Goal: Information Seeking & Learning: Learn about a topic

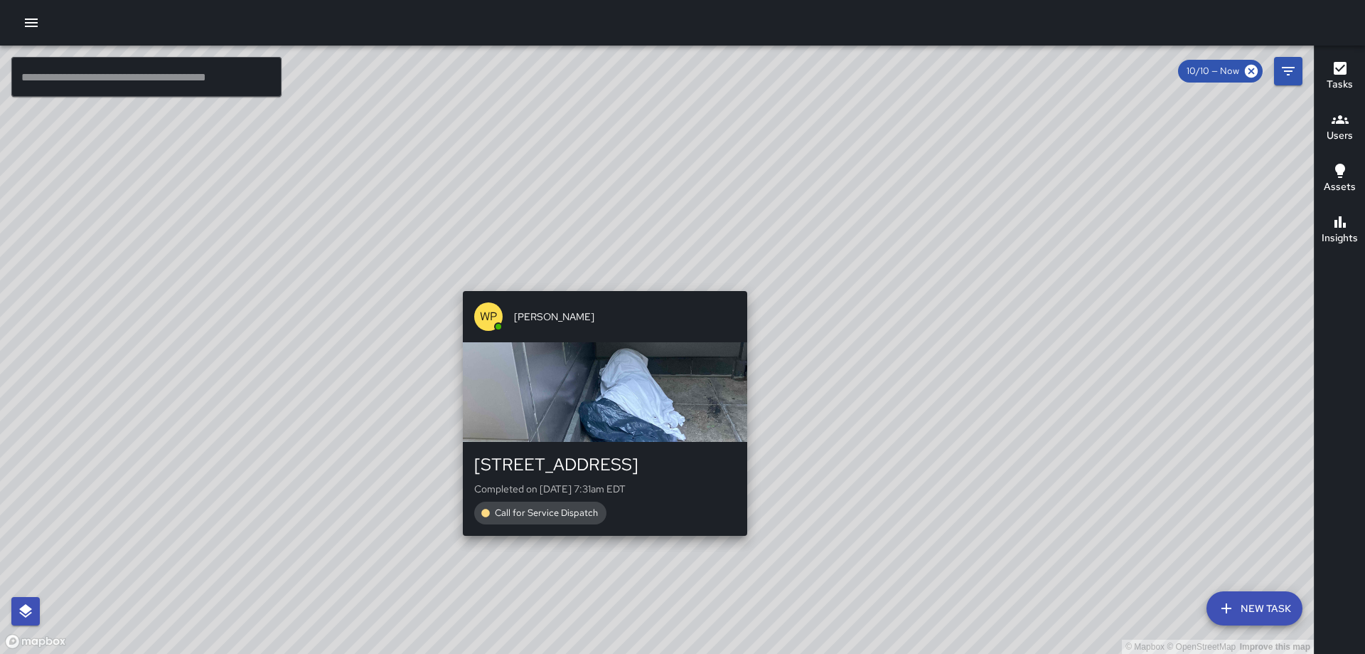
click at [596, 544] on div "© Mapbox © OpenStreetMap Improve this map WP [PERSON_NAME] [STREET_ADDRESS] Com…" at bounding box center [657, 350] width 1314 height 608
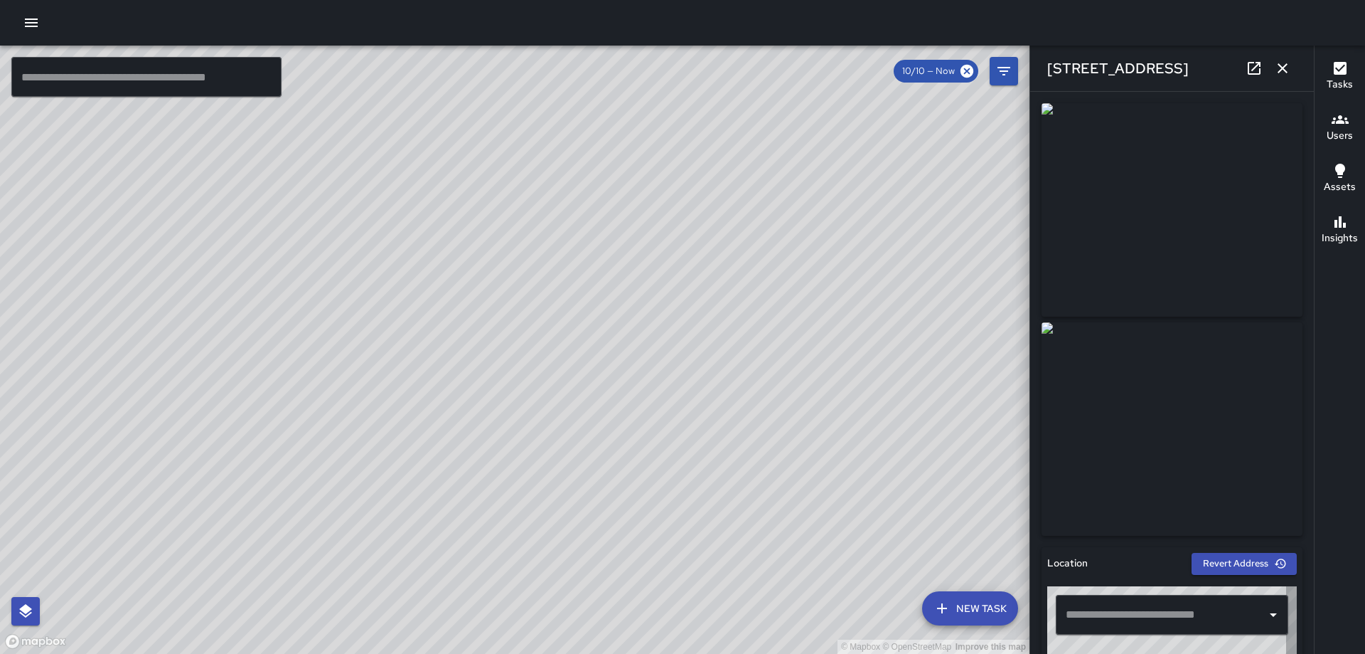
type input "**********"
click at [1288, 63] on icon "button" at bounding box center [1282, 68] width 17 height 17
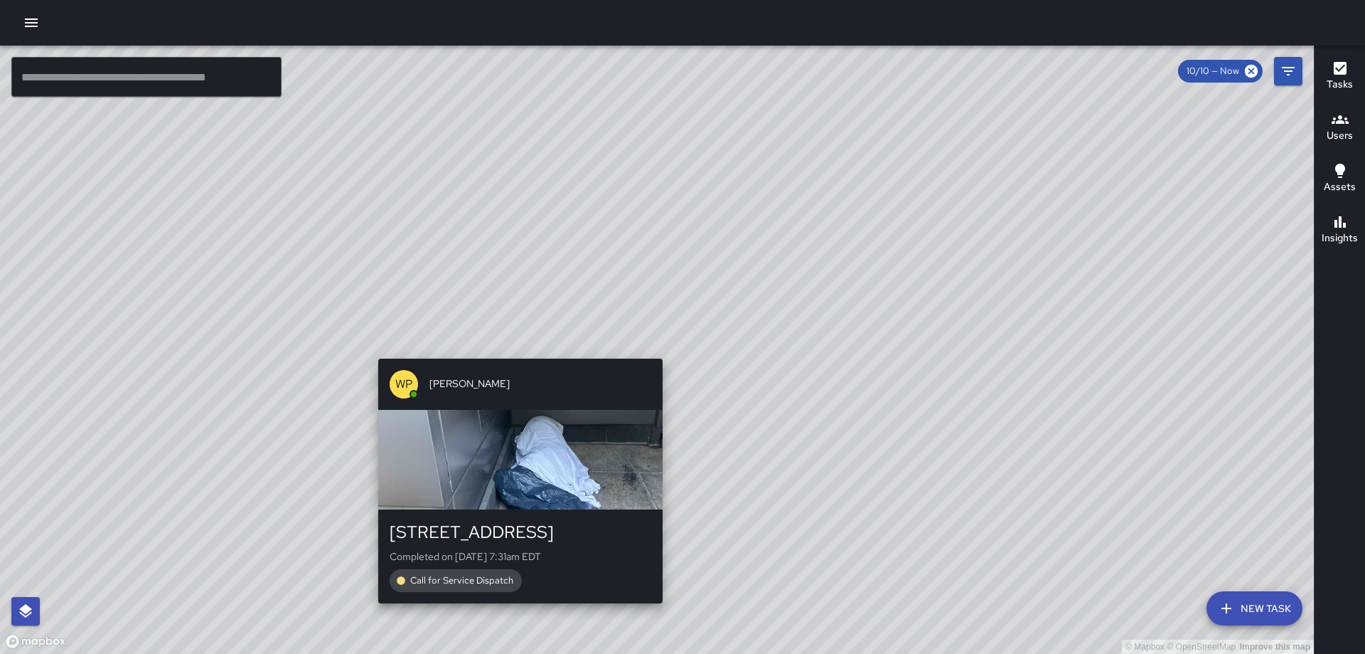
click at [656, 349] on div "© Mapbox © OpenStreetMap Improve this map WP [PERSON_NAME] [STREET_ADDRESS] Com…" at bounding box center [657, 350] width 1314 height 608
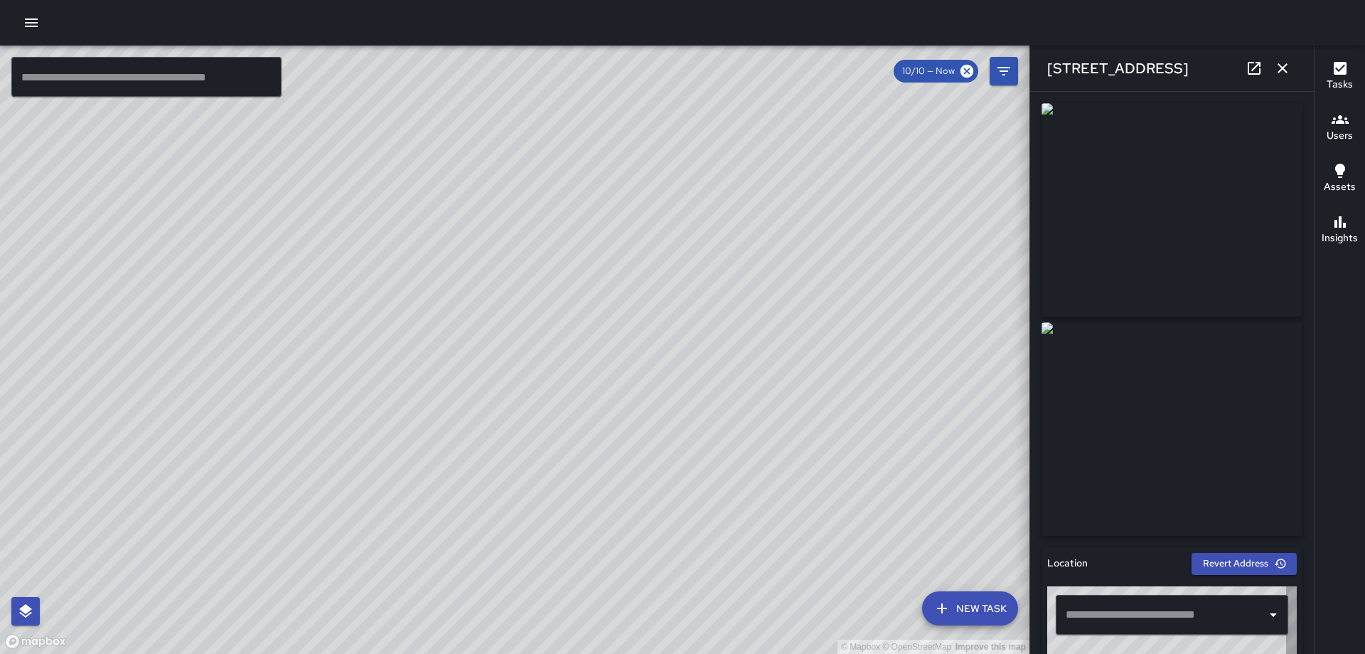
type input "**********"
click at [1279, 68] on icon "button" at bounding box center [1282, 68] width 17 height 17
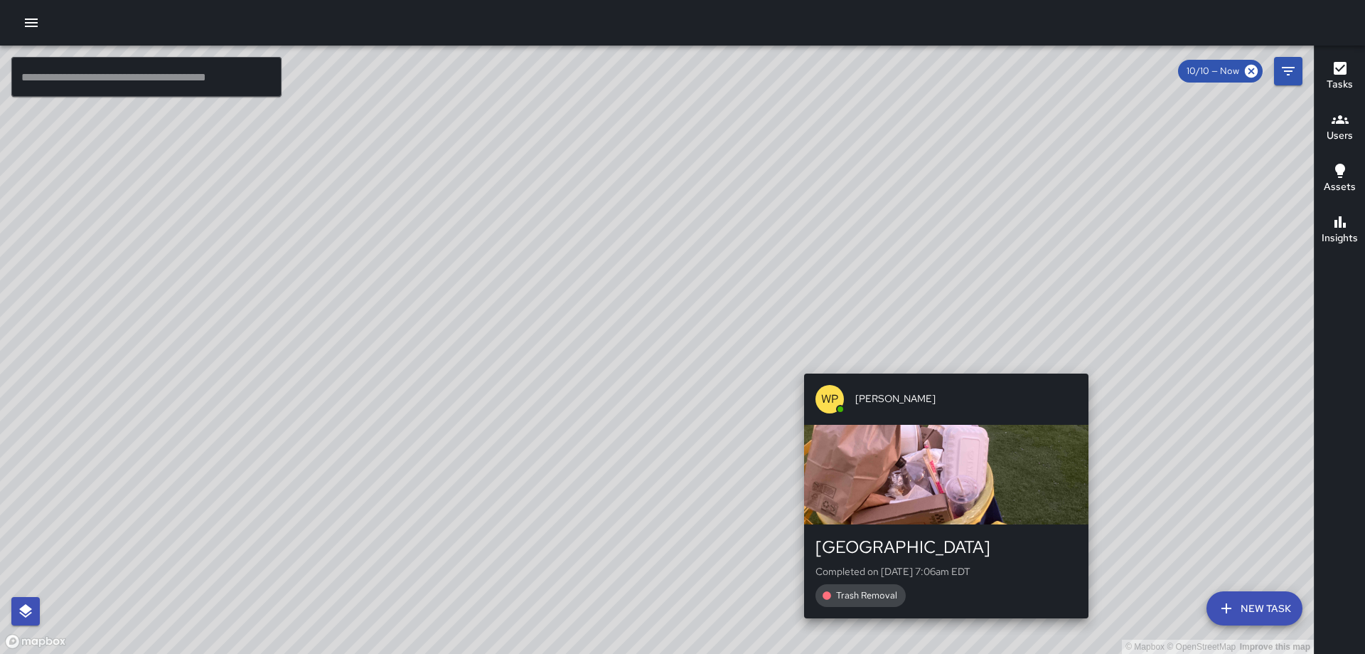
click at [1094, 363] on div "© Mapbox © OpenStreetMap Improve this map WP [PERSON_NAME] [STREET_ADDRESS] Com…" at bounding box center [657, 350] width 1314 height 608
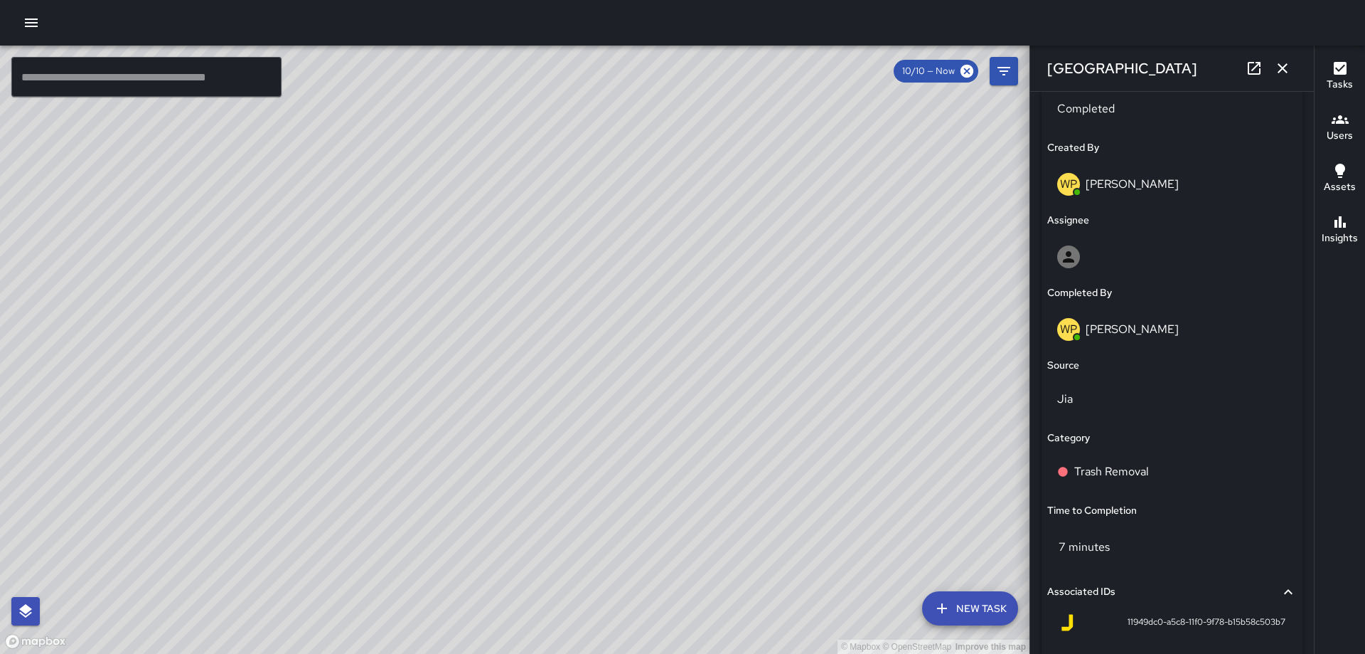
scroll to position [713, 0]
click at [1134, 467] on p "Trash Removal" at bounding box center [1112, 471] width 75 height 17
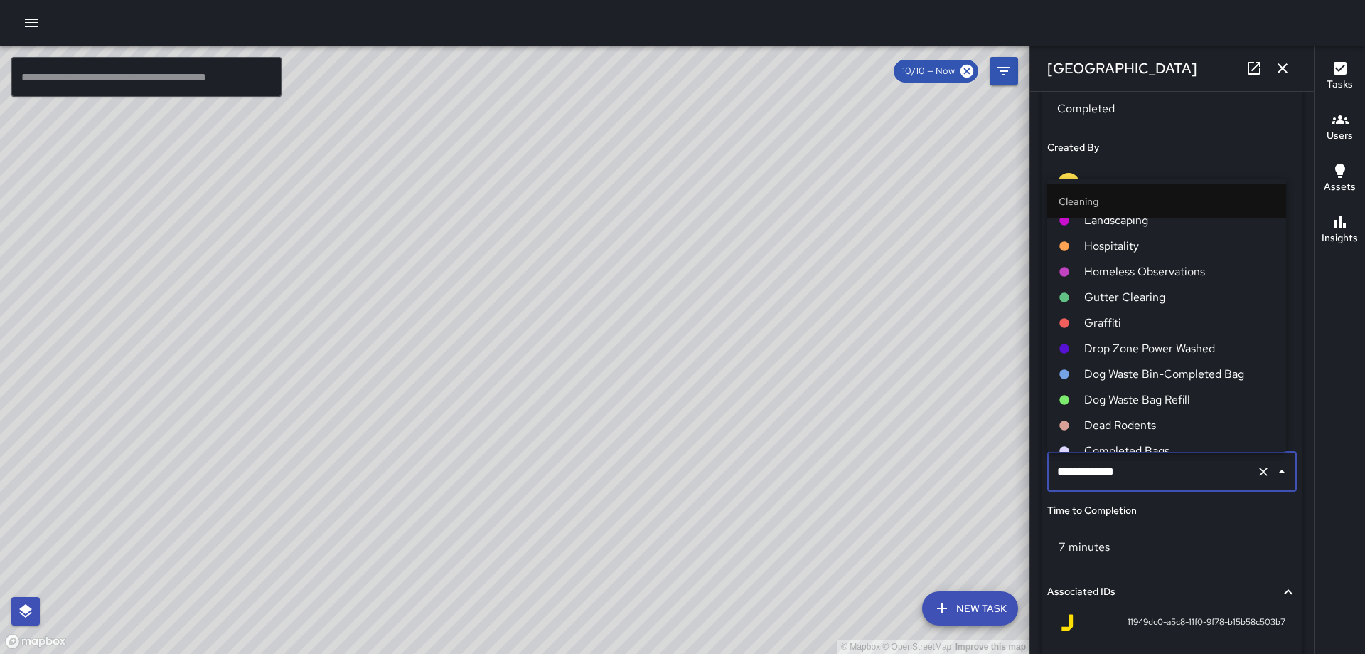
scroll to position [640, 0]
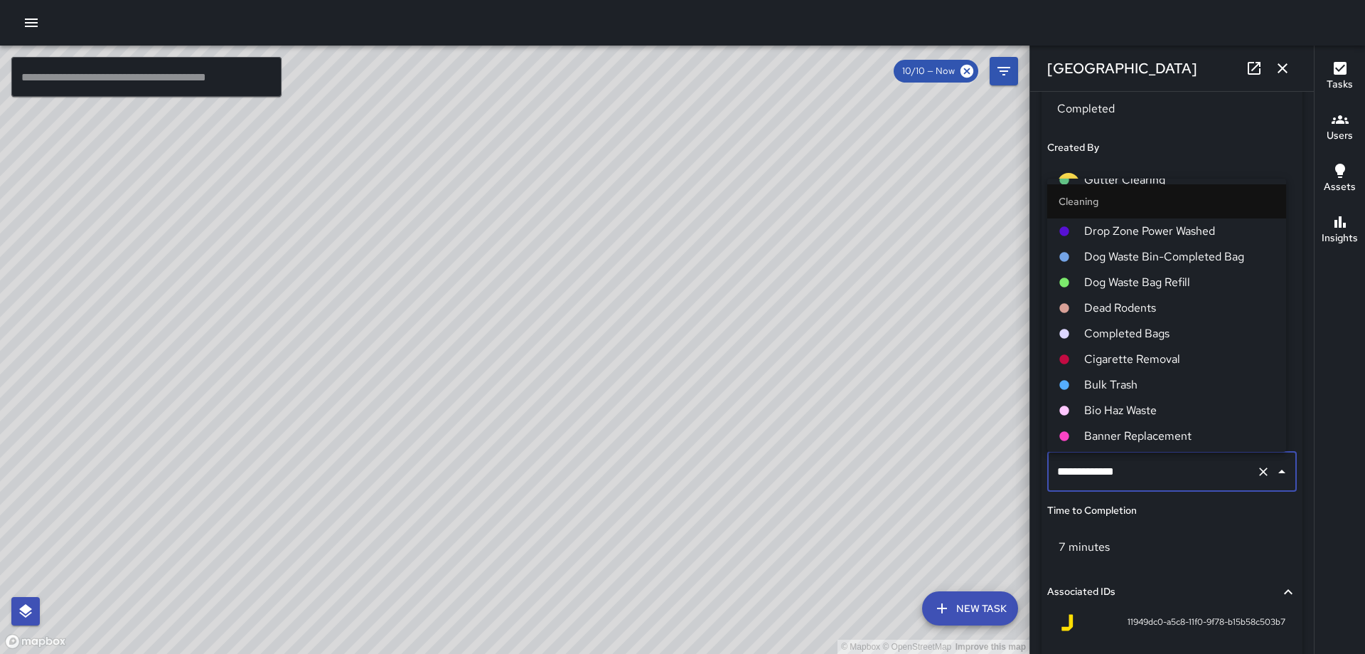
click at [1144, 331] on span "Completed Bags" at bounding box center [1180, 333] width 191 height 17
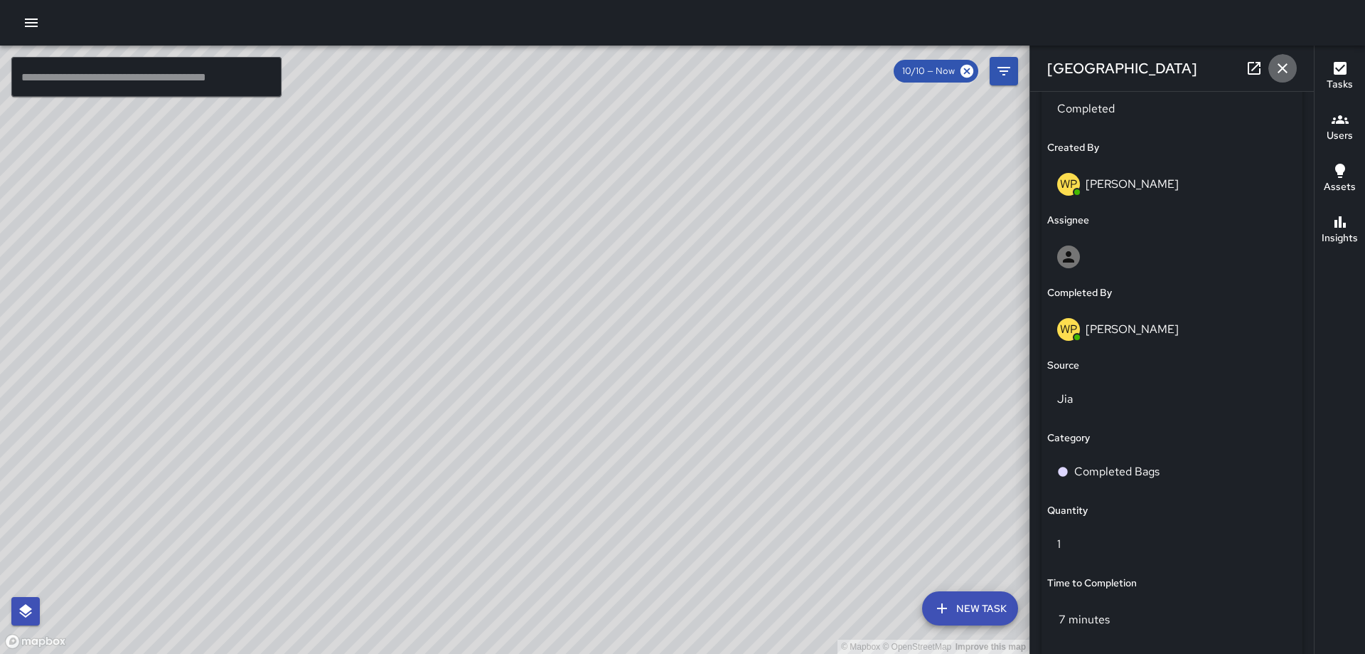
click at [1281, 65] on icon "button" at bounding box center [1283, 68] width 10 height 10
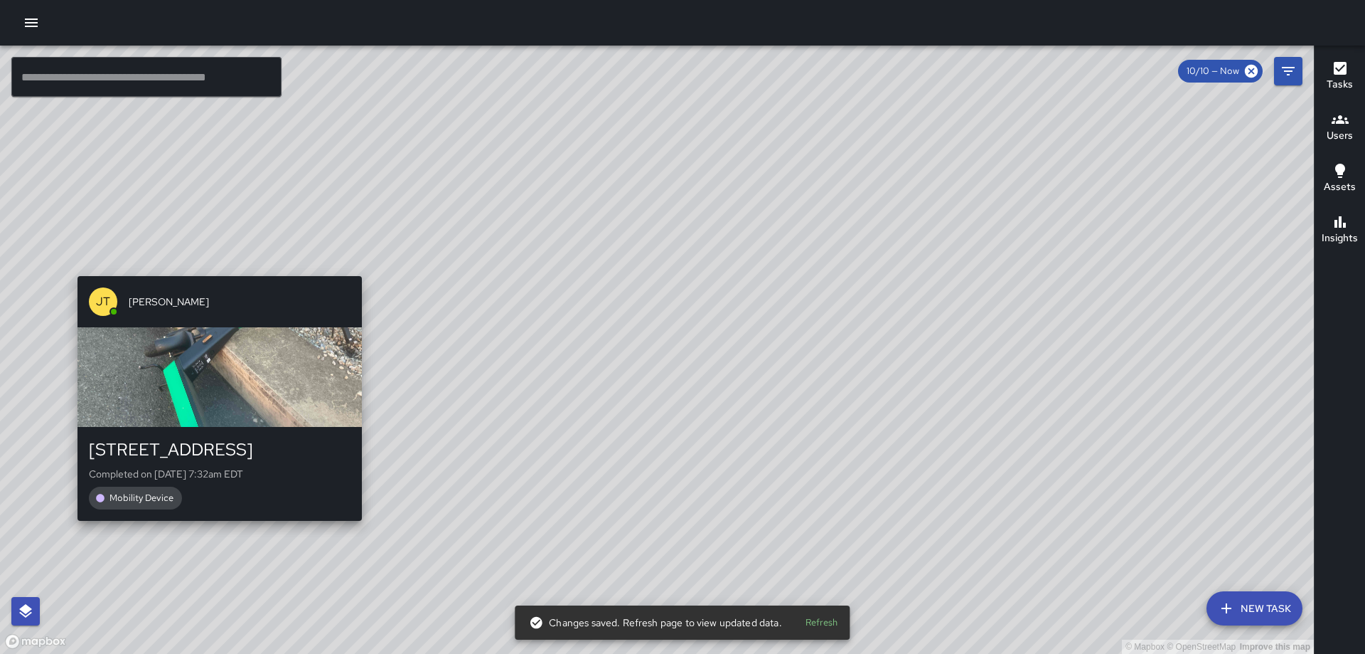
click at [351, 529] on div "© Mapbox © OpenStreetMap Improve this map [PERSON_NAME] [PERSON_NAME] [STREET_A…" at bounding box center [657, 350] width 1314 height 608
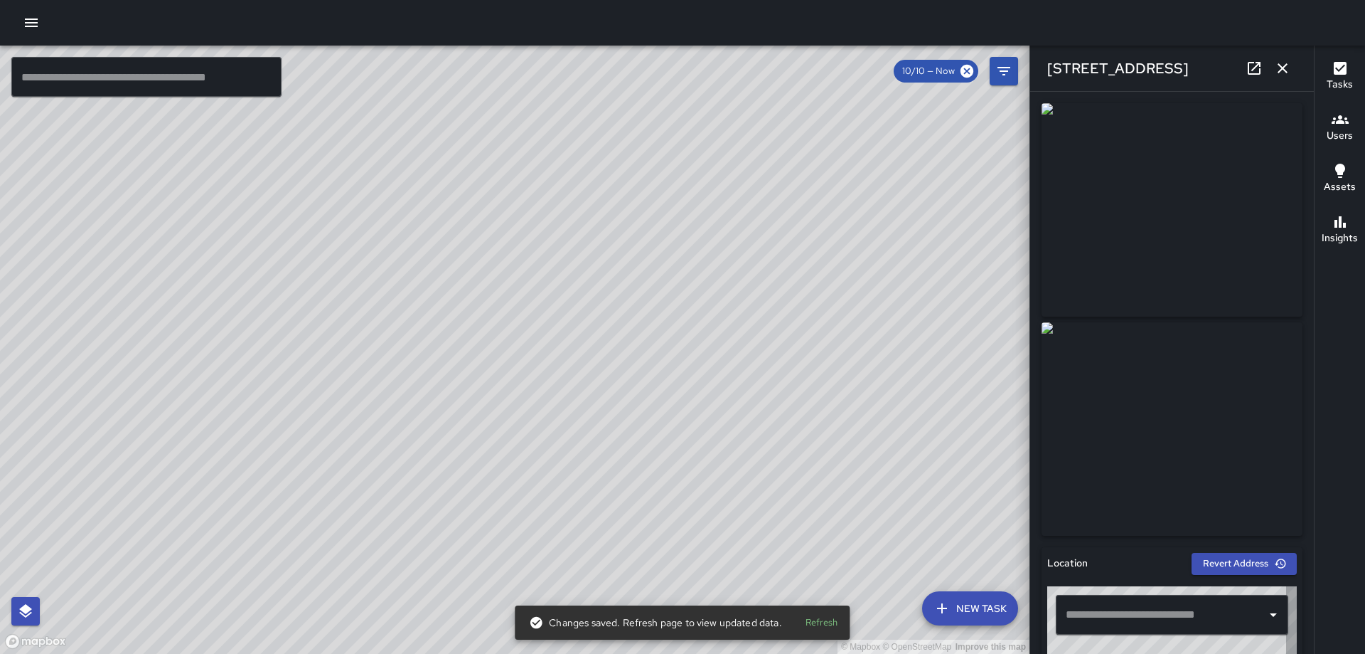
type input "**********"
click at [1287, 65] on icon "button" at bounding box center [1282, 68] width 17 height 17
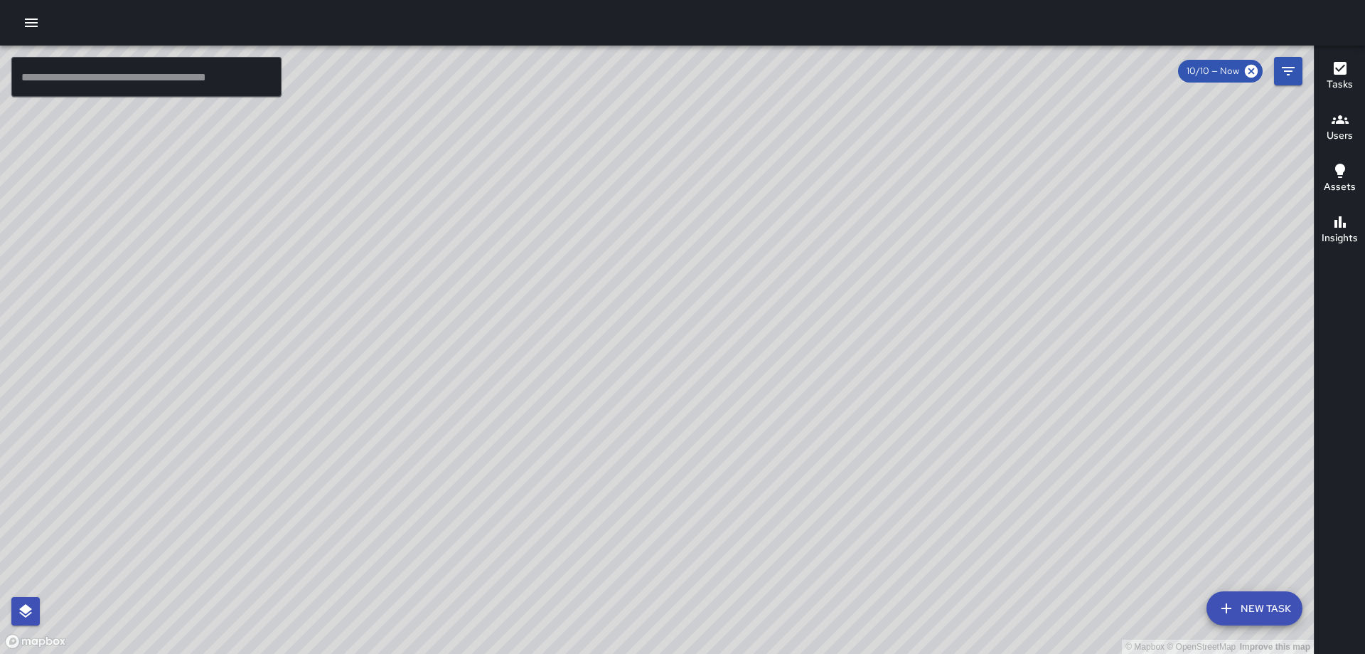
drag, startPoint x: 530, startPoint y: 440, endPoint x: 723, endPoint y: 190, distance: 315.9
click at [723, 190] on div "© Mapbox © OpenStreetMap Improve this map" at bounding box center [657, 350] width 1314 height 608
drag, startPoint x: 737, startPoint y: 279, endPoint x: 605, endPoint y: 398, distance: 176.8
click at [606, 403] on div "© Mapbox © OpenStreetMap Improve this map" at bounding box center [657, 350] width 1314 height 608
click at [1289, 67] on icon "Filters" at bounding box center [1288, 71] width 13 height 9
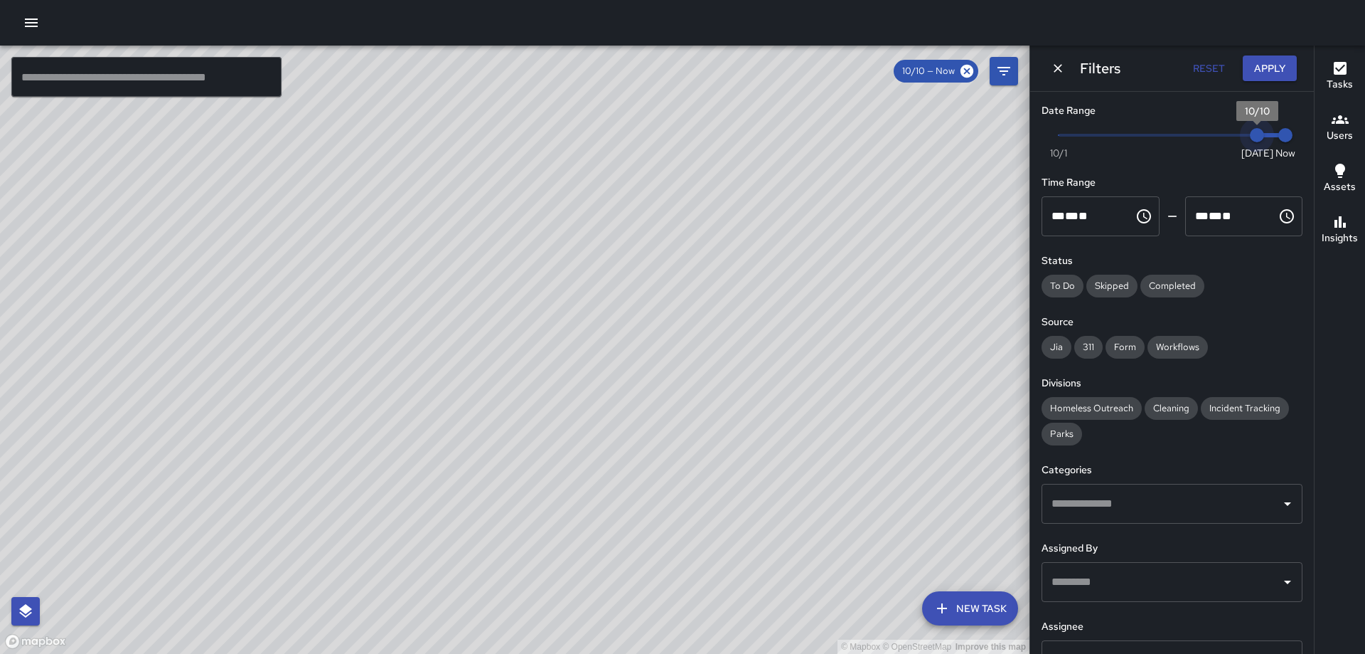
type input "*"
drag, startPoint x: 1243, startPoint y: 134, endPoint x: 1229, endPoint y: 137, distance: 14.5
click at [1229, 137] on span "10/9" at bounding box center [1229, 135] width 14 height 14
drag, startPoint x: 1250, startPoint y: 136, endPoint x: 1266, endPoint y: 140, distance: 16.2
click at [1235, 137] on span "Now [DATE] [DATE] 8:26 am" at bounding box center [1172, 134] width 227 height 21
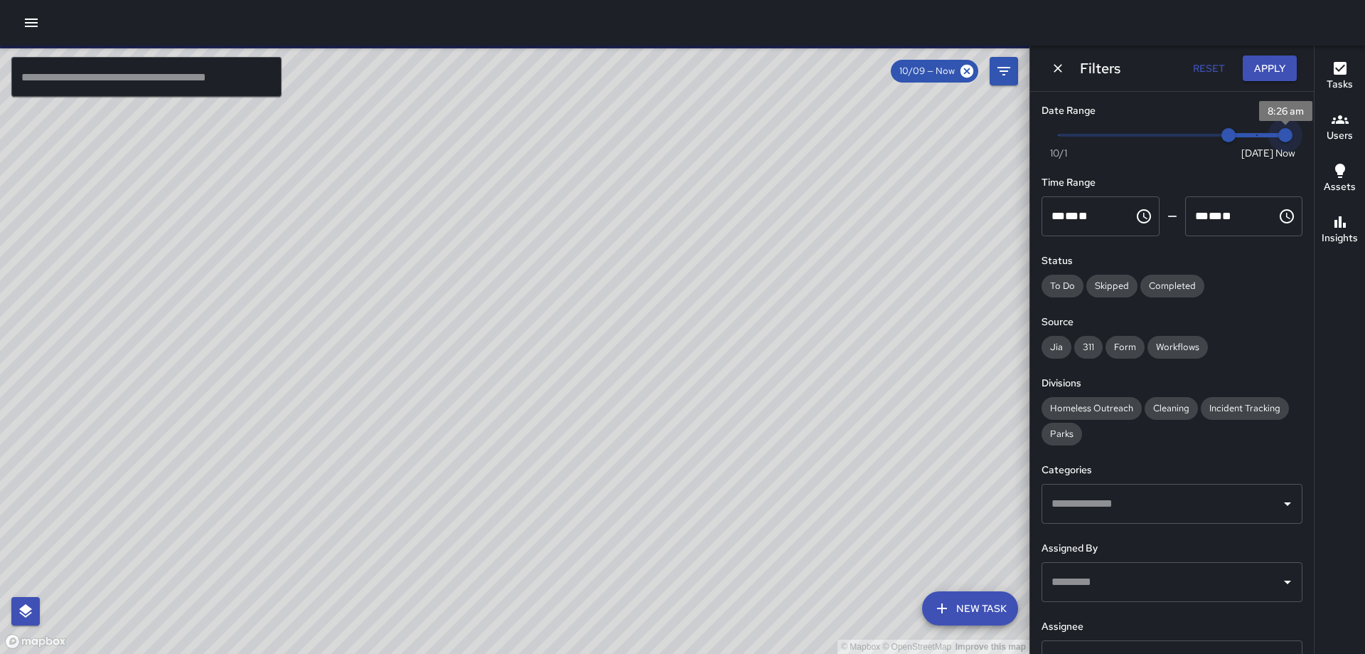
type input "*"
drag, startPoint x: 1272, startPoint y: 132, endPoint x: 1247, endPoint y: 132, distance: 24.9
click at [1250, 132] on span "10/10" at bounding box center [1257, 135] width 14 height 14
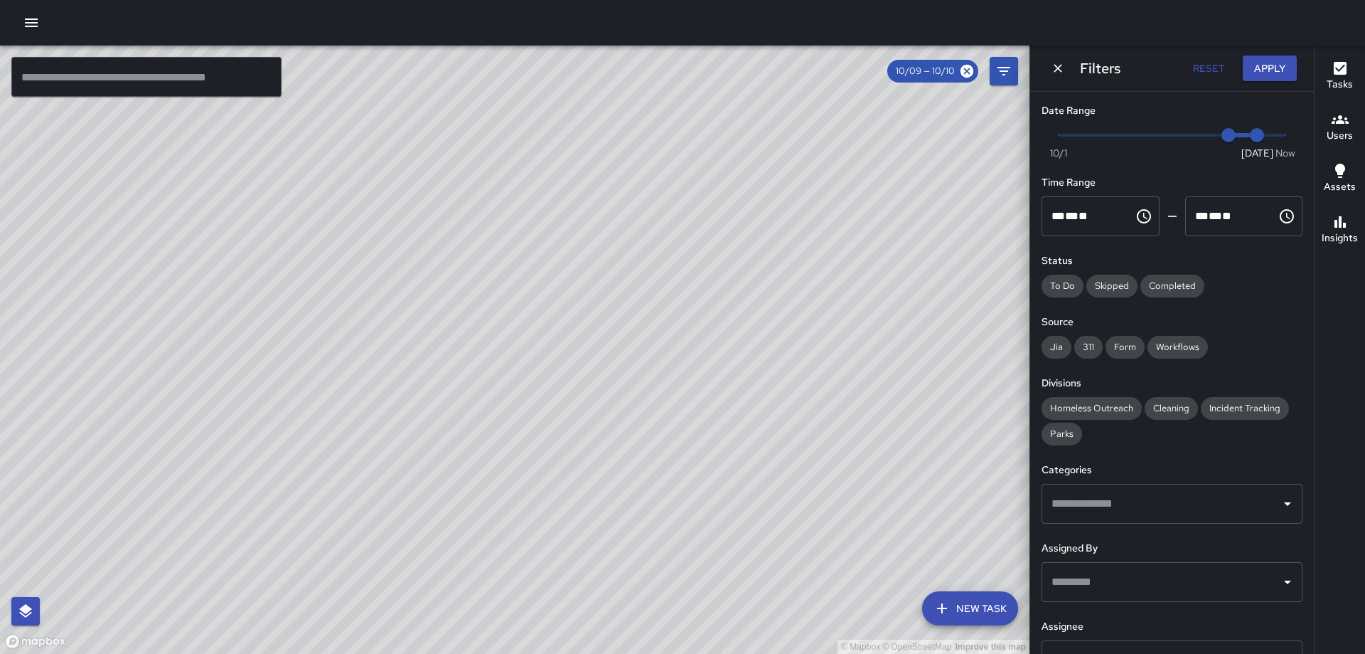
click at [1266, 64] on button "Apply" at bounding box center [1270, 68] width 54 height 26
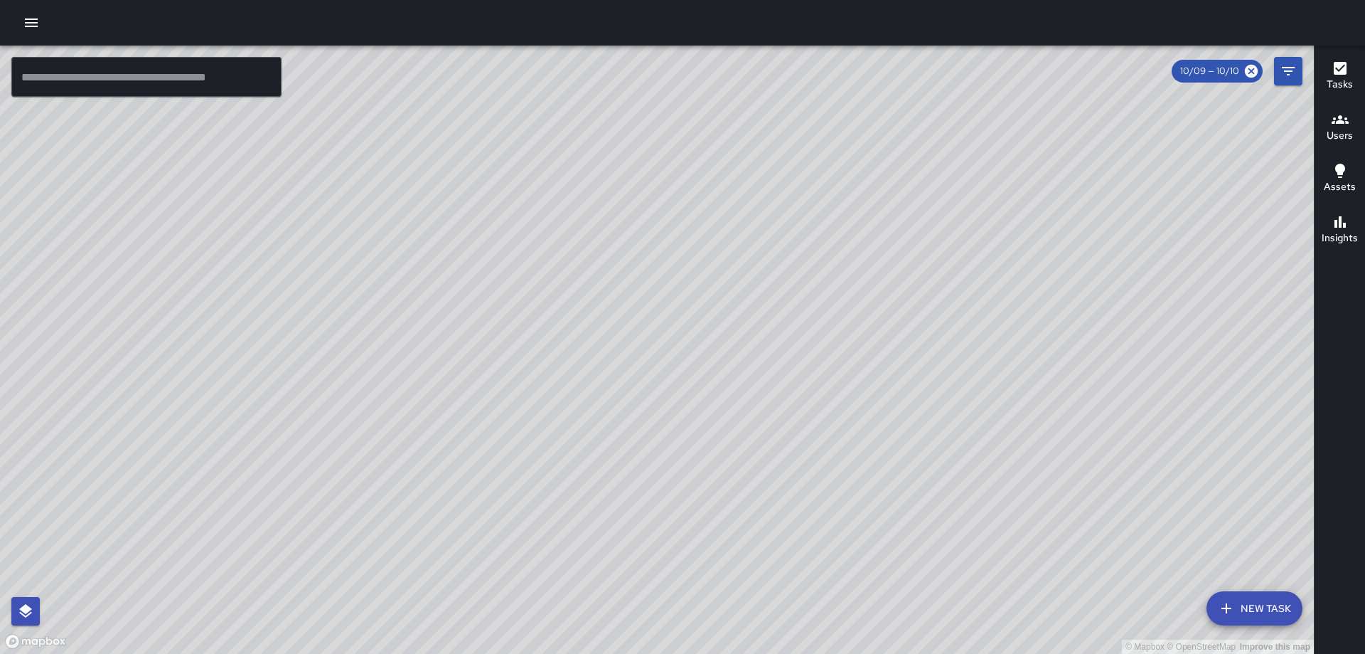
click at [1338, 70] on icon "button" at bounding box center [1340, 68] width 17 height 17
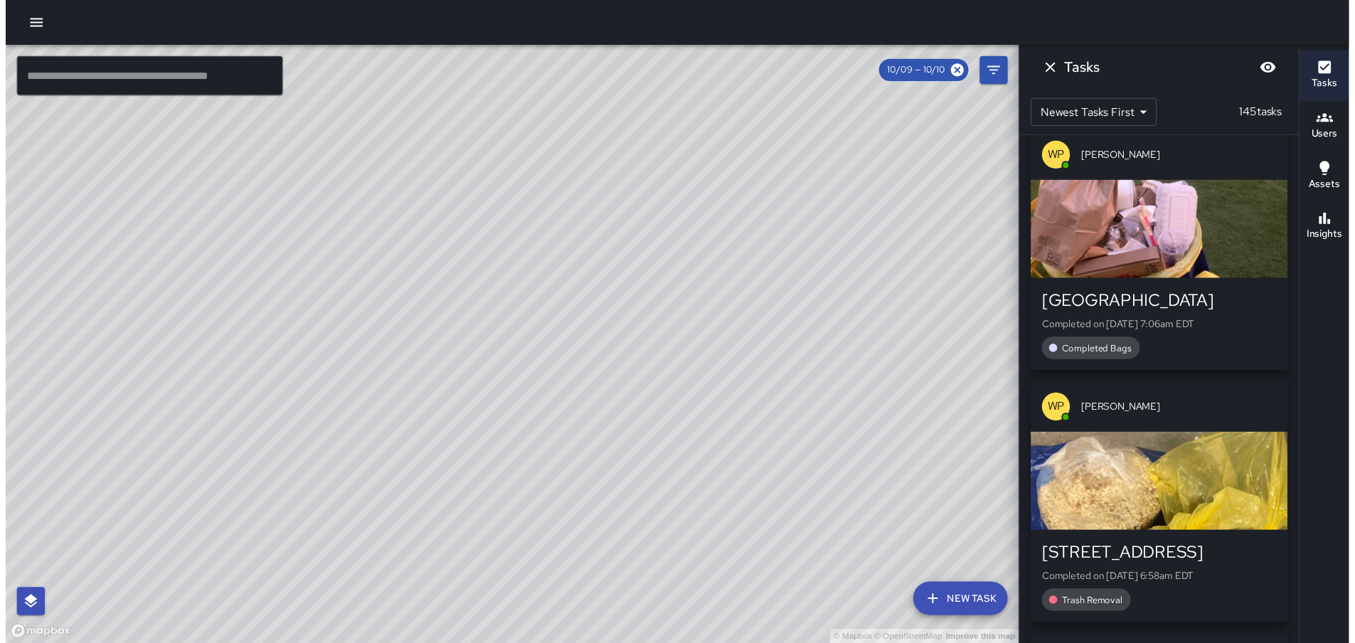
scroll to position [1565, 0]
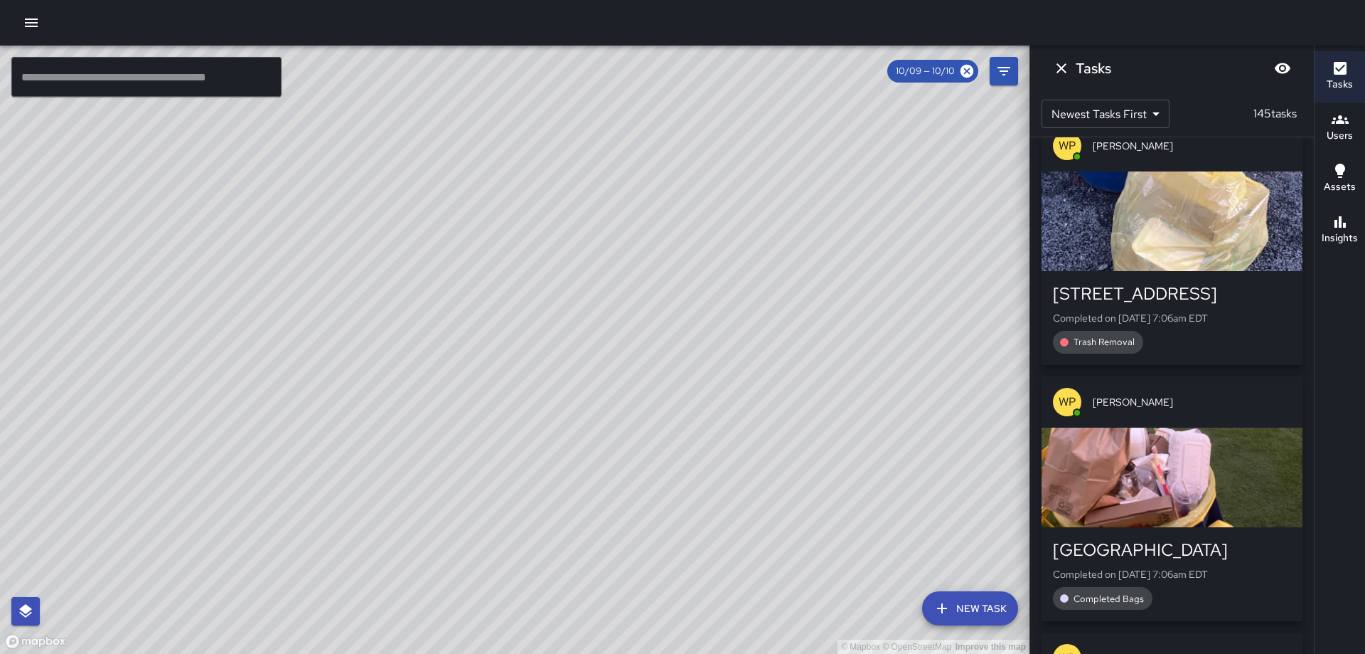
click at [33, 20] on icon "button" at bounding box center [31, 22] width 13 height 9
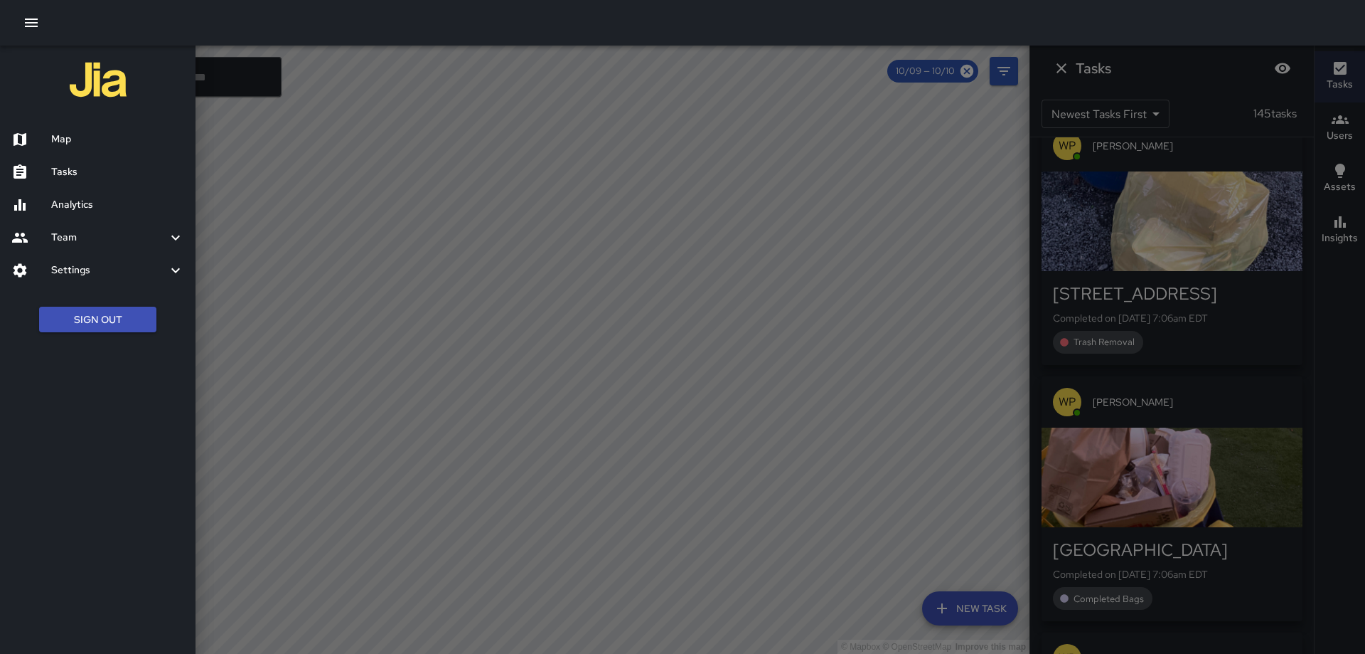
click at [80, 170] on h6 "Tasks" at bounding box center [117, 172] width 133 height 16
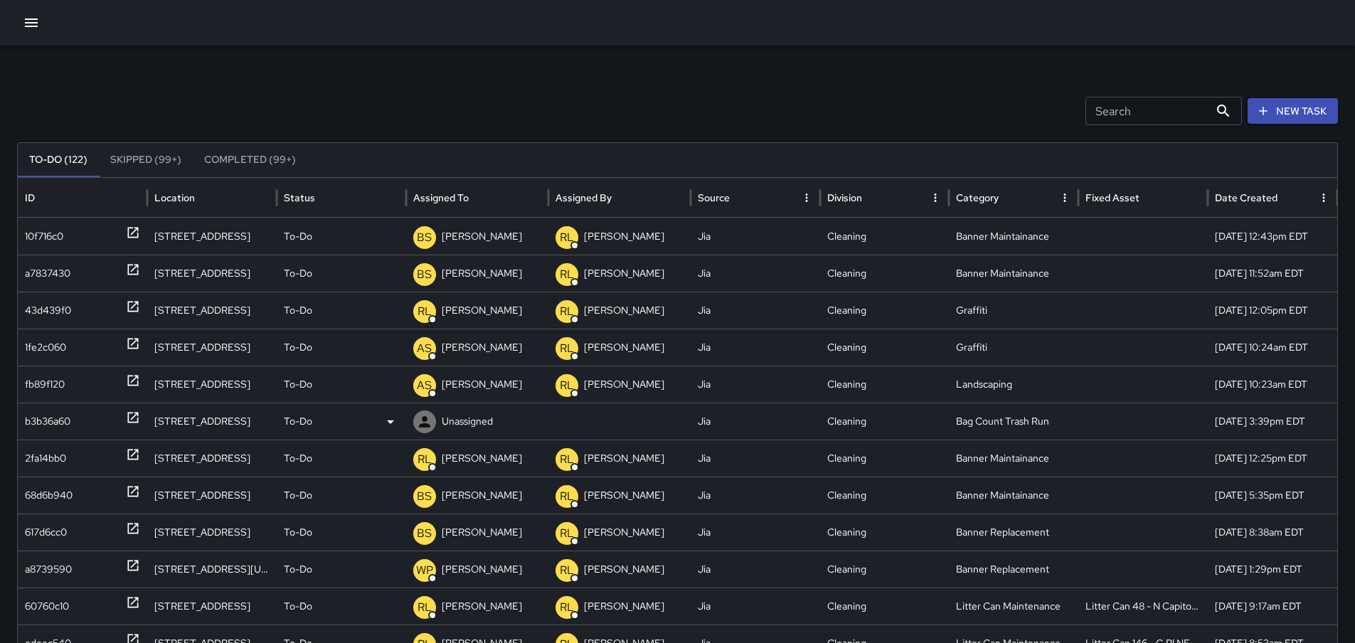
click at [131, 414] on icon at bounding box center [133, 417] width 14 height 14
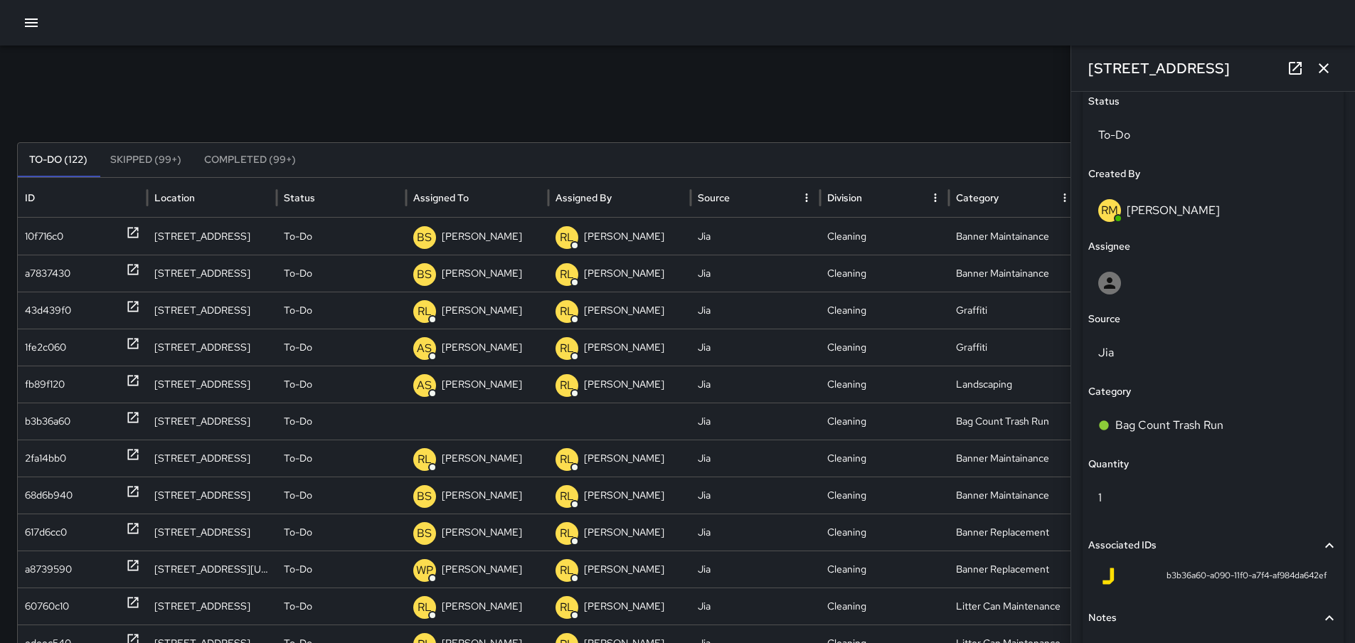
scroll to position [781, 0]
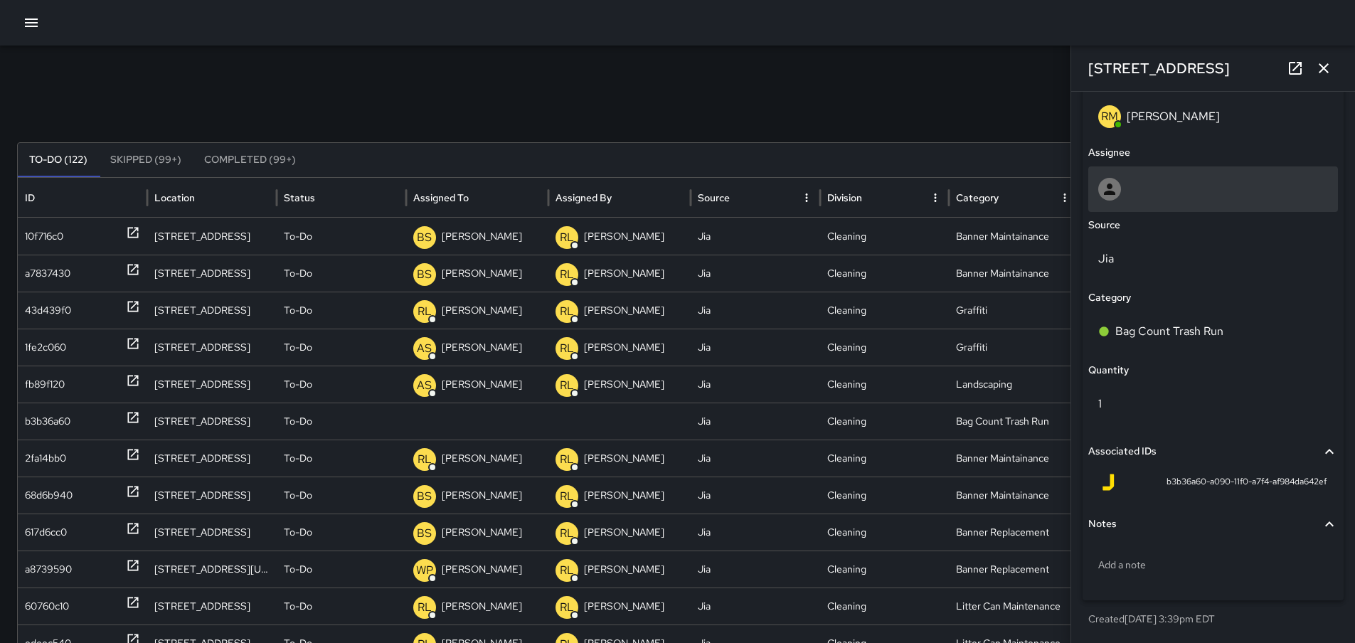
click at [1183, 191] on div at bounding box center [1213, 189] width 230 height 23
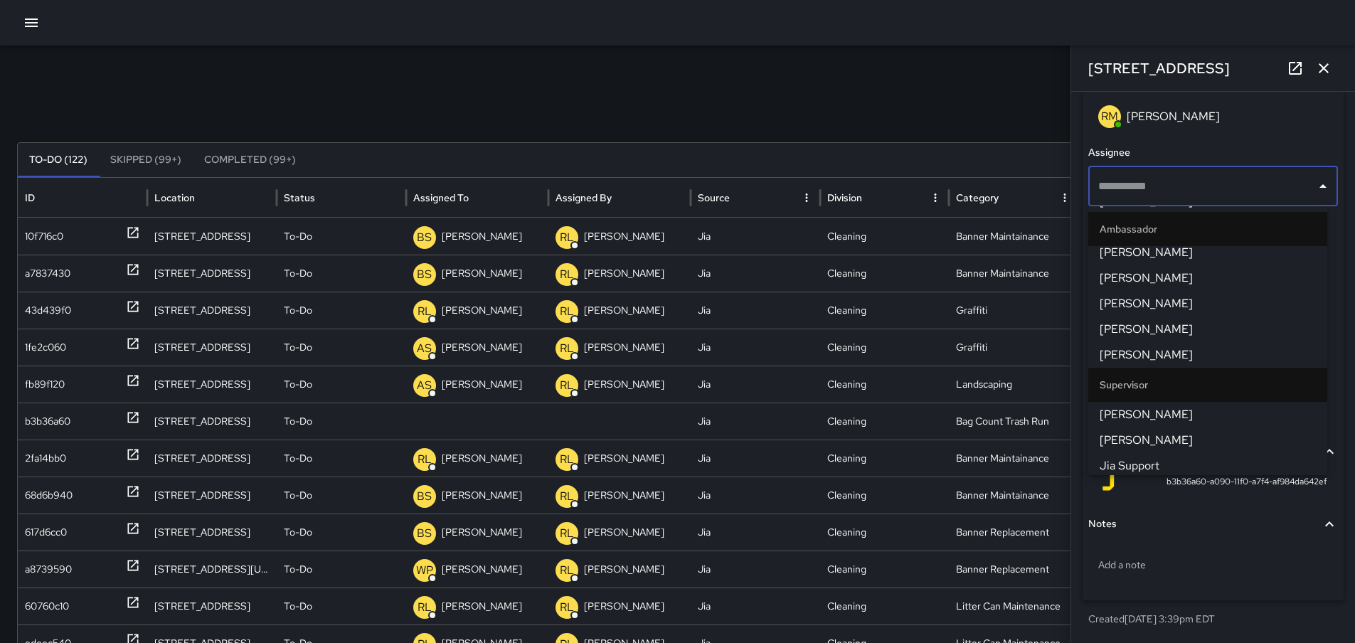
scroll to position [284, 0]
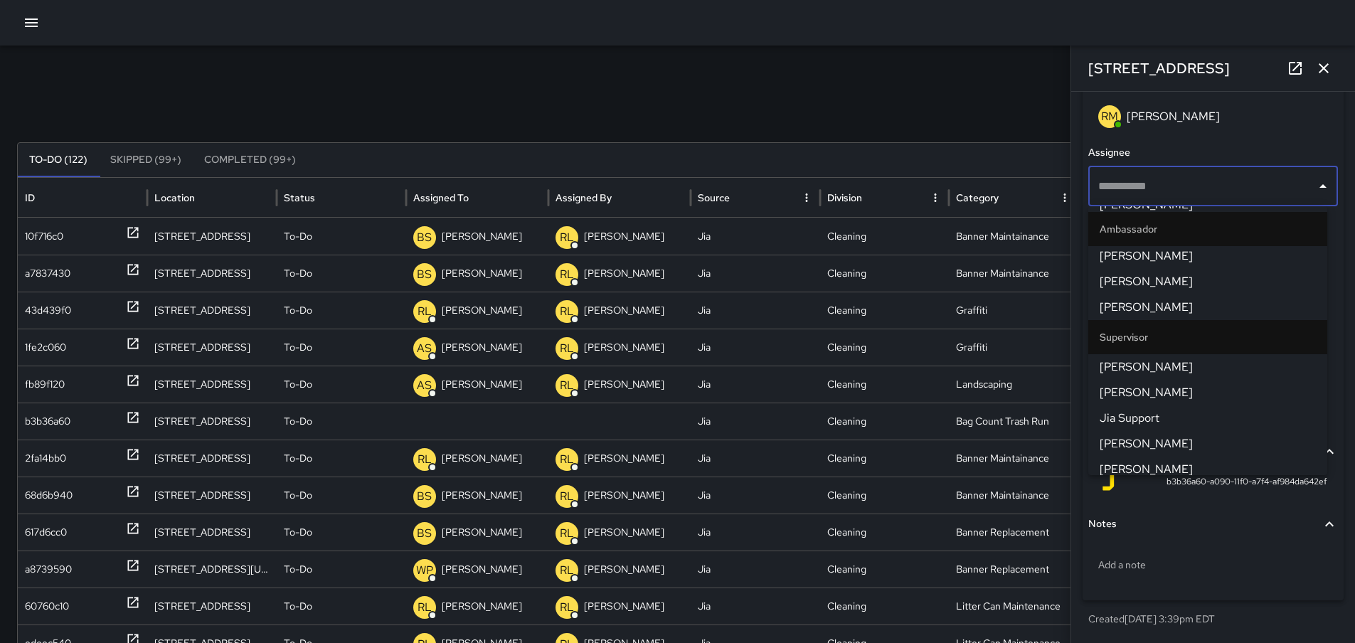
click at [1162, 393] on span "[PERSON_NAME]" at bounding box center [1207, 392] width 216 height 17
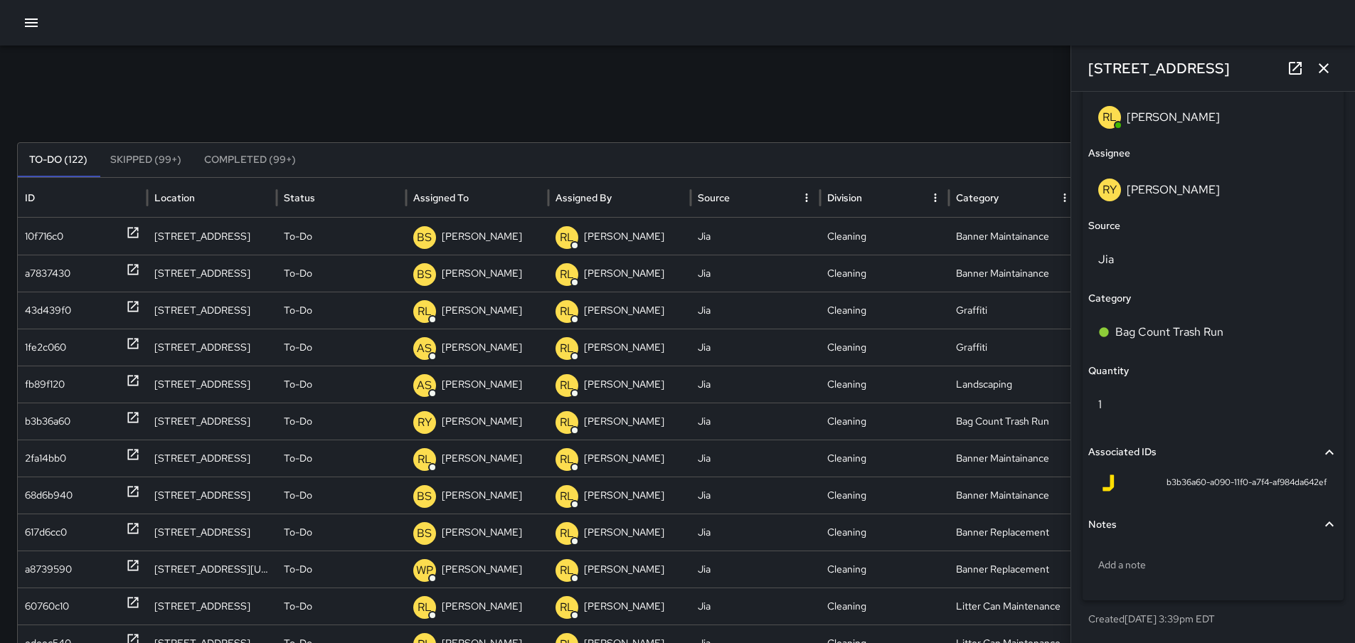
scroll to position [853, 0]
click at [1171, 570] on p "Add a note" at bounding box center [1213, 564] width 230 height 14
click at [1146, 560] on textarea at bounding box center [1213, 565] width 230 height 14
type textarea "**********"
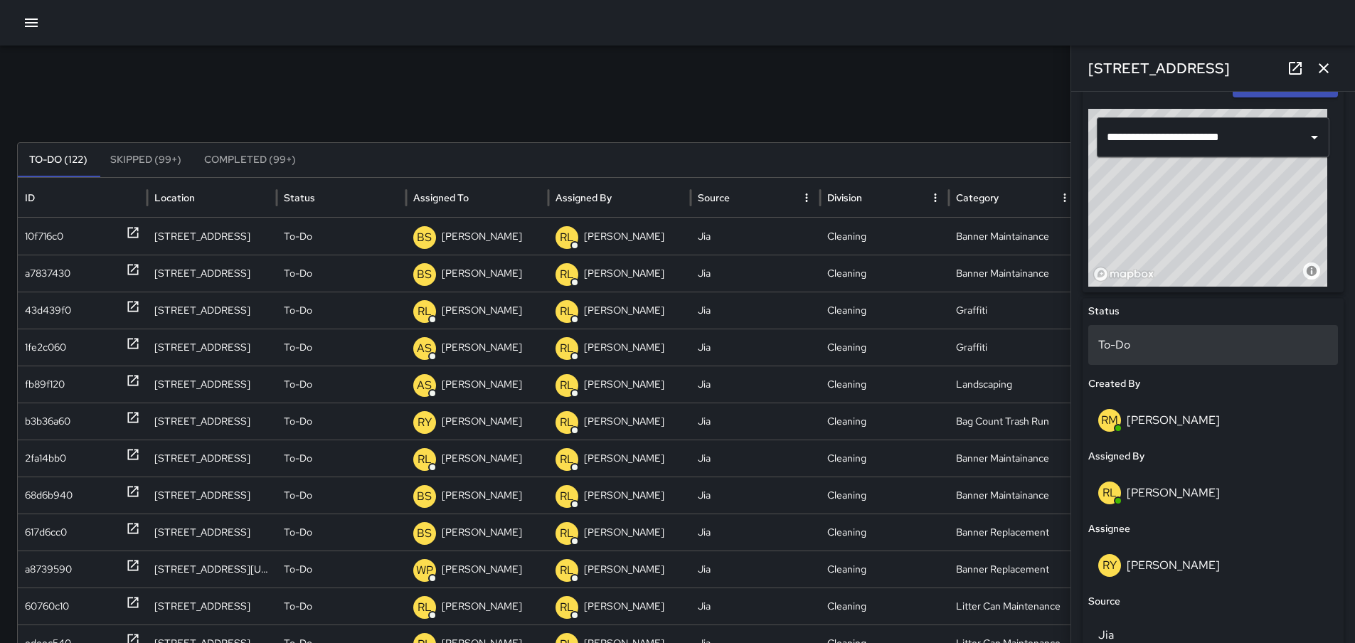
scroll to position [479, 0]
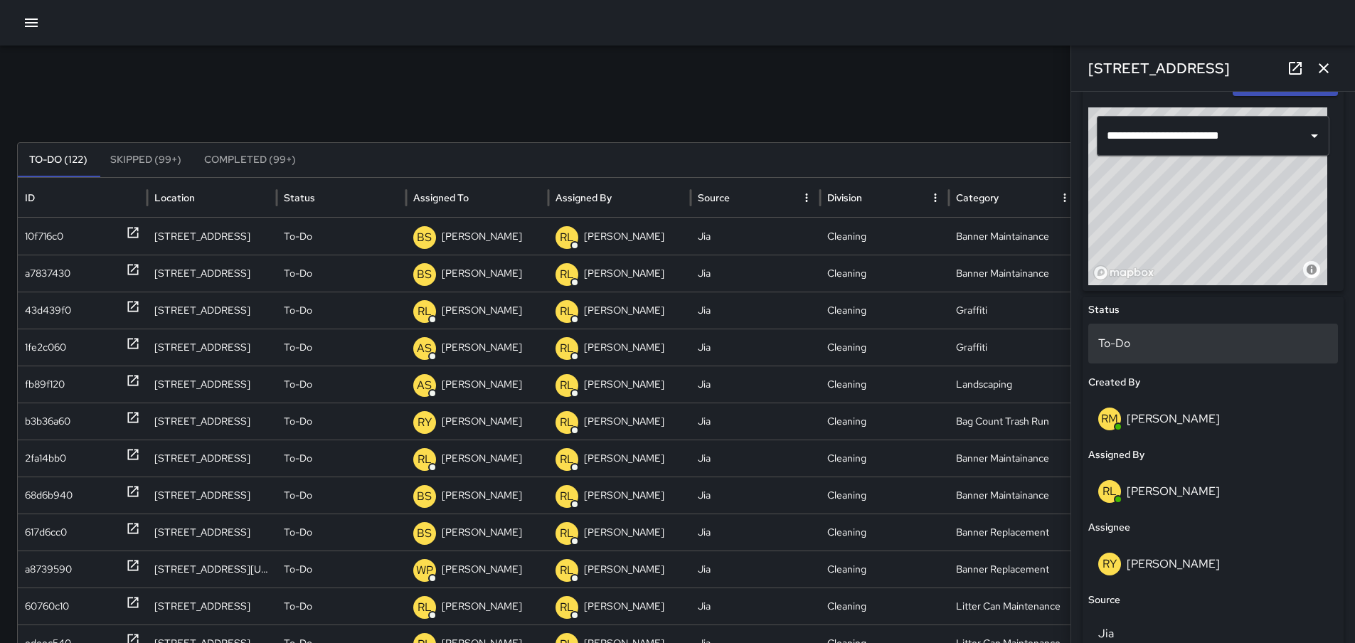
click at [1184, 334] on div "To-Do" at bounding box center [1213, 344] width 250 height 40
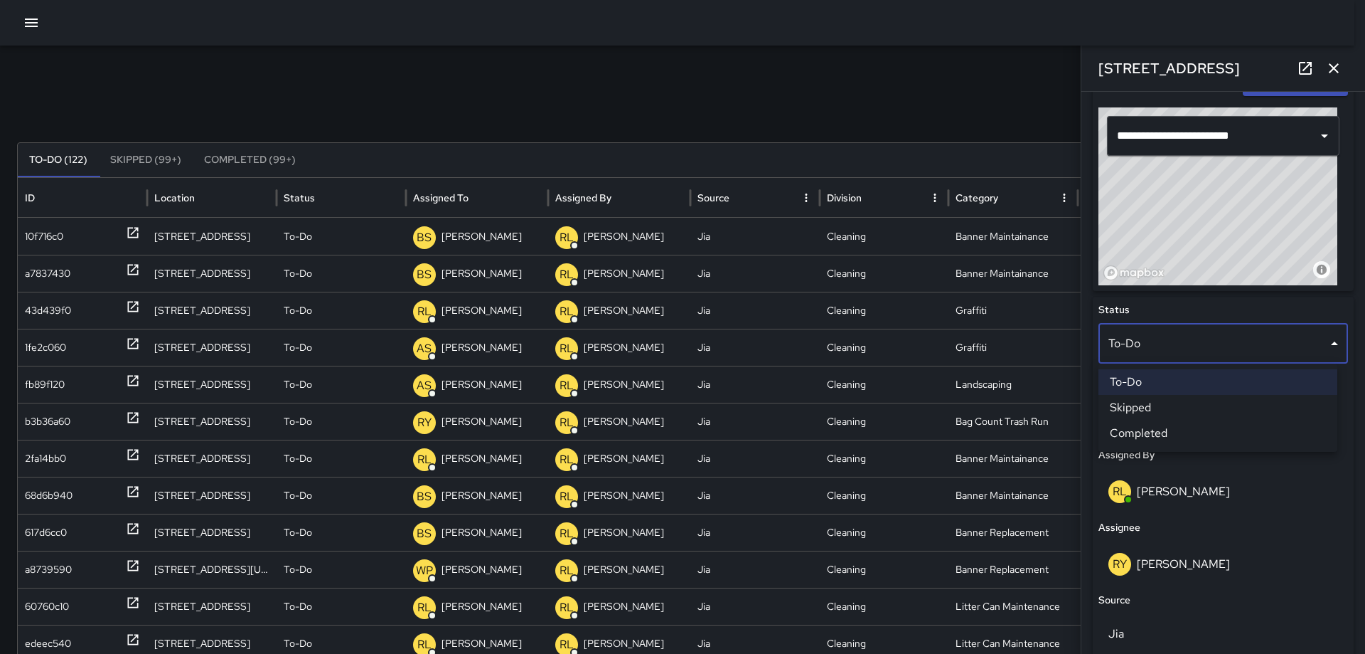
click at [1179, 437] on li "Completed" at bounding box center [1218, 433] width 239 height 26
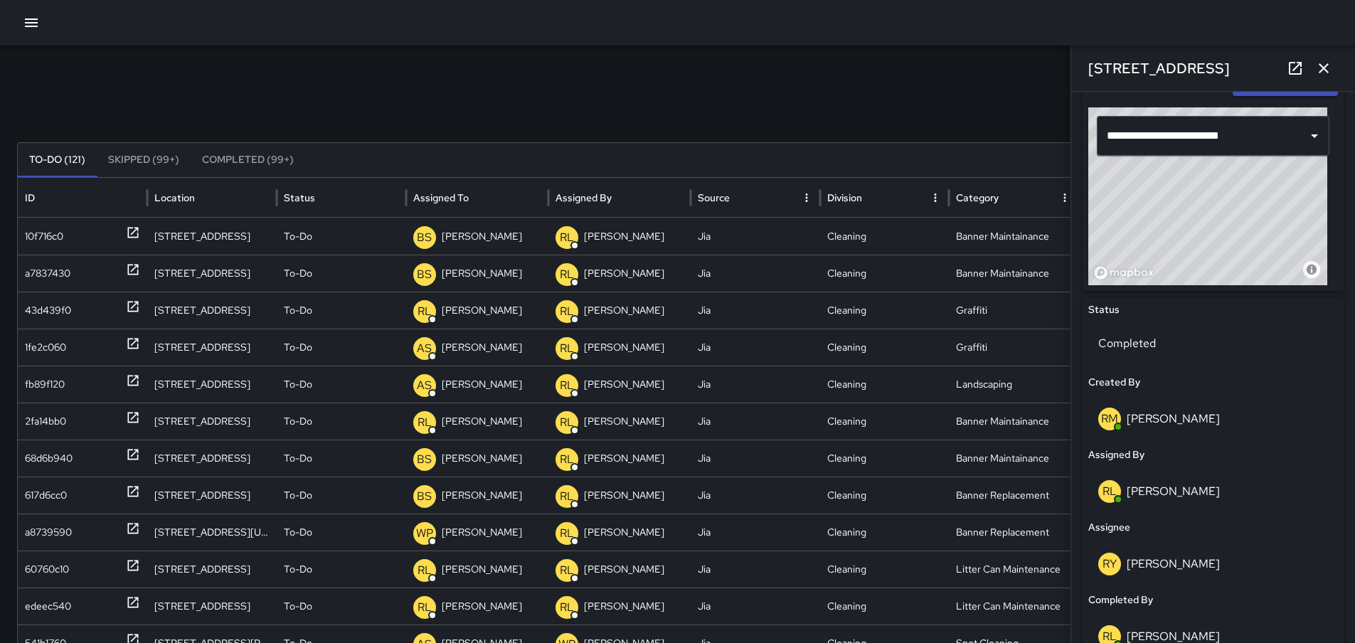
click at [1322, 68] on icon "button" at bounding box center [1323, 68] width 17 height 17
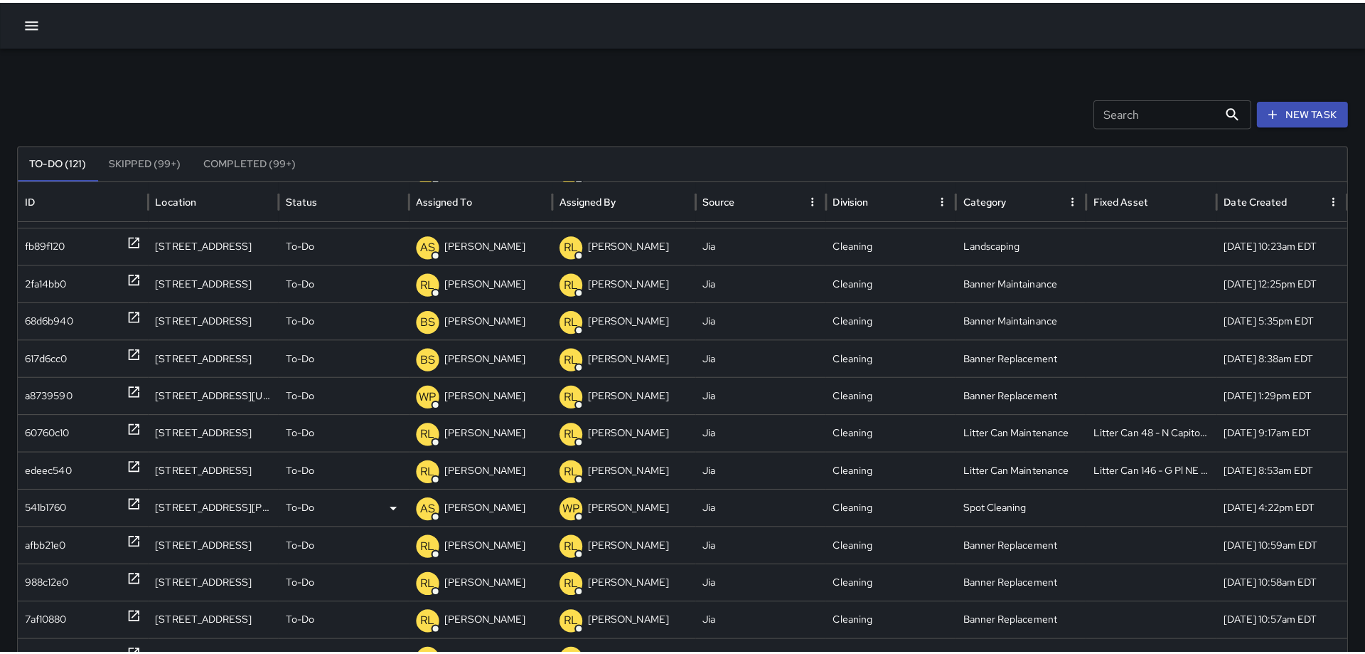
scroll to position [0, 0]
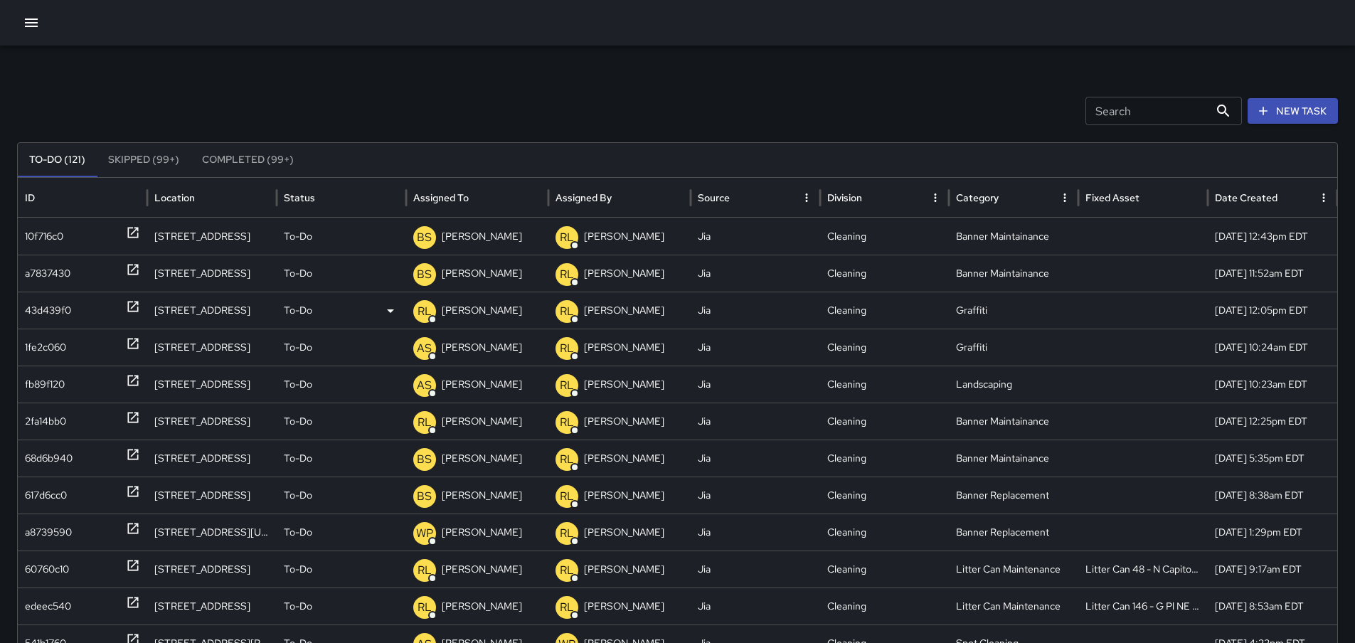
click at [131, 308] on icon at bounding box center [132, 307] width 11 height 11
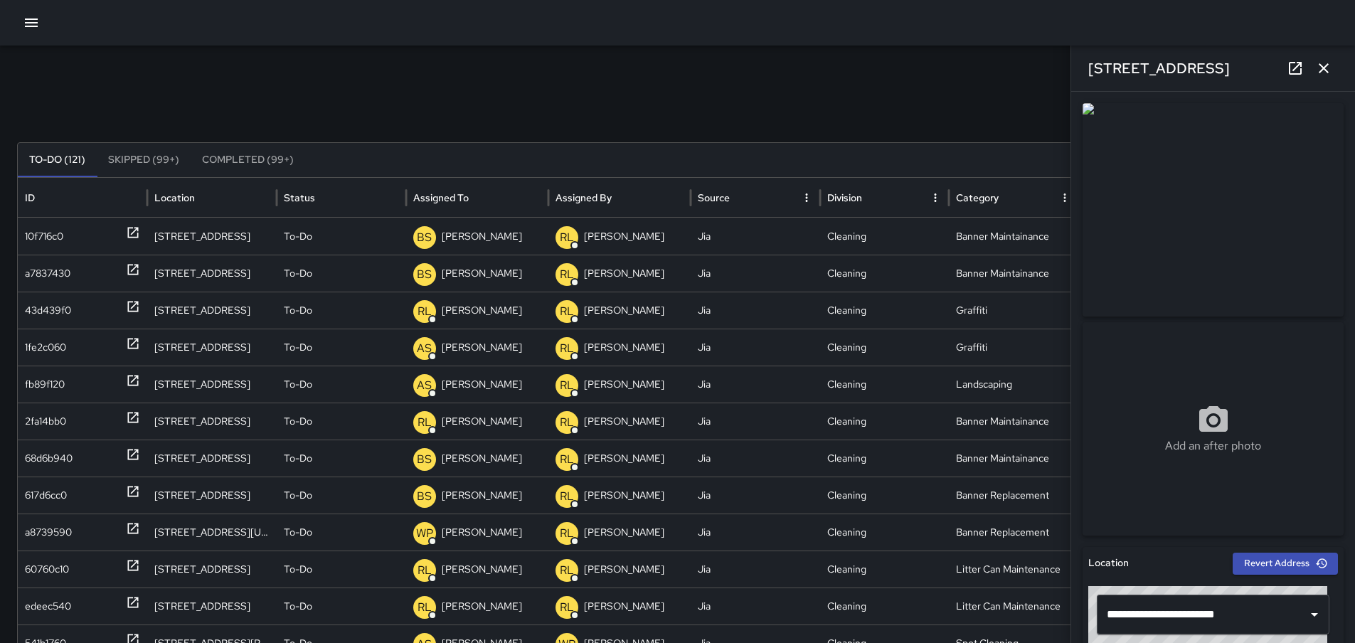
click at [1319, 63] on icon "button" at bounding box center [1323, 68] width 17 height 17
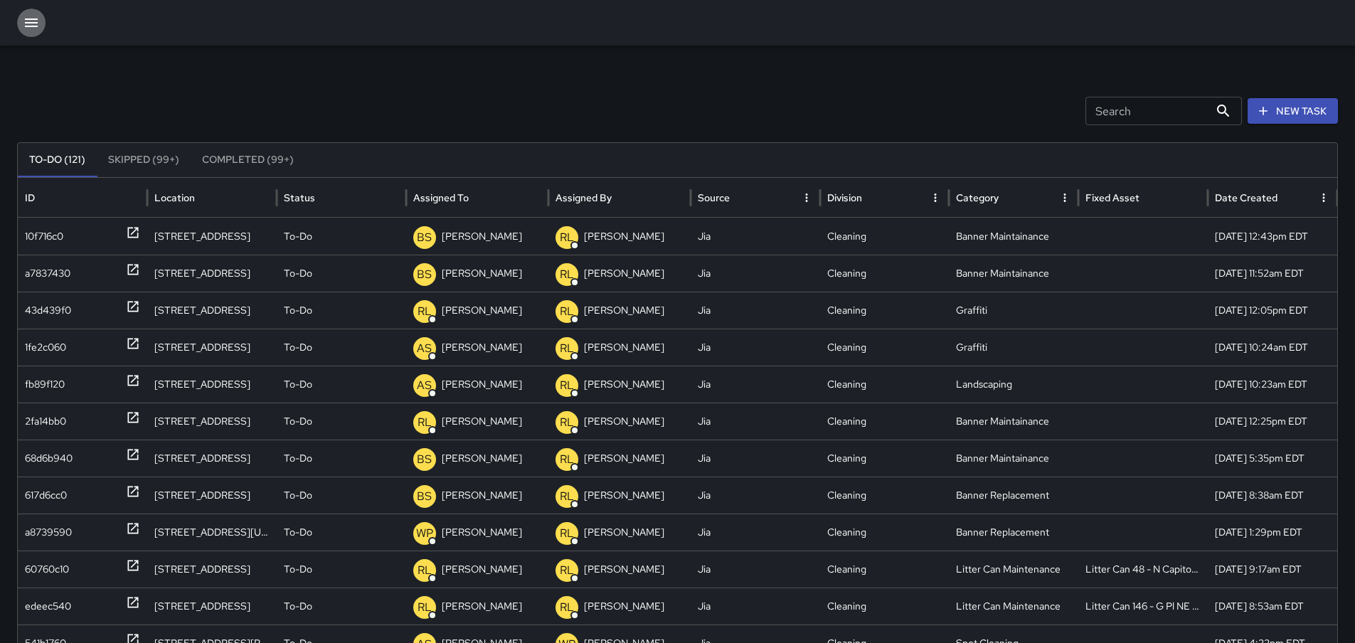
click at [31, 23] on icon "button" at bounding box center [31, 22] width 13 height 9
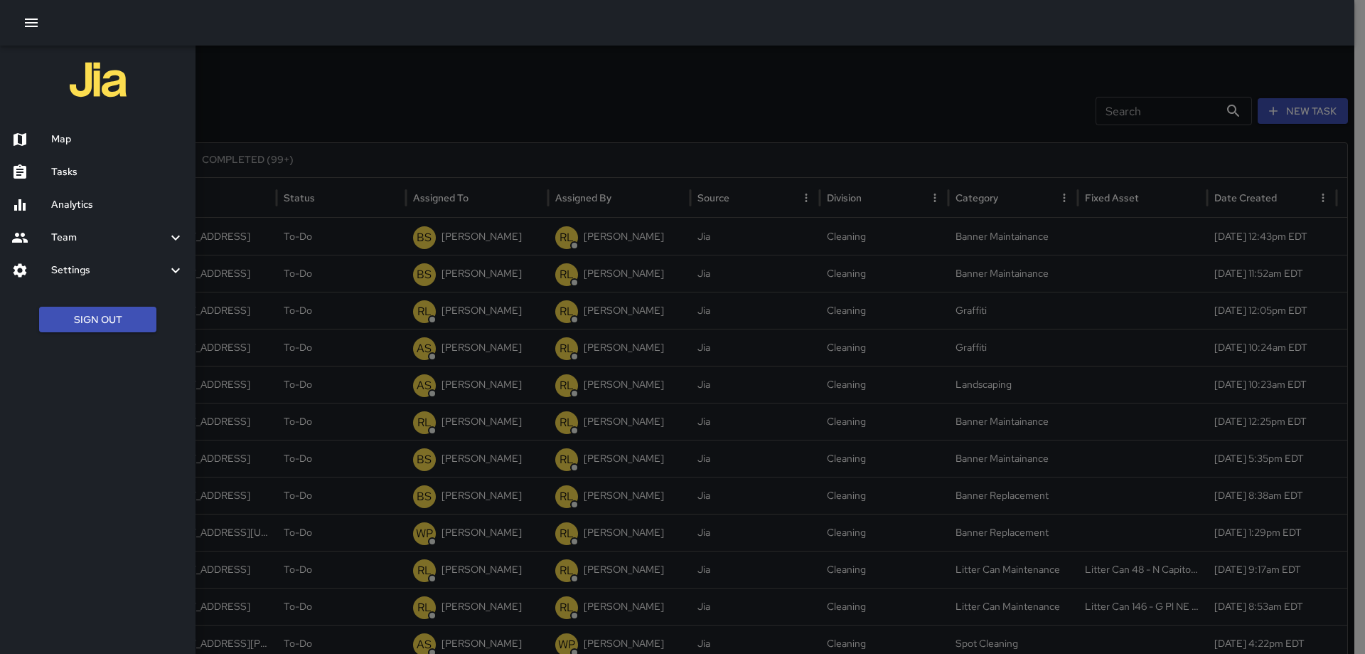
click at [58, 137] on h6 "Map" at bounding box center [117, 140] width 133 height 16
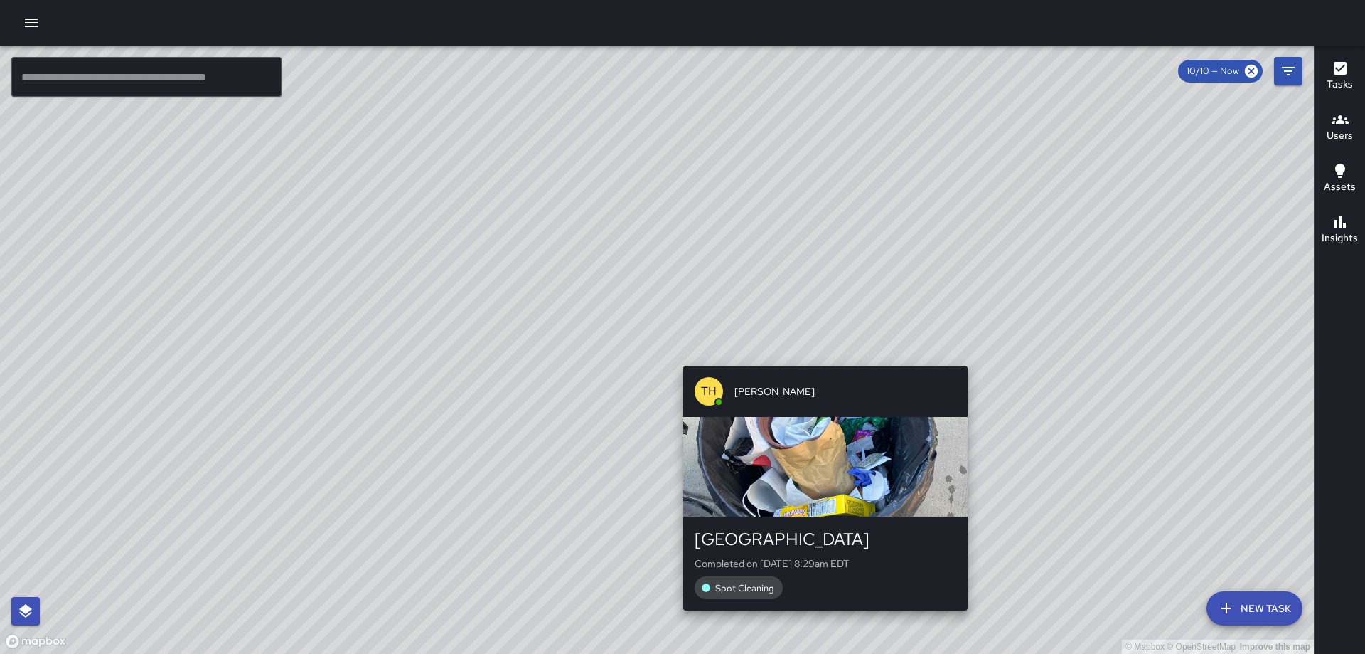
click at [821, 356] on div "© Mapbox © OpenStreetMap Improve this map [GEOGRAPHIC_DATA][PERSON_NAME] [STREE…" at bounding box center [657, 350] width 1314 height 608
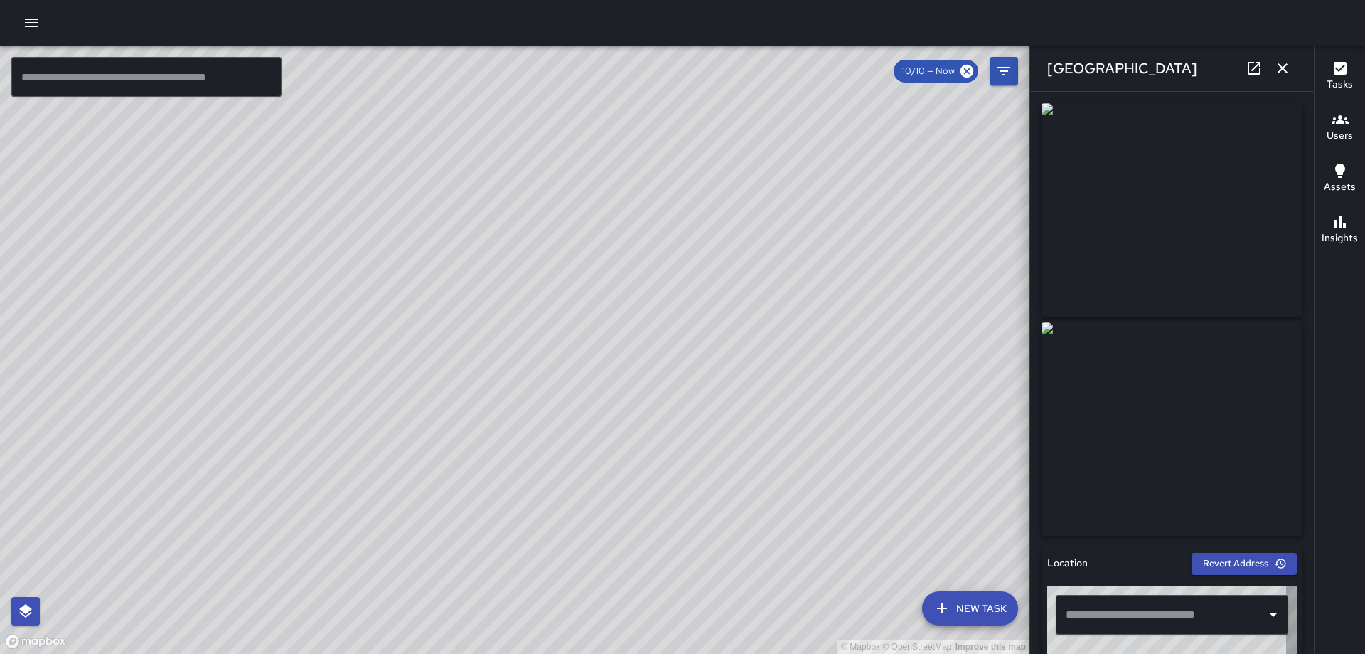
type input "**********"
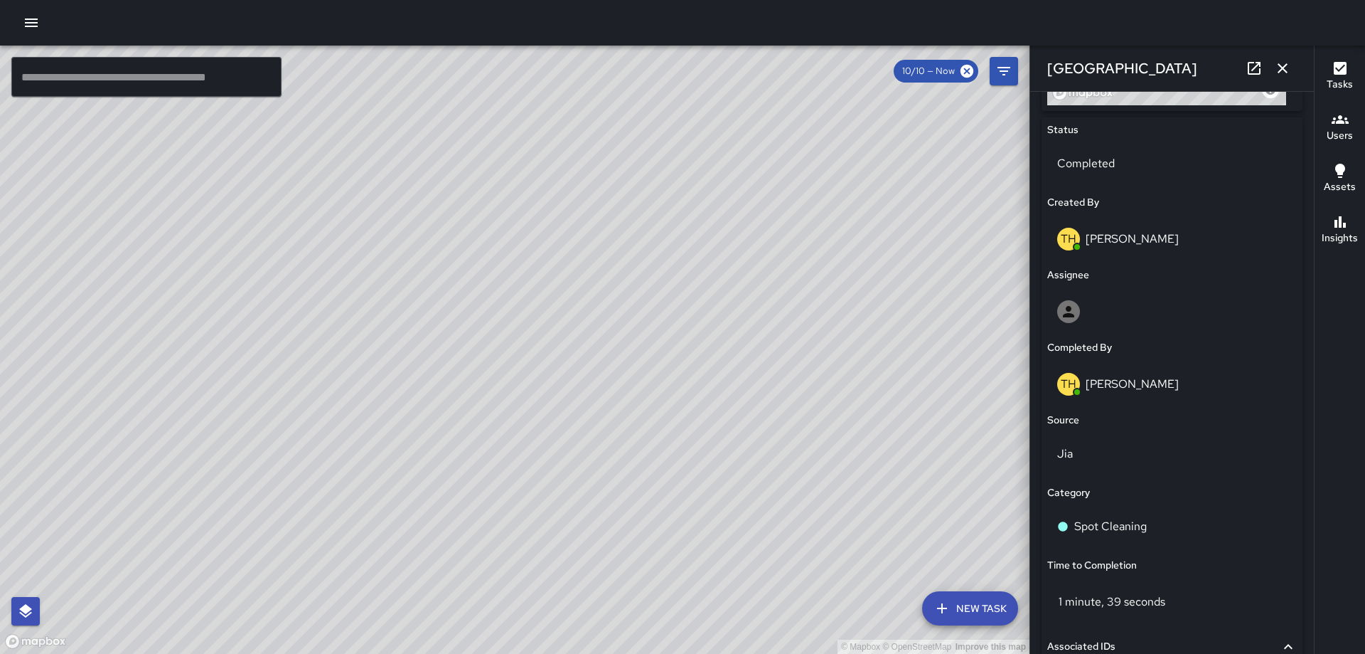
scroll to position [661, 0]
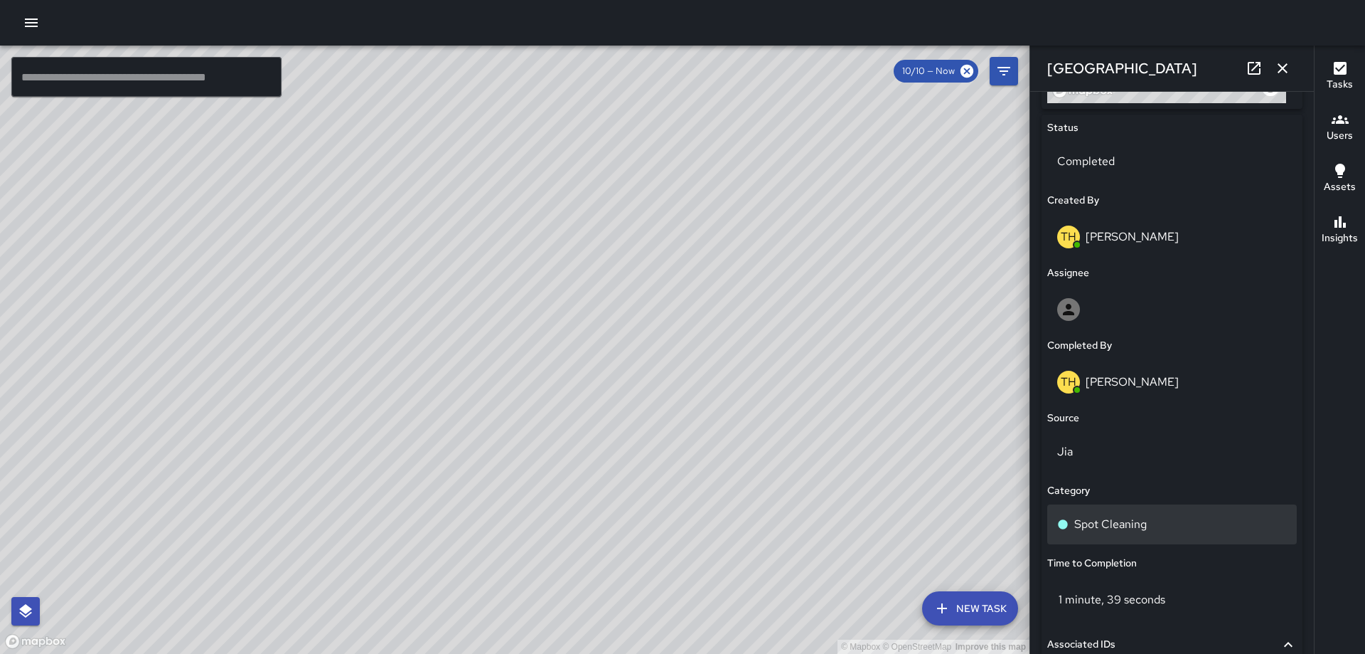
click at [1091, 516] on p "Spot Cleaning" at bounding box center [1111, 524] width 73 height 17
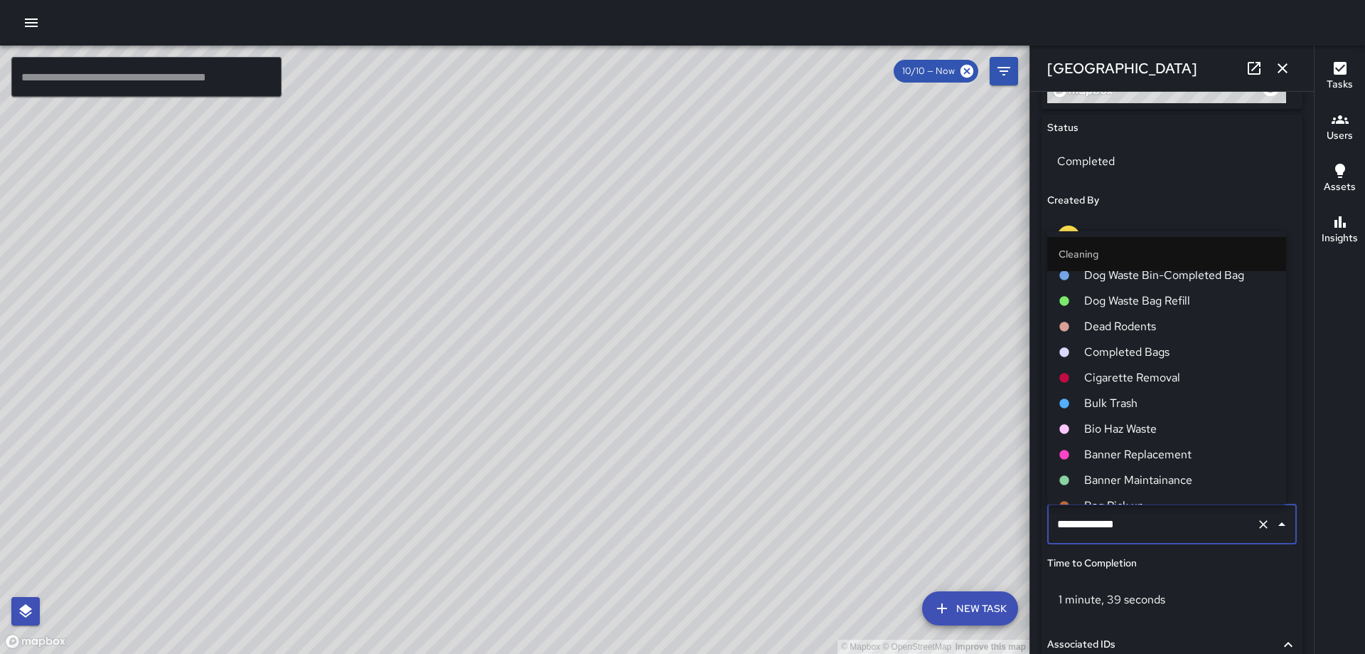
scroll to position [711, 0]
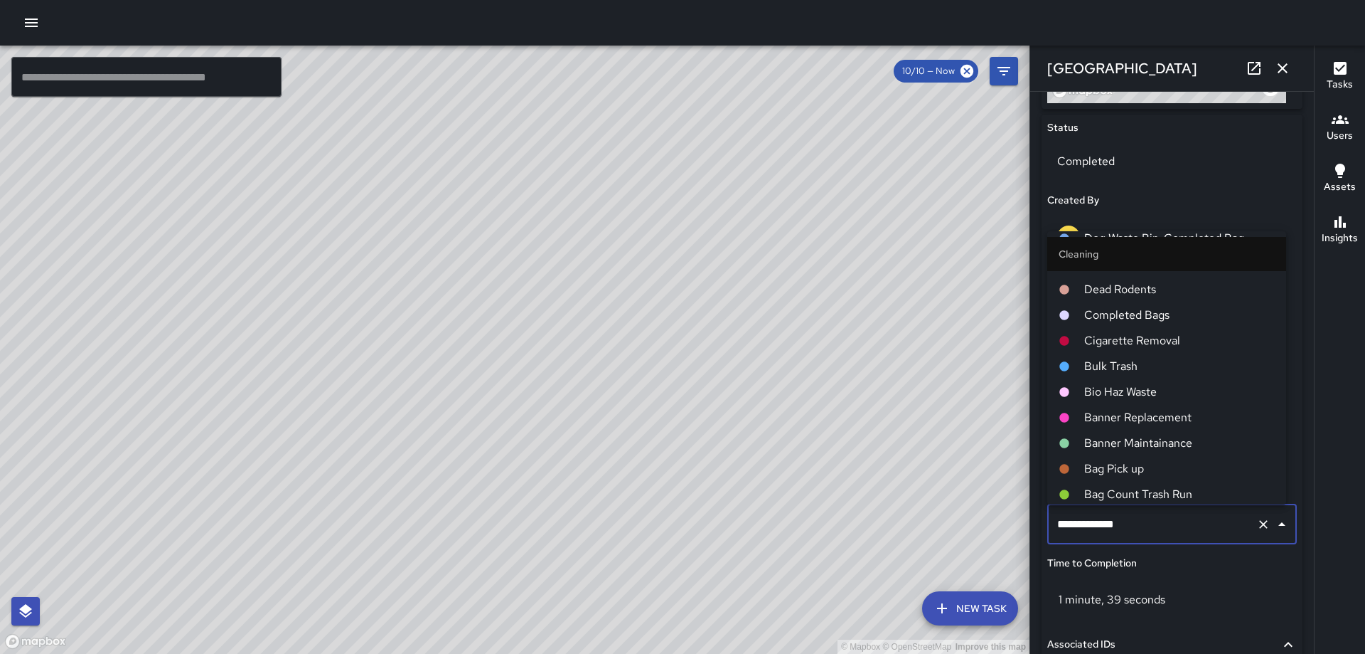
click at [1126, 309] on span "Completed Bags" at bounding box center [1180, 315] width 191 height 17
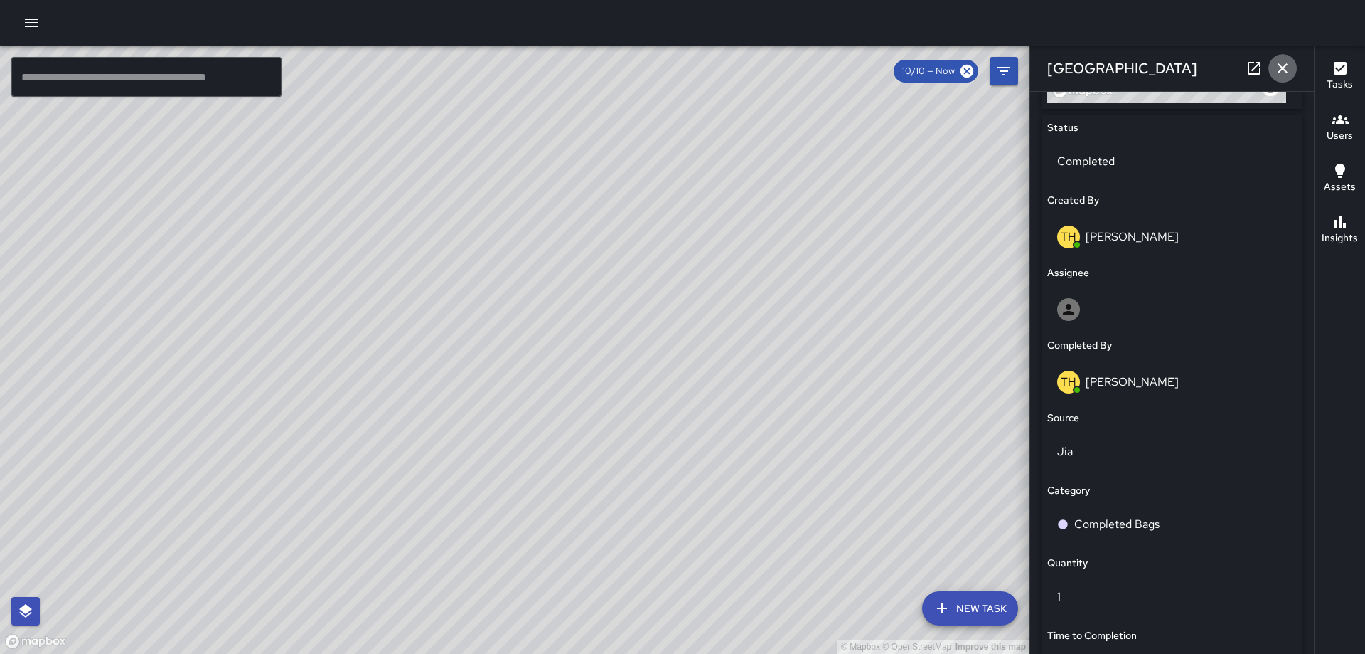
click at [1279, 58] on button "button" at bounding box center [1283, 68] width 28 height 28
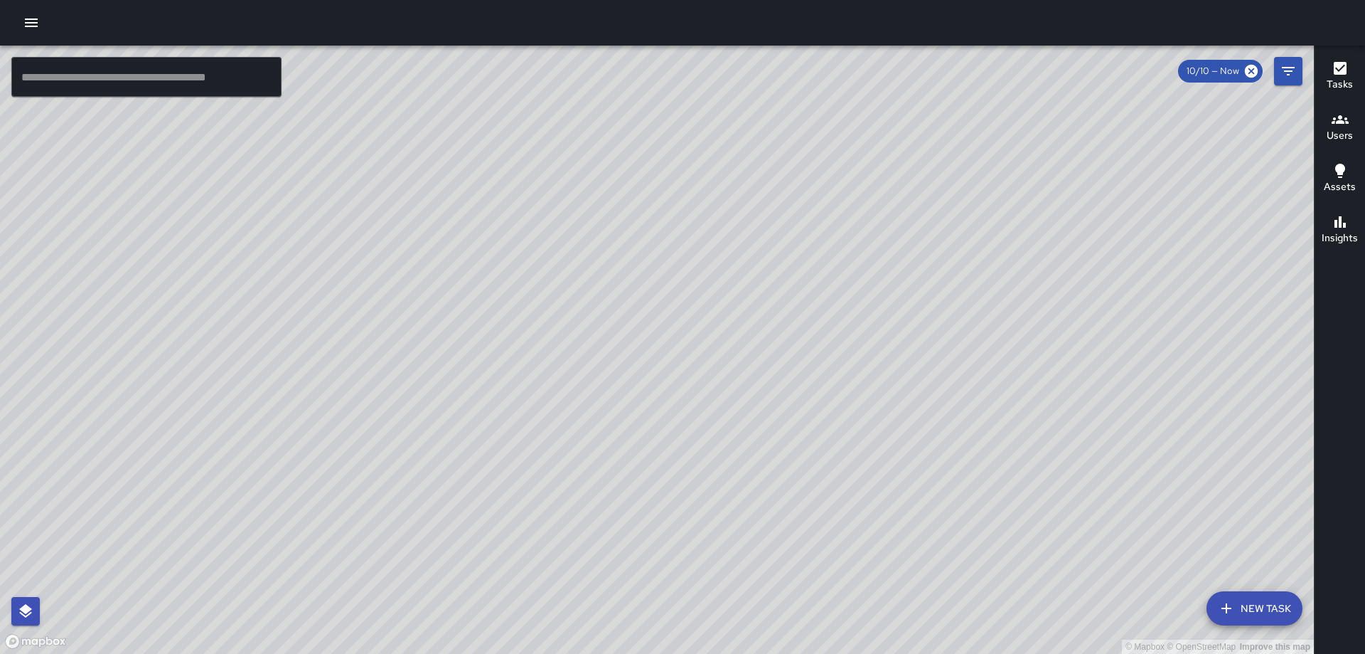
drag, startPoint x: 531, startPoint y: 573, endPoint x: 590, endPoint y: 398, distance: 184.6
click at [588, 401] on div "© Mapbox © OpenStreetMap Improve this map" at bounding box center [657, 350] width 1314 height 608
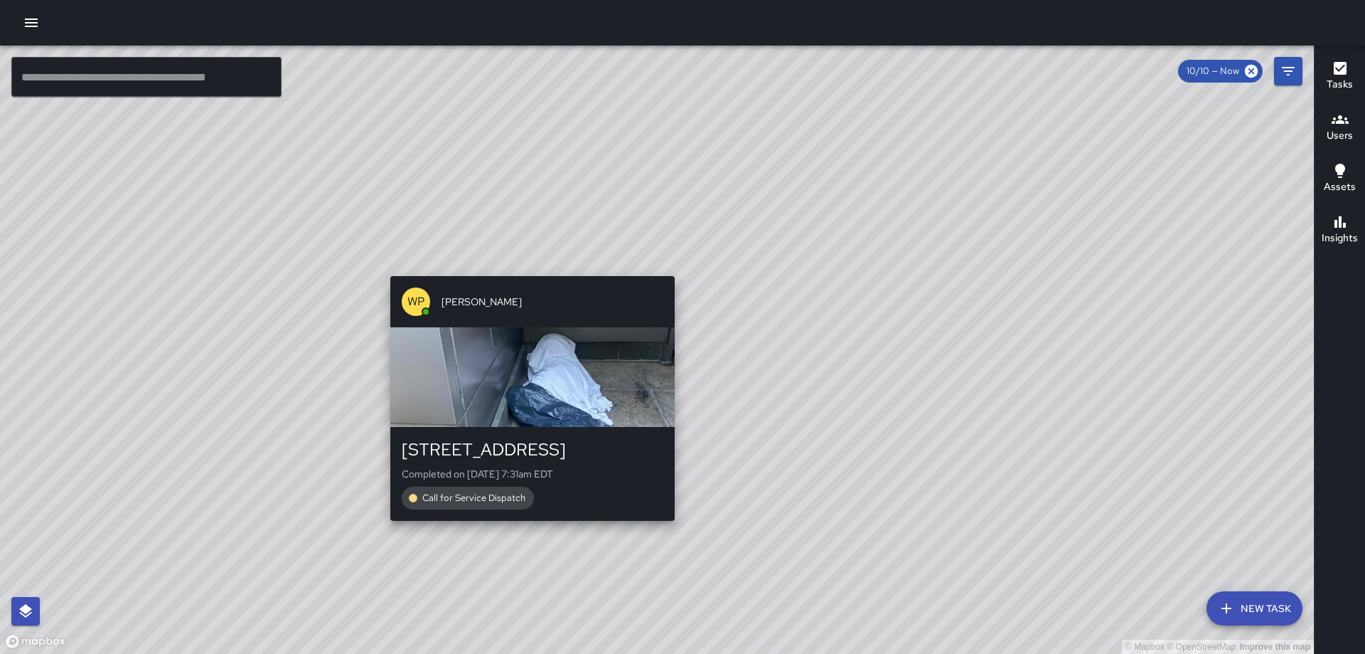
click at [526, 268] on div "© Mapbox © OpenStreetMap Improve this map WP [PERSON_NAME] [STREET_ADDRESS] Com…" at bounding box center [657, 350] width 1314 height 608
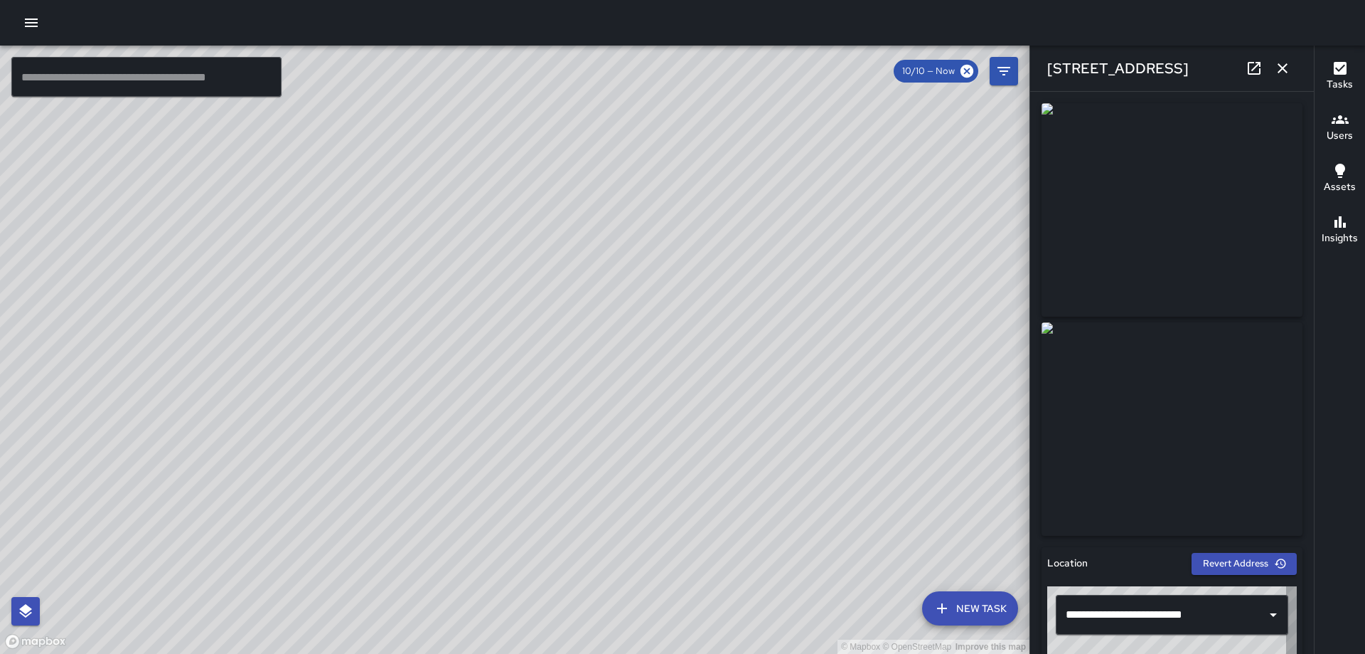
type input "**********"
click at [1291, 60] on button "button" at bounding box center [1283, 68] width 28 height 28
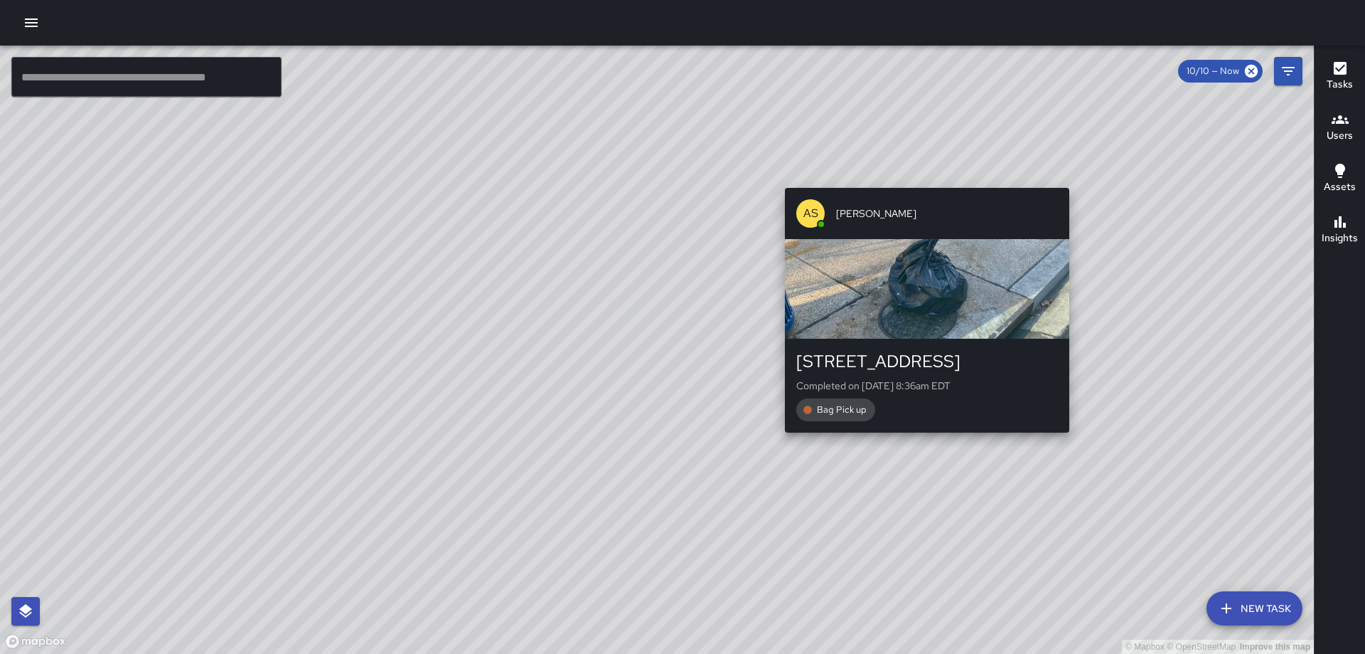
click at [1075, 177] on div "© Mapbox © OpenStreetMap Improve this map AS [PERSON_NAME] [STREET_ADDRESS] Com…" at bounding box center [657, 350] width 1314 height 608
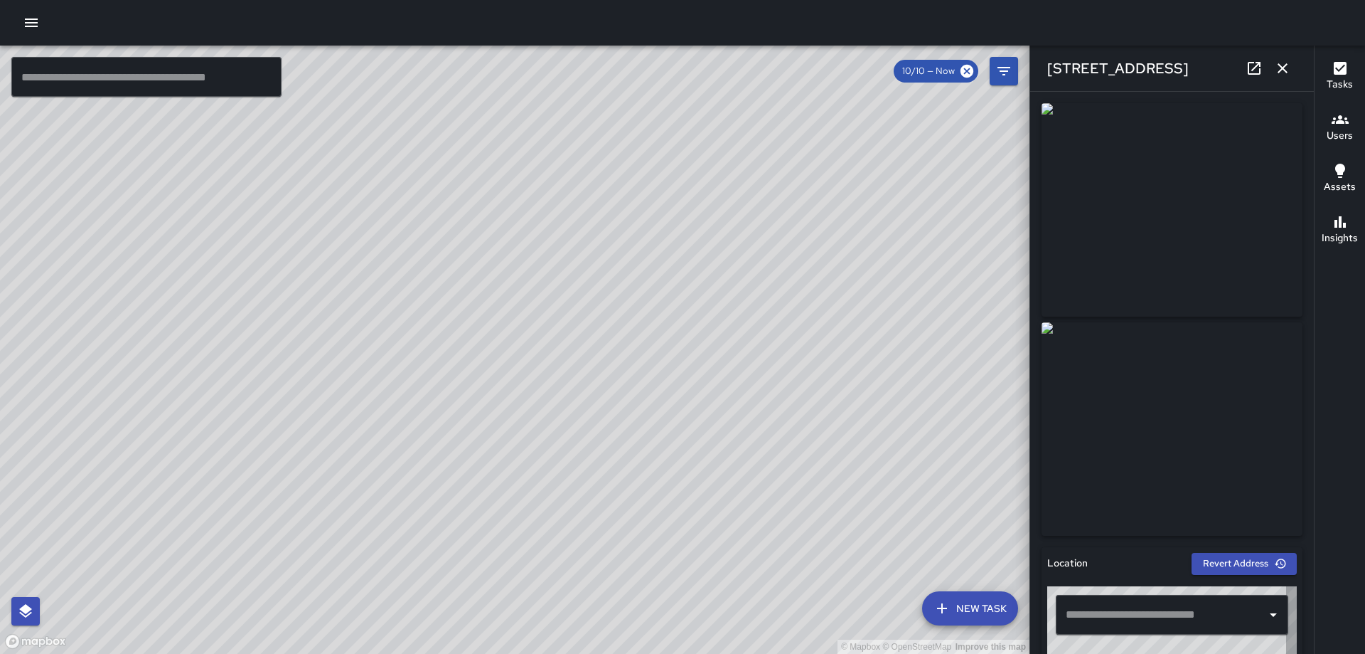
type input "**********"
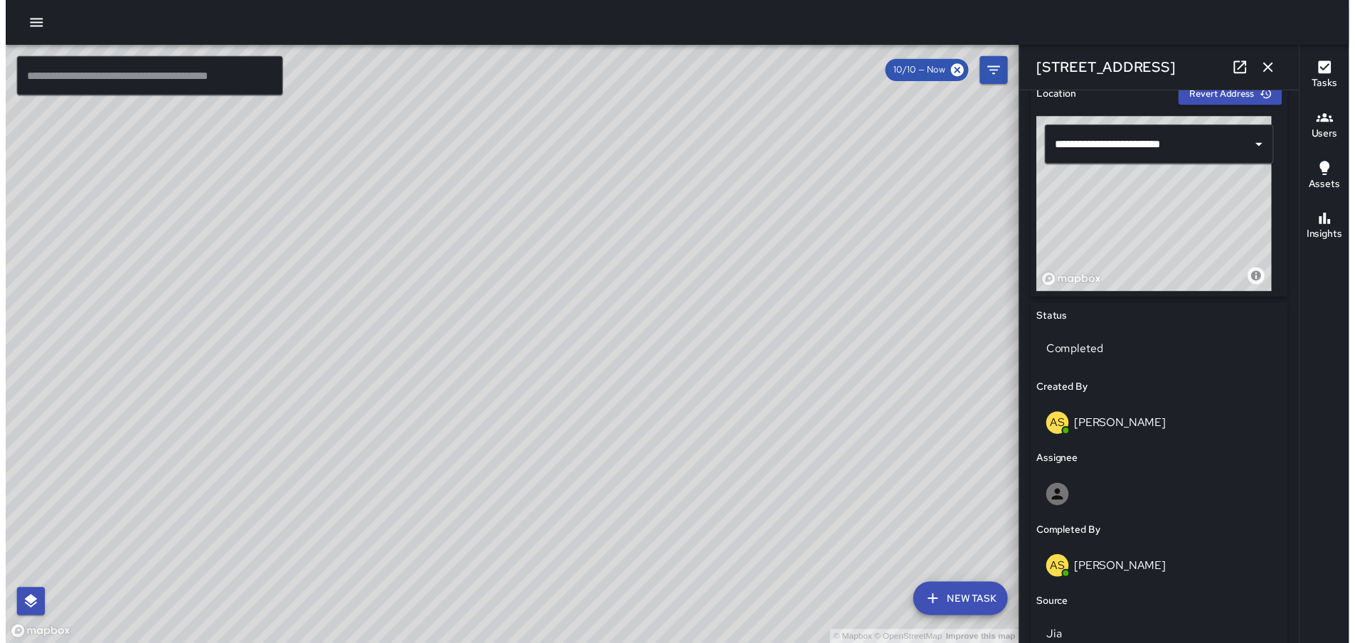
scroll to position [934, 0]
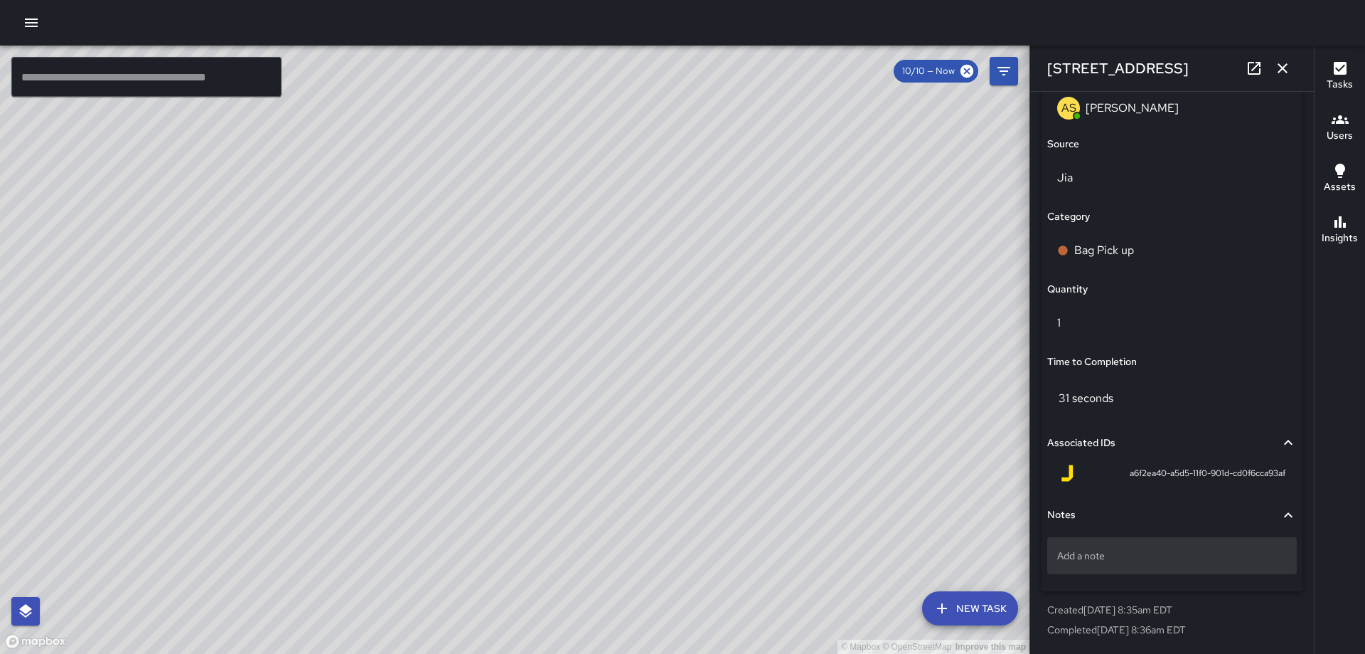
click at [1153, 559] on p "Add a note" at bounding box center [1173, 555] width 230 height 14
type textarea "*****"
click at [1282, 69] on icon "button" at bounding box center [1283, 68] width 10 height 10
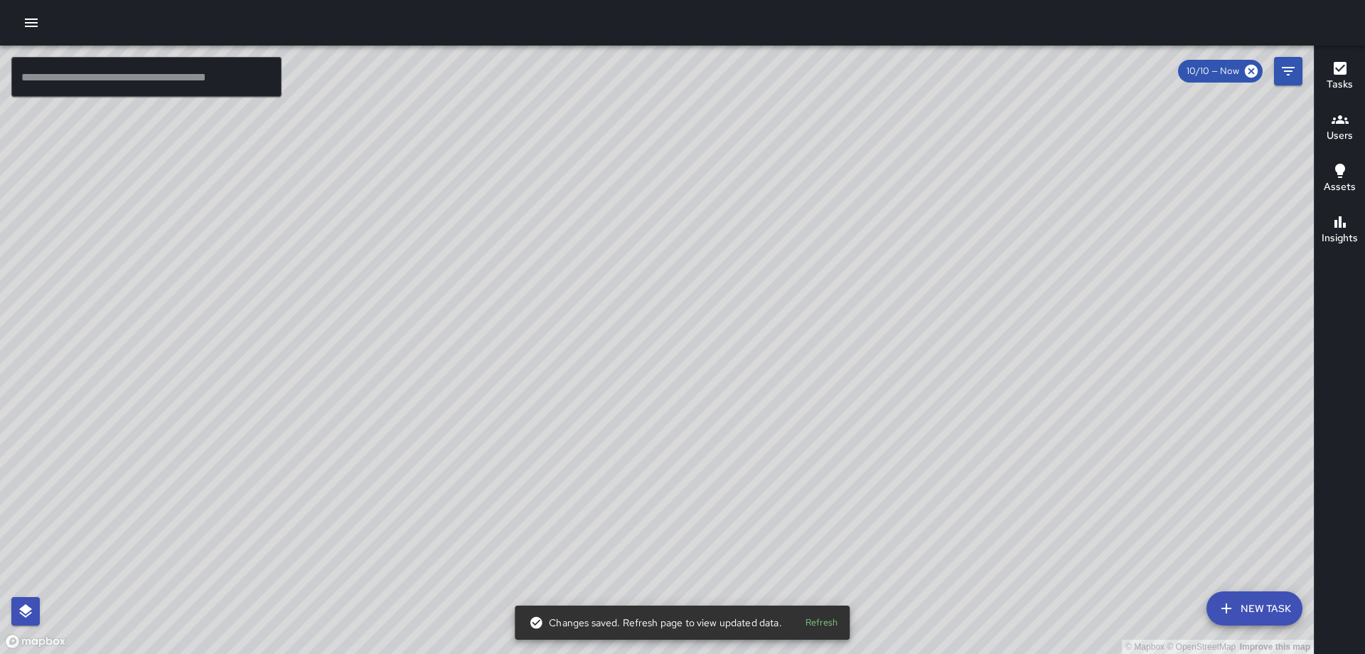
click at [20, 609] on icon "button" at bounding box center [25, 610] width 17 height 17
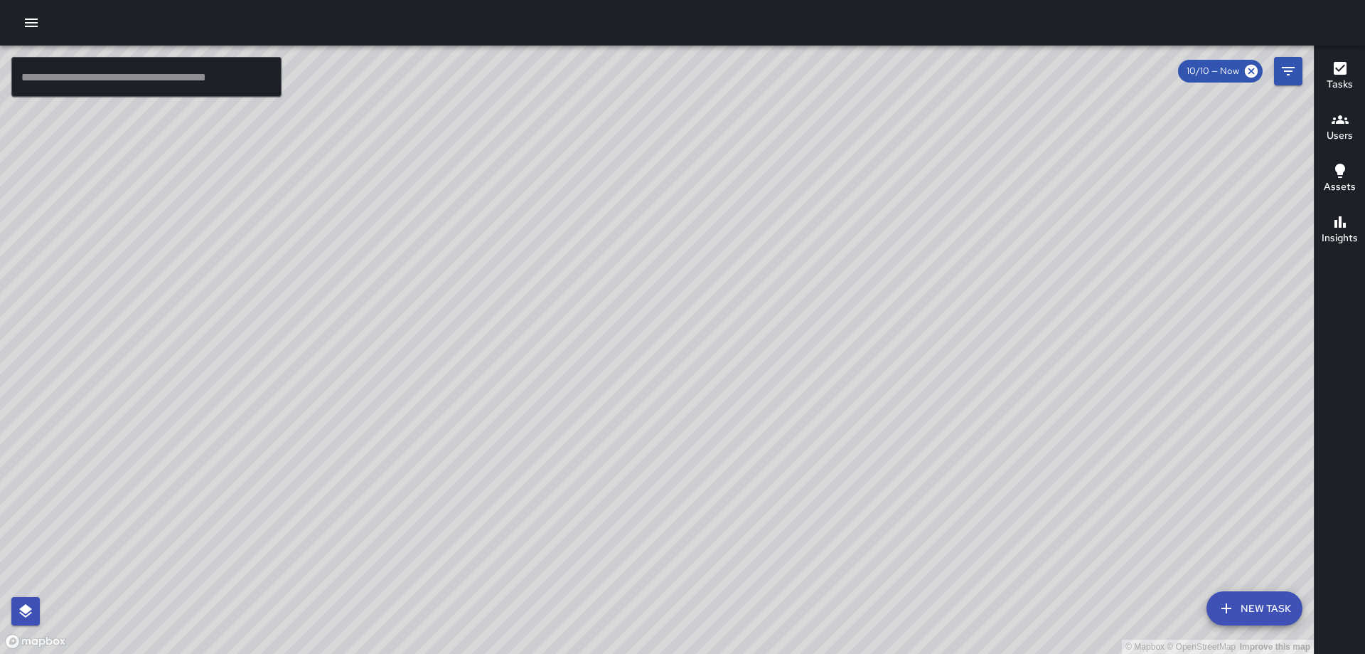
click at [39, 23] on icon "button" at bounding box center [31, 22] width 17 height 17
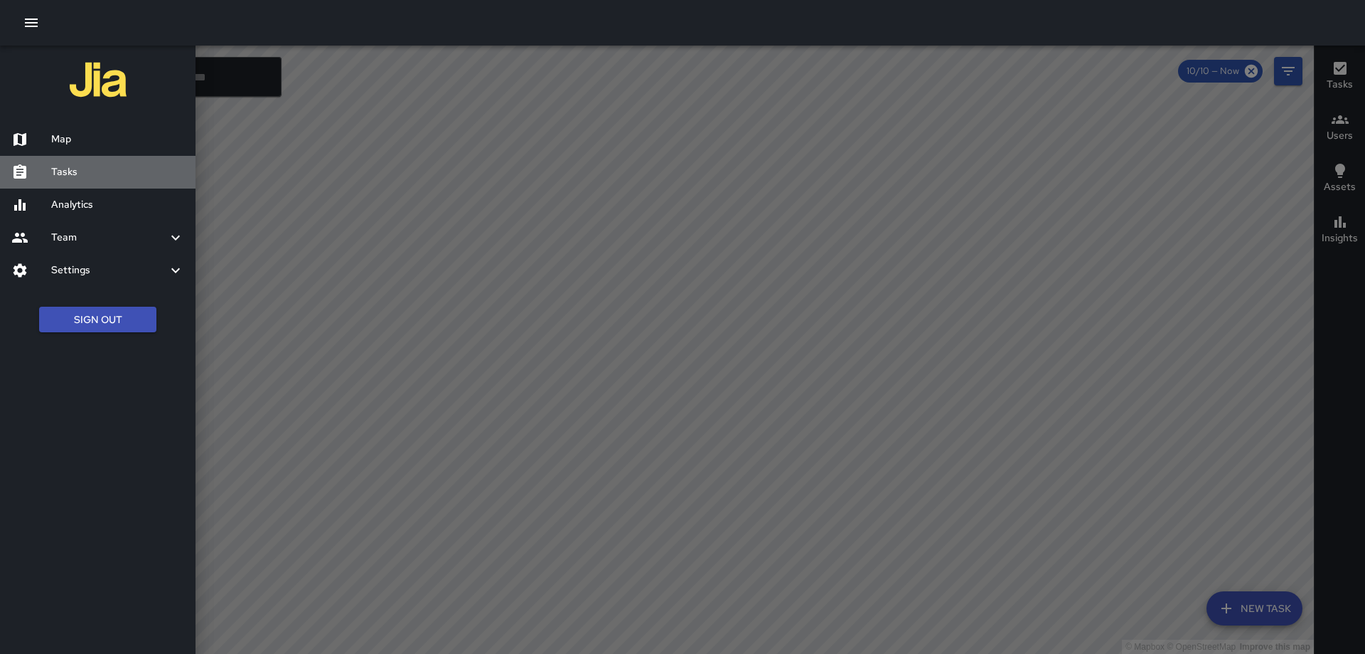
click at [104, 167] on h6 "Tasks" at bounding box center [117, 172] width 133 height 16
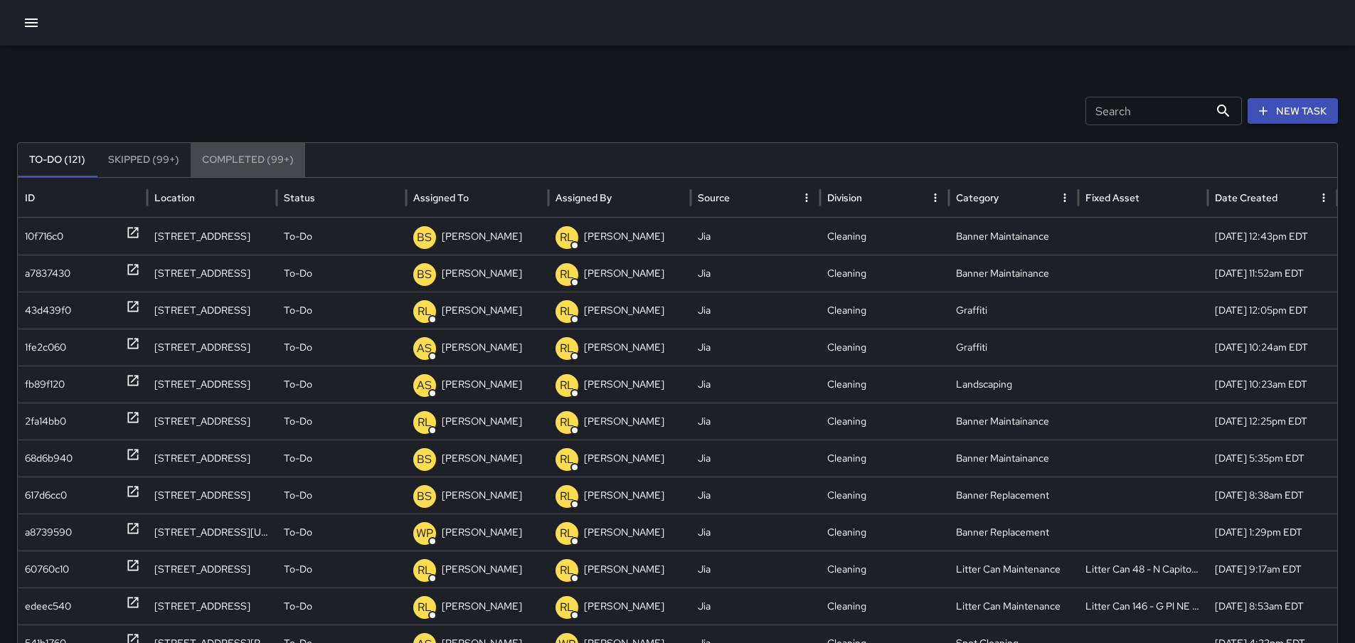
click at [216, 152] on button "Completed (99+)" at bounding box center [248, 160] width 114 height 34
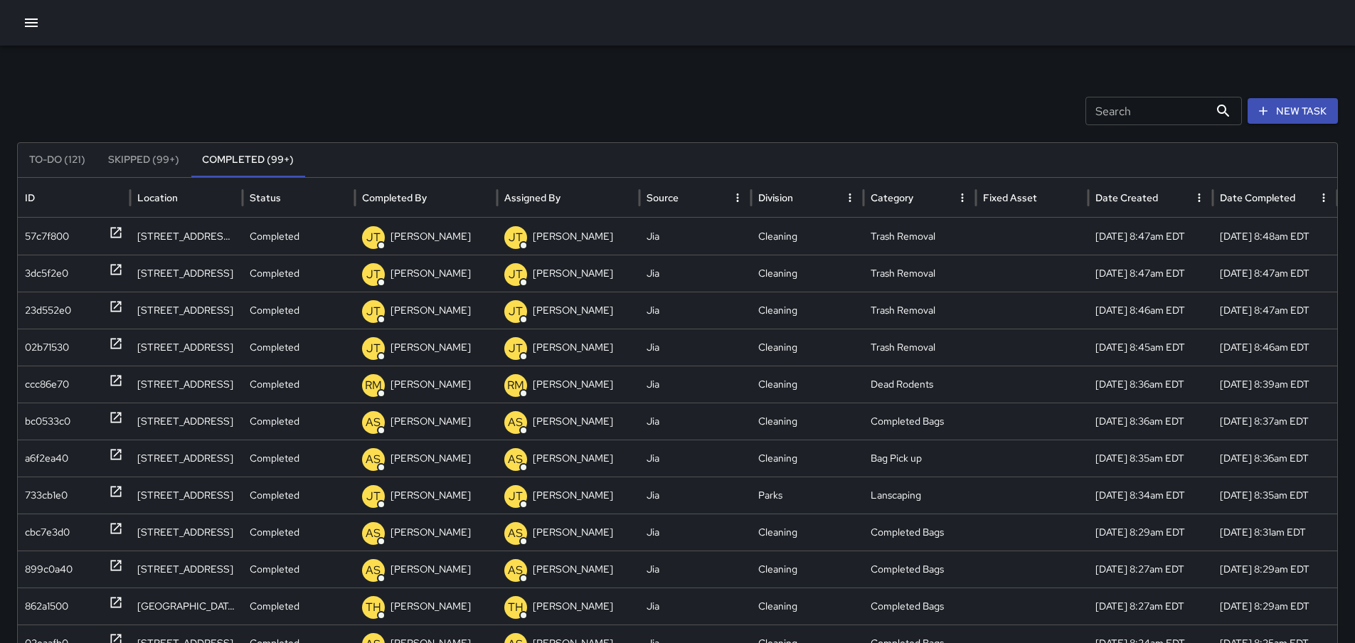
click at [1106, 112] on input "Search" at bounding box center [1147, 111] width 124 height 28
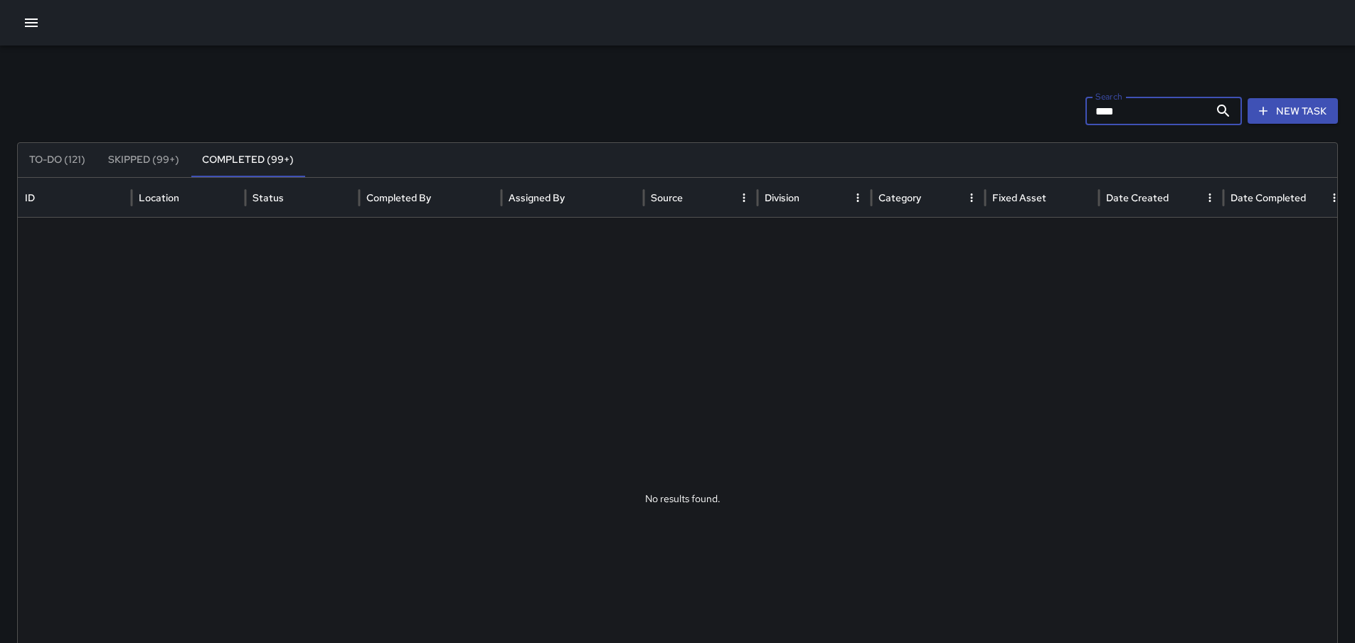
type input "****"
click at [70, 157] on button "To-Do (121)" at bounding box center [57, 160] width 79 height 34
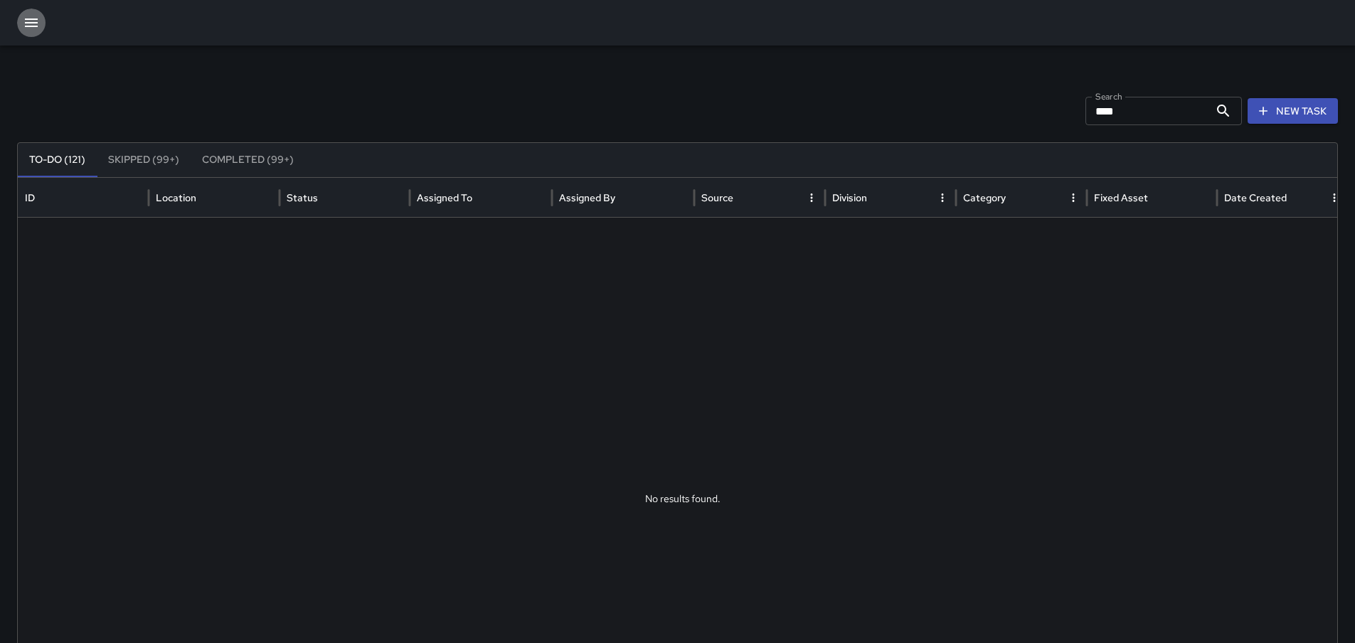
click at [33, 16] on icon "button" at bounding box center [31, 22] width 17 height 17
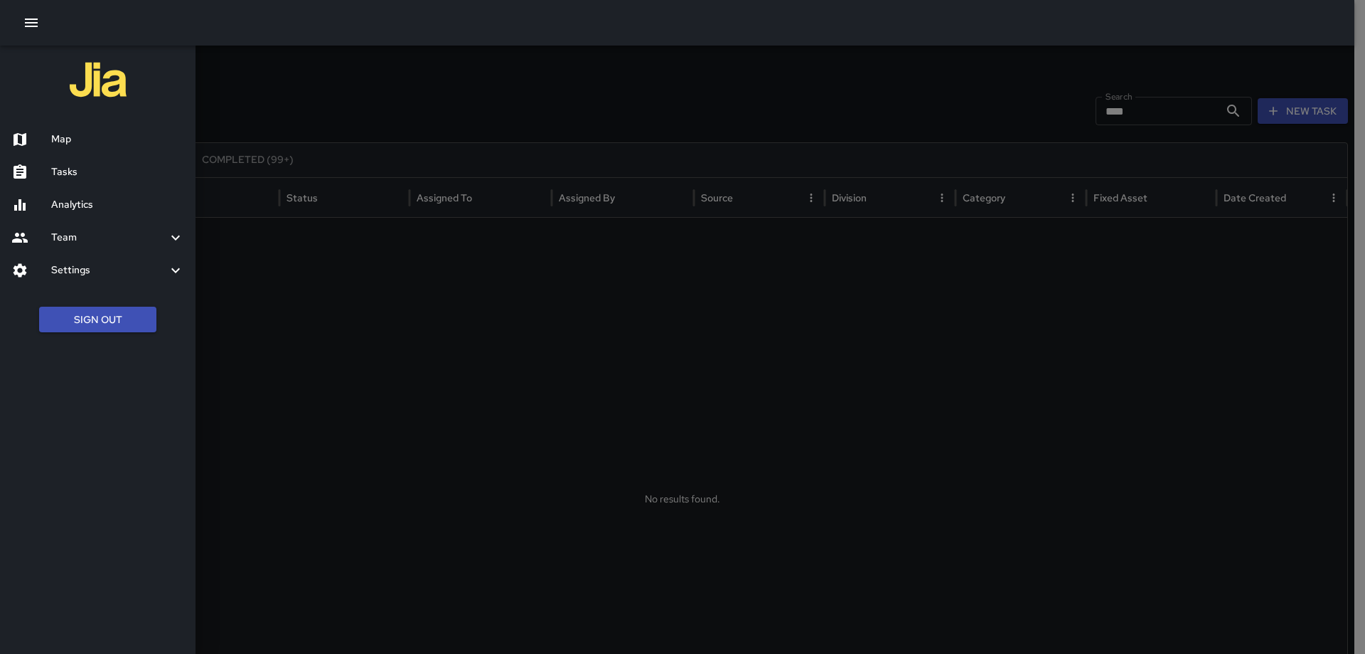
drag, startPoint x: 77, startPoint y: 132, endPoint x: 1244, endPoint y: 172, distance: 1167.7
click at [77, 129] on div "Map" at bounding box center [98, 139] width 196 height 33
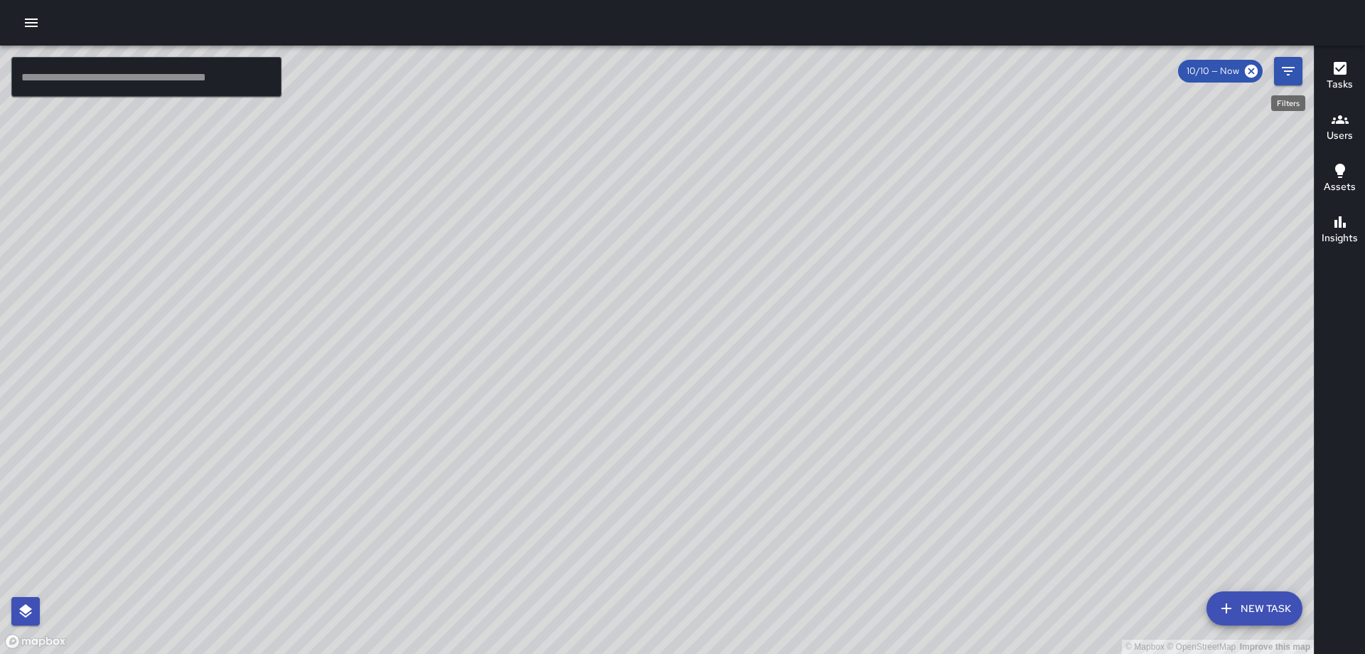
click at [1291, 65] on icon "Filters" at bounding box center [1288, 71] width 17 height 17
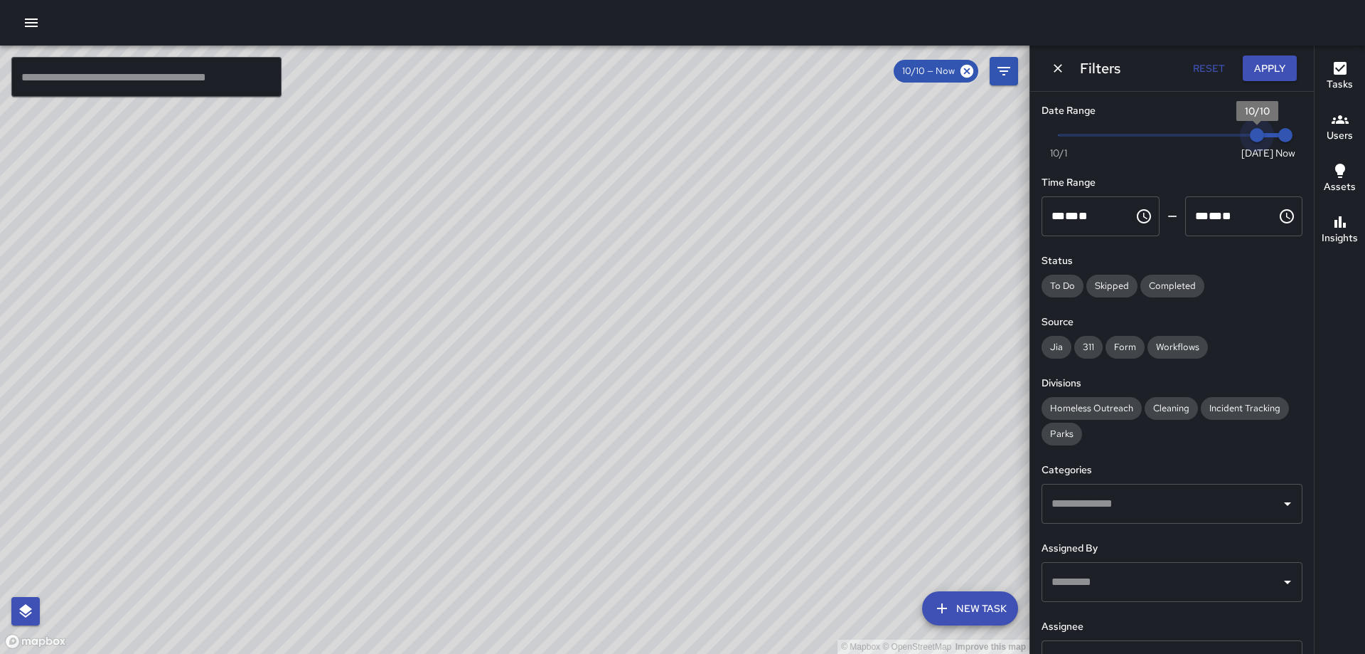
type input "*"
drag, startPoint x: 1242, startPoint y: 136, endPoint x: 1184, endPoint y: 138, distance: 58.4
click at [1193, 138] on span "10/8" at bounding box center [1200, 135] width 14 height 14
click at [1276, 70] on button "Apply" at bounding box center [1270, 68] width 54 height 26
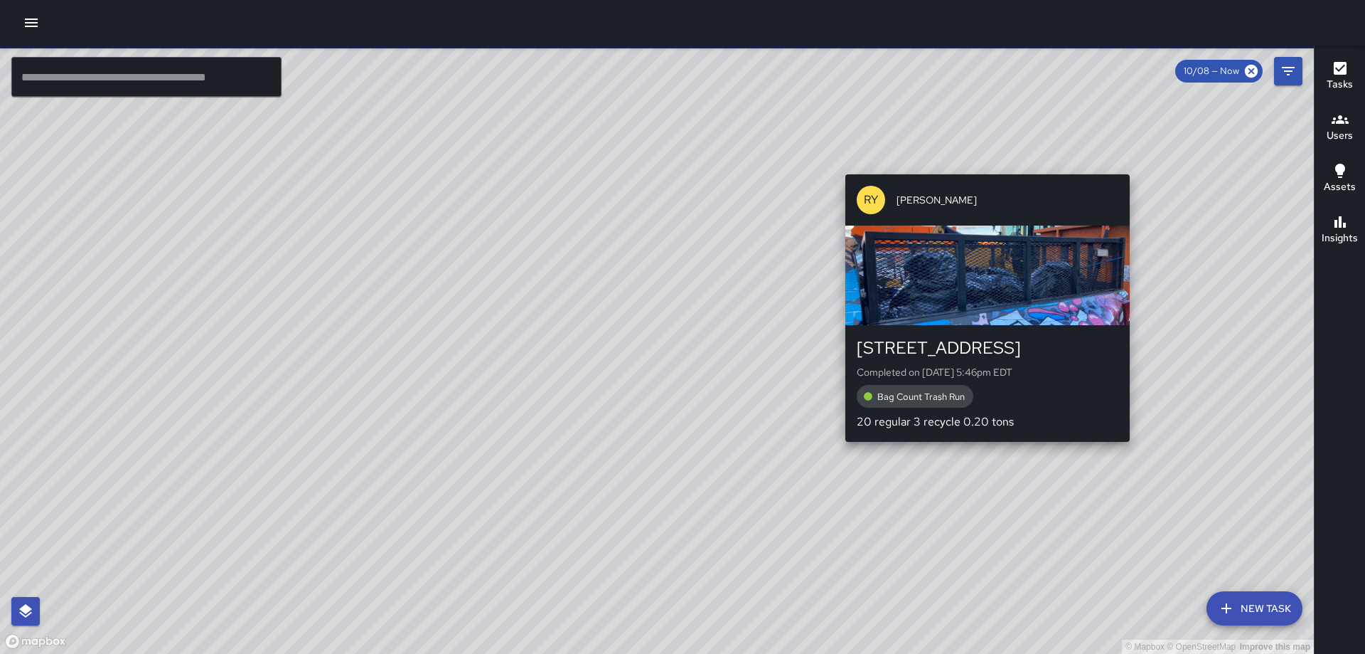
click at [982, 166] on div "© Mapbox © OpenStreetMap Improve this map RY [PERSON_NAME] [STREET_ADDRESS] Com…" at bounding box center [657, 350] width 1314 height 608
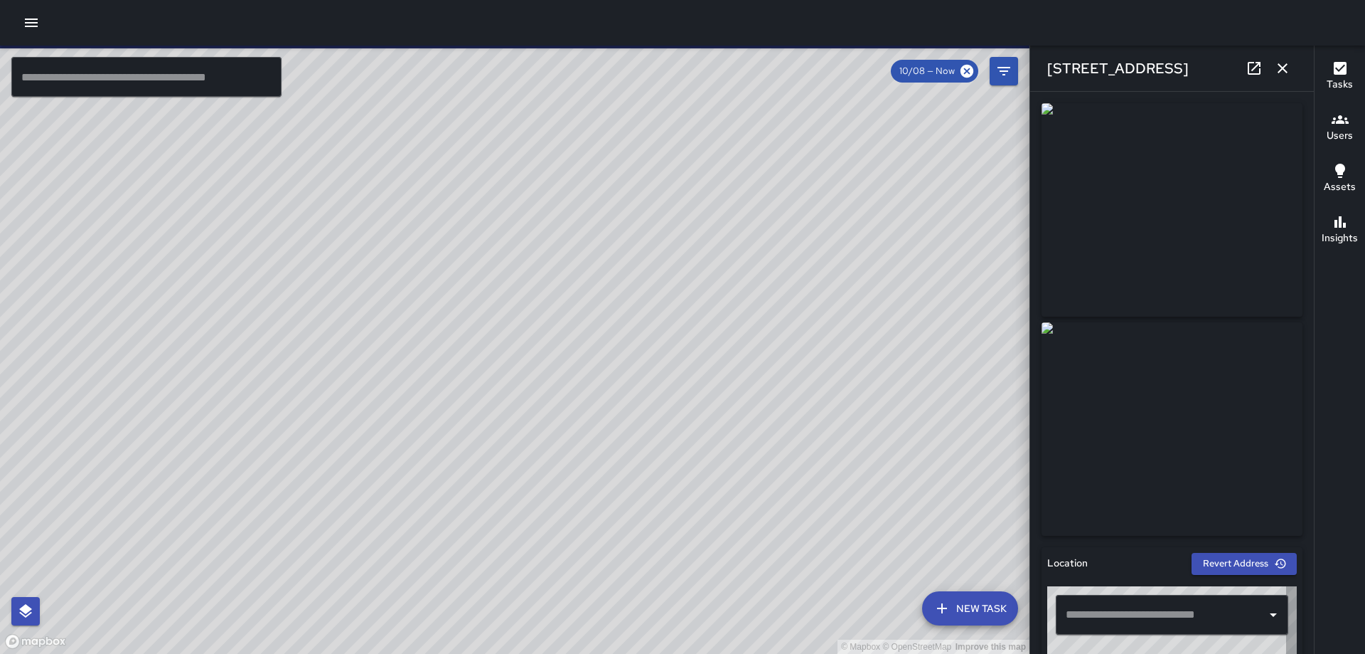
type input "**********"
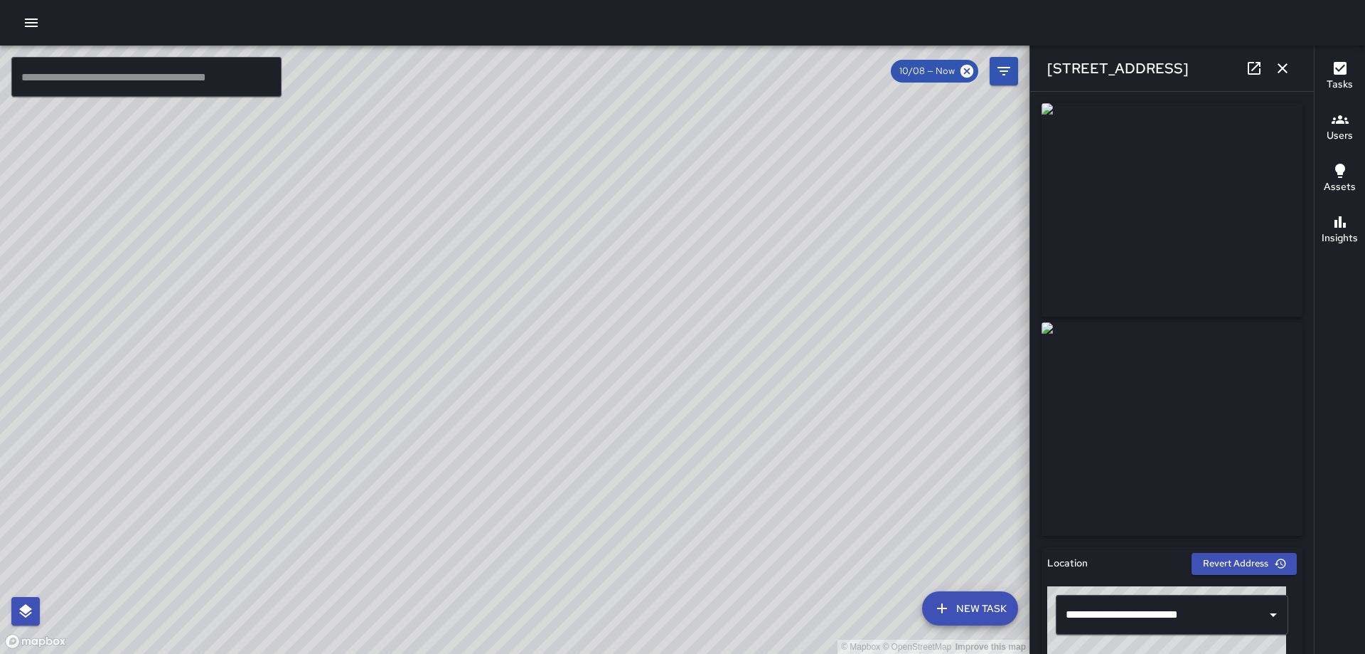
click at [1284, 66] on icon "button" at bounding box center [1282, 68] width 17 height 17
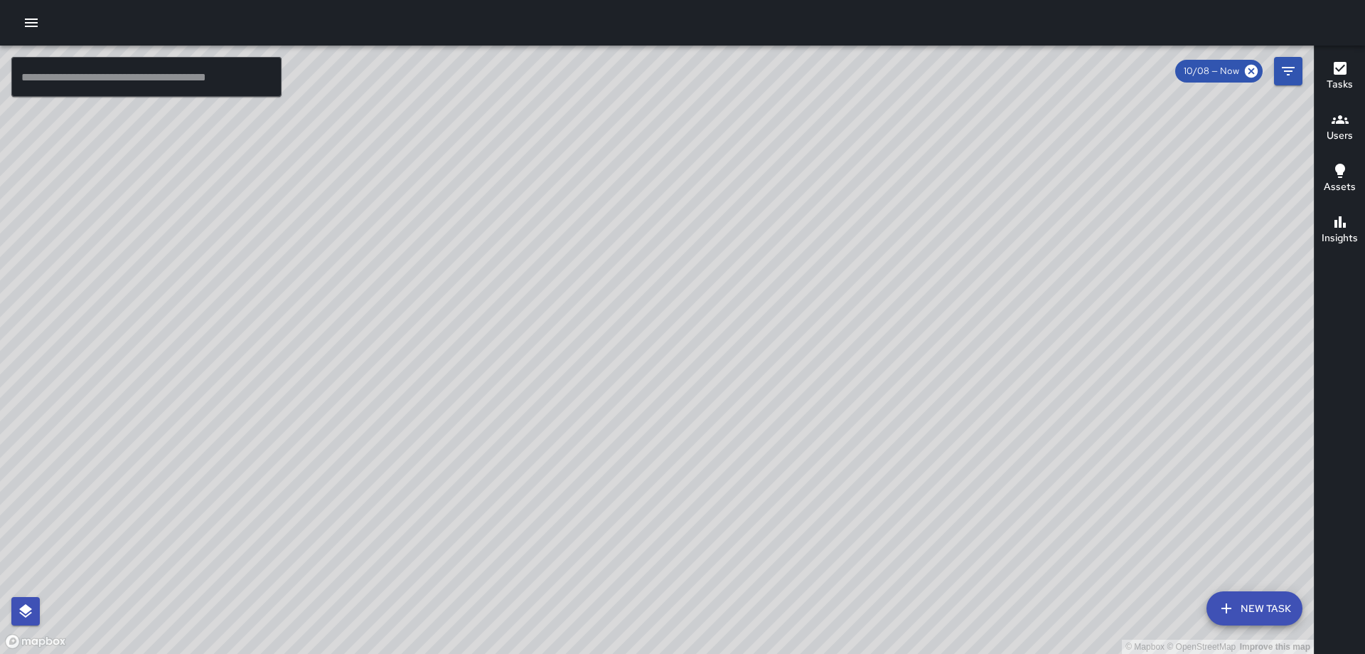
drag, startPoint x: 515, startPoint y: 329, endPoint x: 770, endPoint y: 353, distance: 256.4
click at [770, 353] on div "© Mapbox © OpenStreetMap Improve this map" at bounding box center [657, 350] width 1314 height 608
click at [41, 26] on button "button" at bounding box center [31, 23] width 28 height 28
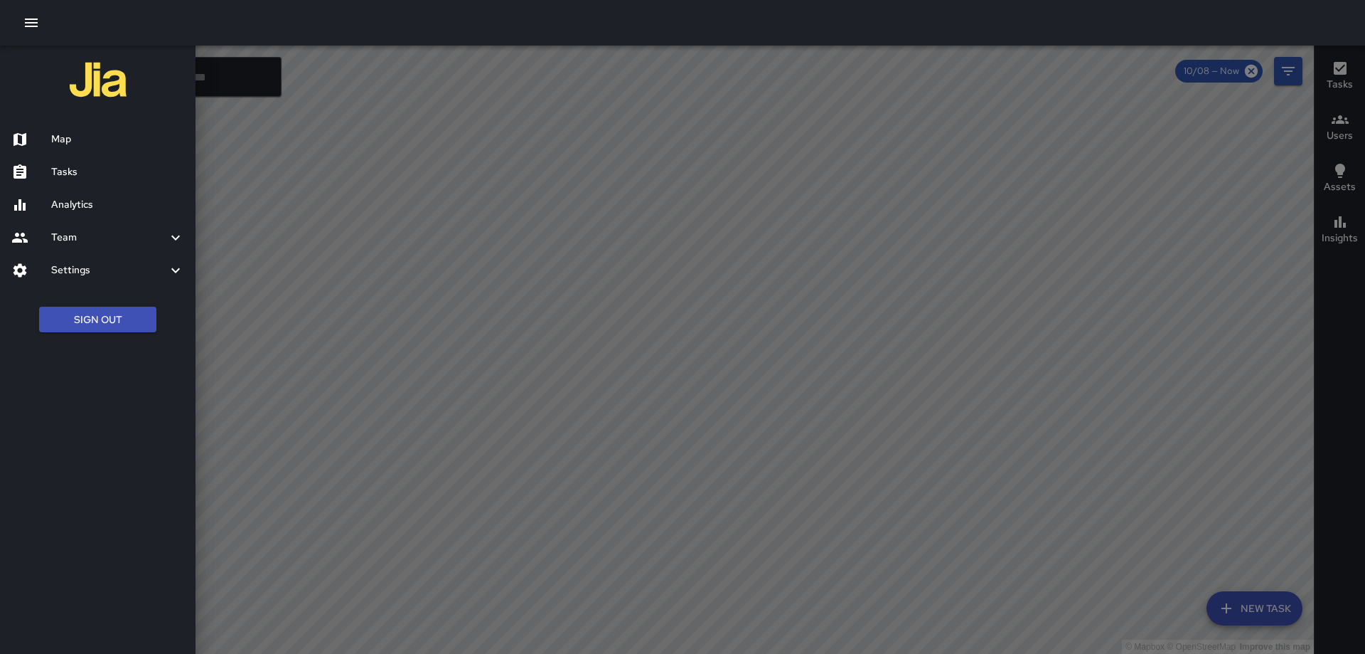
click at [678, 154] on div at bounding box center [682, 327] width 1365 height 654
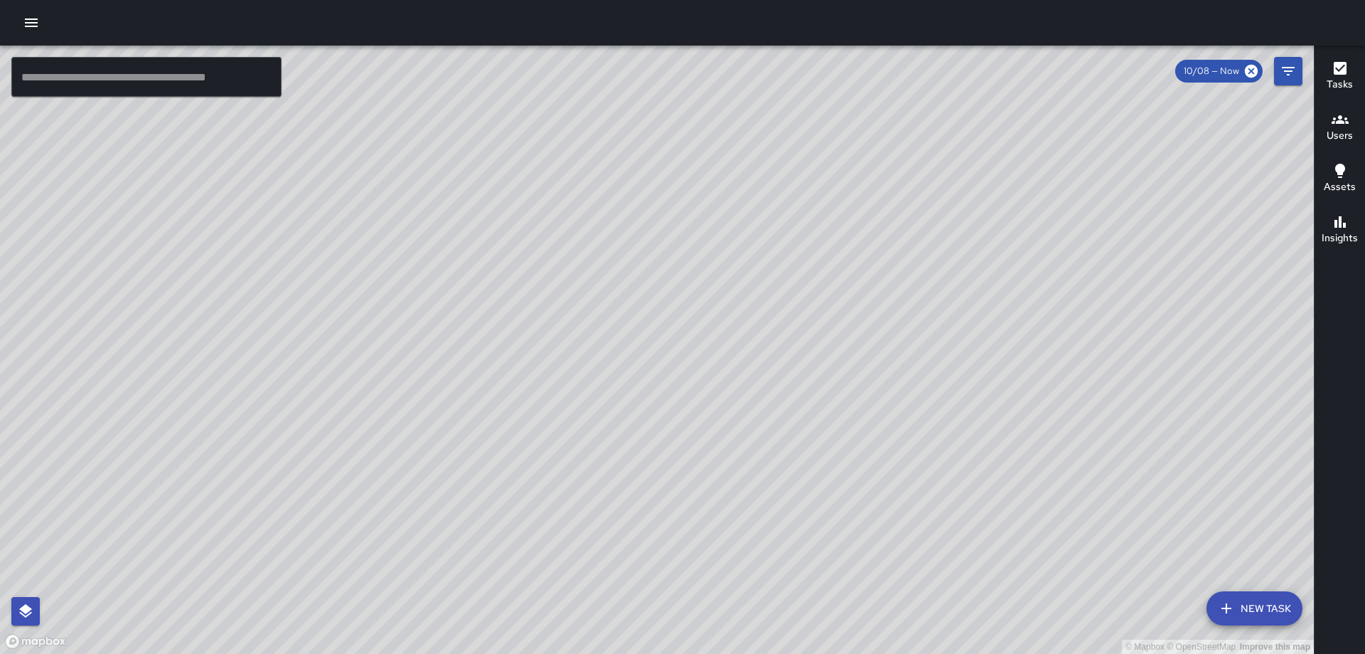
click at [1331, 77] on h6 "Tasks" at bounding box center [1340, 85] width 26 height 16
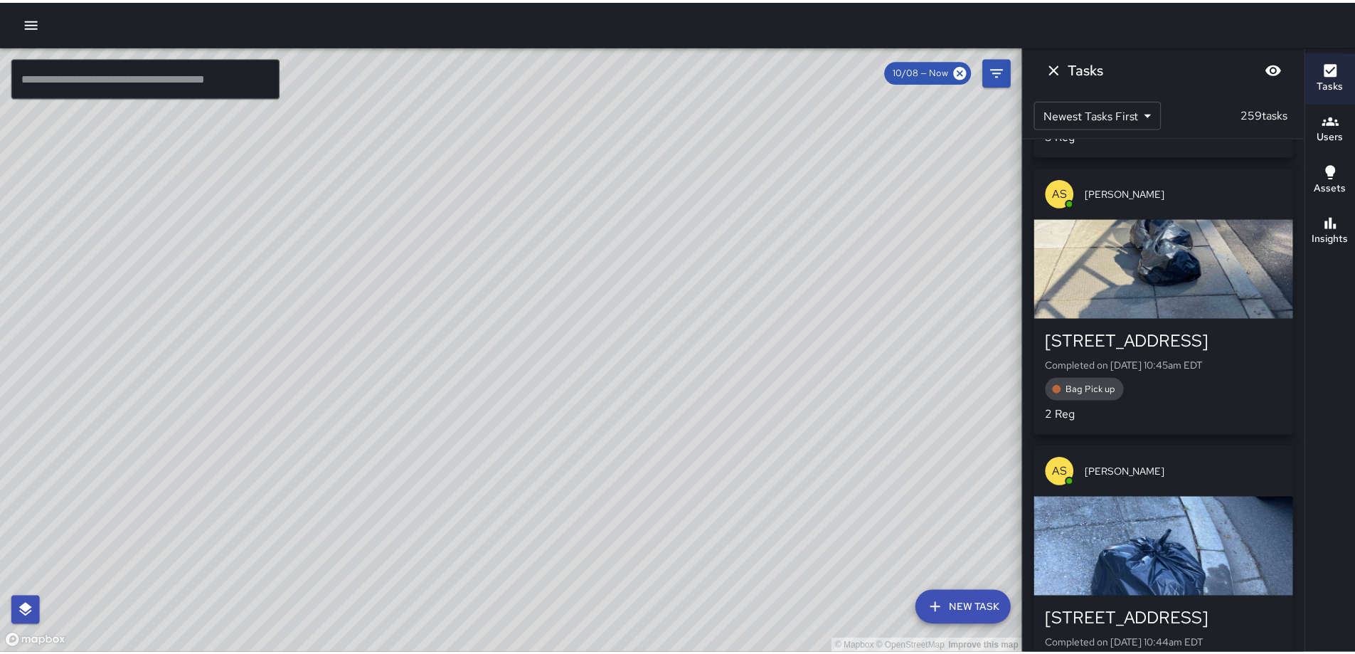
scroll to position [25636, 0]
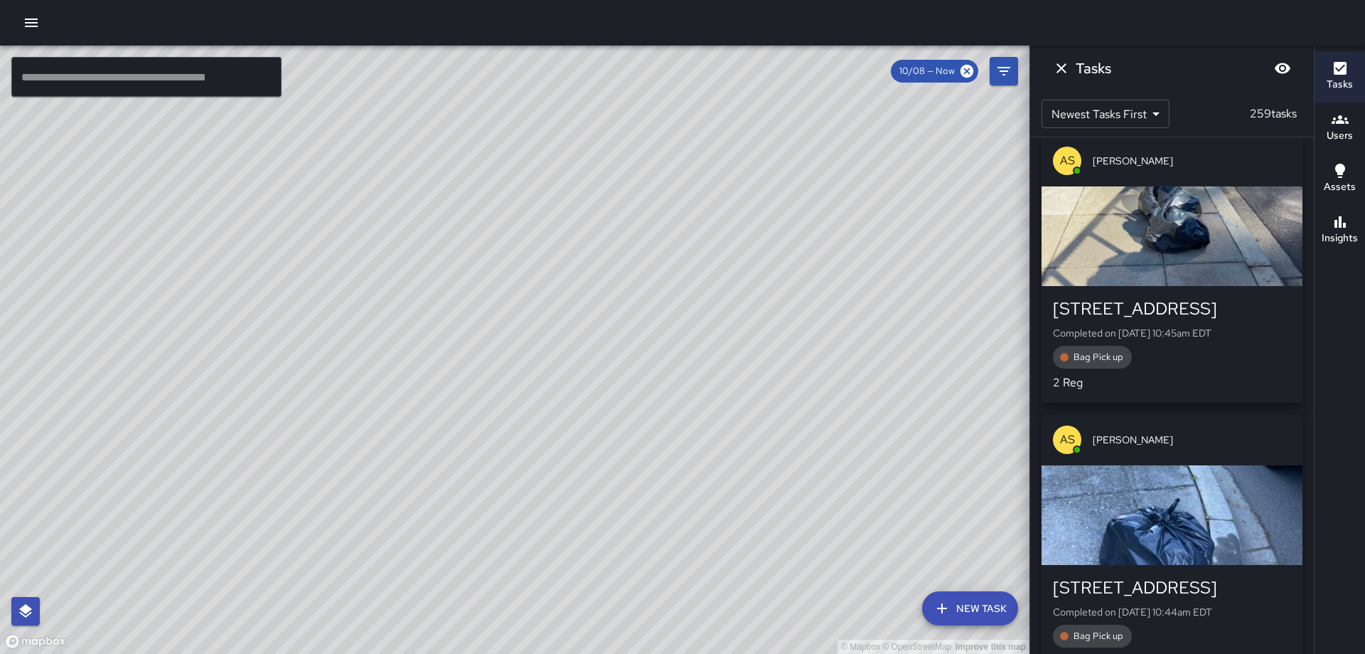
click at [35, 26] on icon "button" at bounding box center [31, 22] width 13 height 9
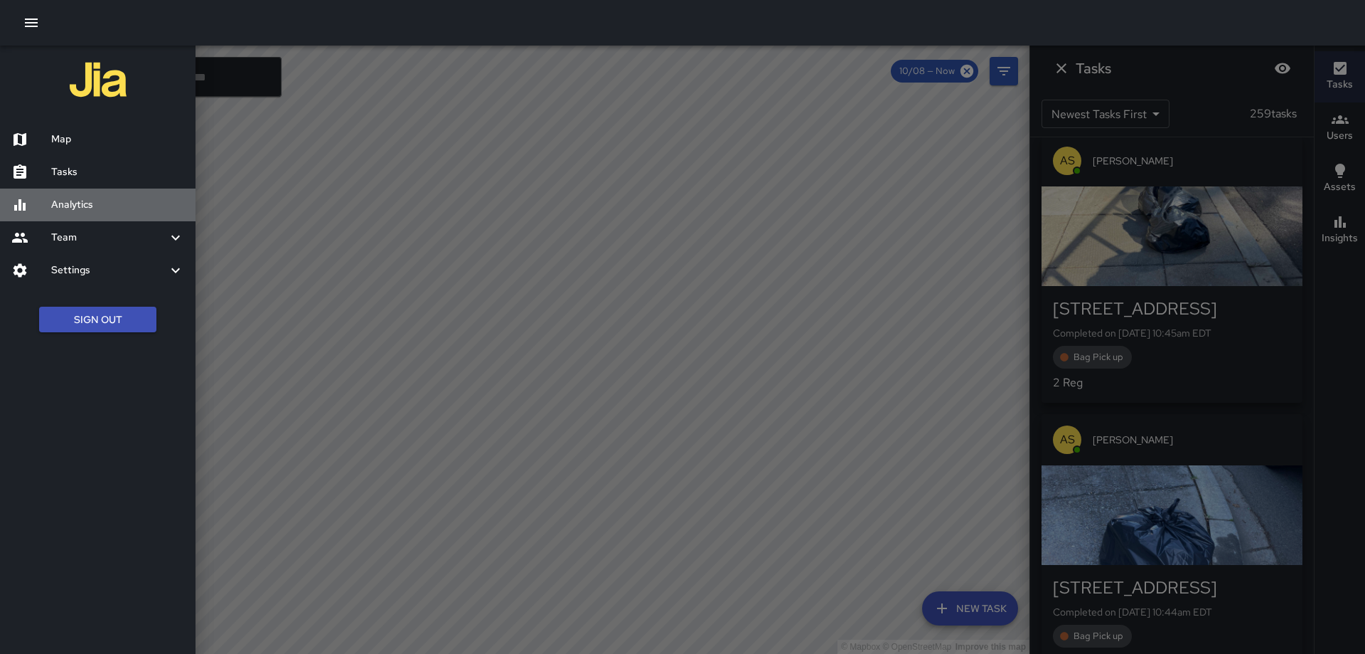
drag, startPoint x: 73, startPoint y: 196, endPoint x: 94, endPoint y: 159, distance: 42.7
click at [72, 197] on h6 "Analytics" at bounding box center [117, 205] width 133 height 16
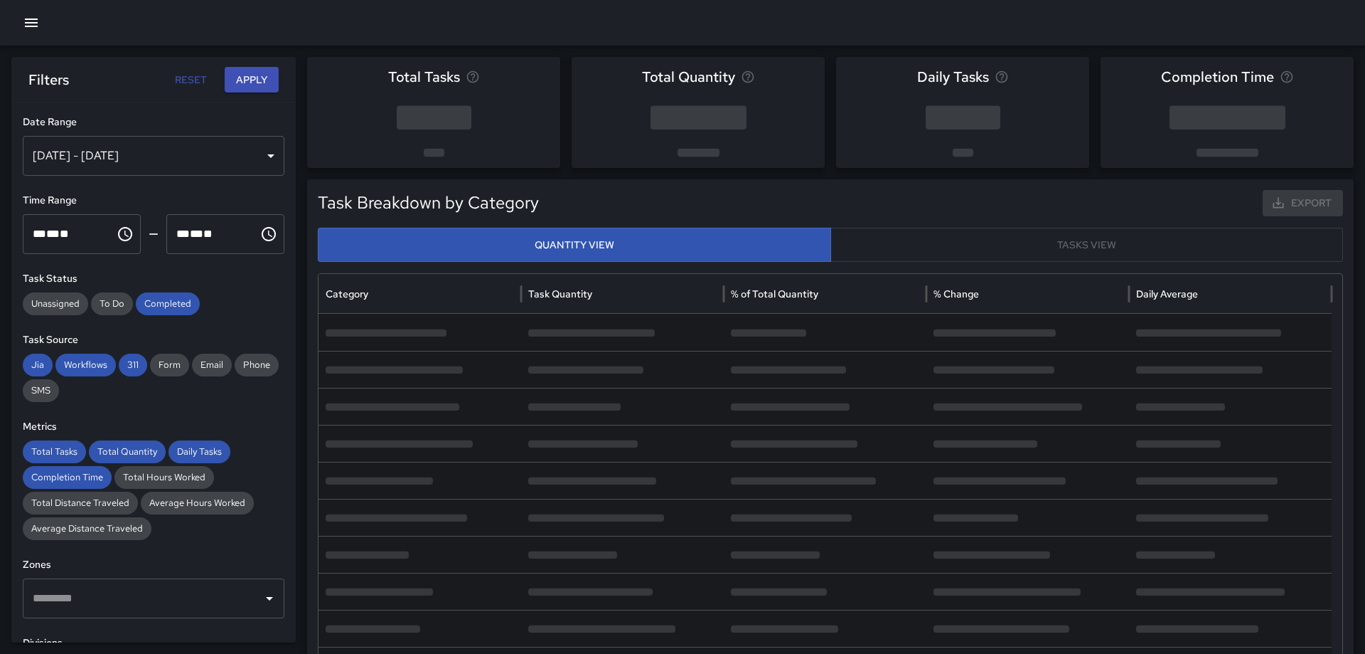
click at [260, 155] on div "[DATE] - [DATE]" at bounding box center [154, 156] width 262 height 40
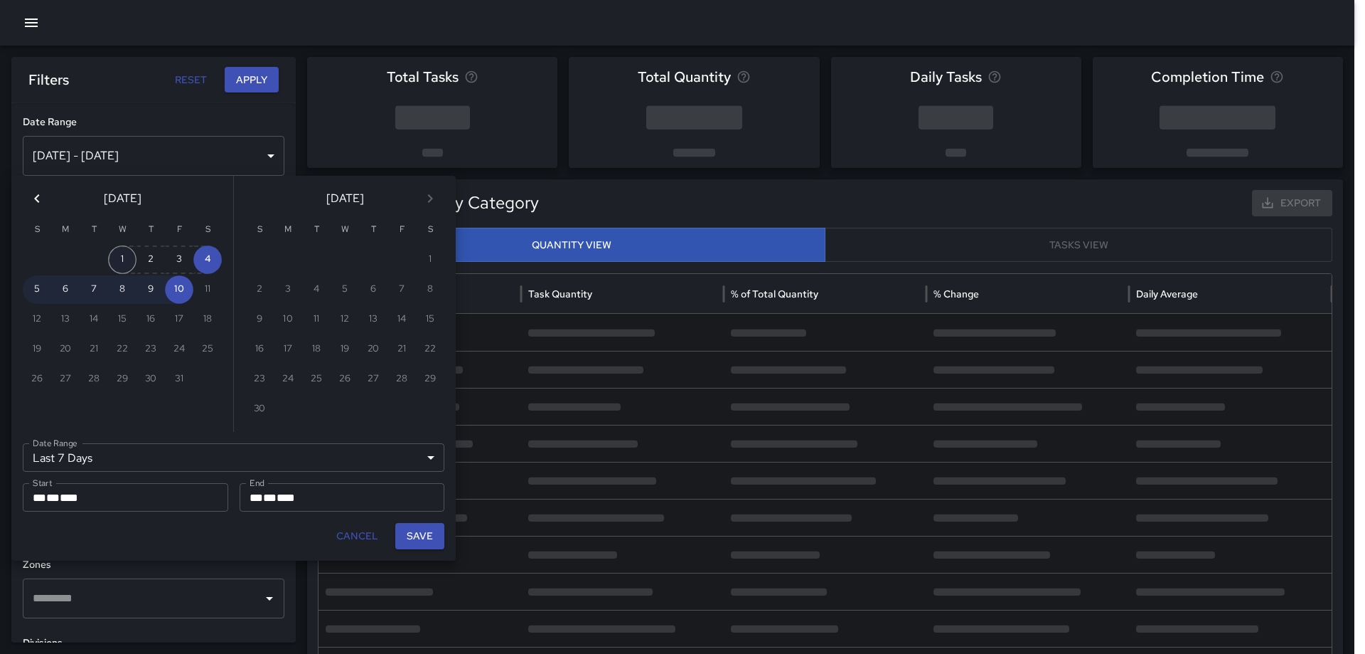
click at [120, 260] on button "1" at bounding box center [122, 259] width 28 height 28
type input "******"
type input "**********"
drag, startPoint x: 432, startPoint y: 532, endPoint x: 444, endPoint y: 530, distance: 12.3
click at [430, 532] on button "Save" at bounding box center [419, 536] width 49 height 26
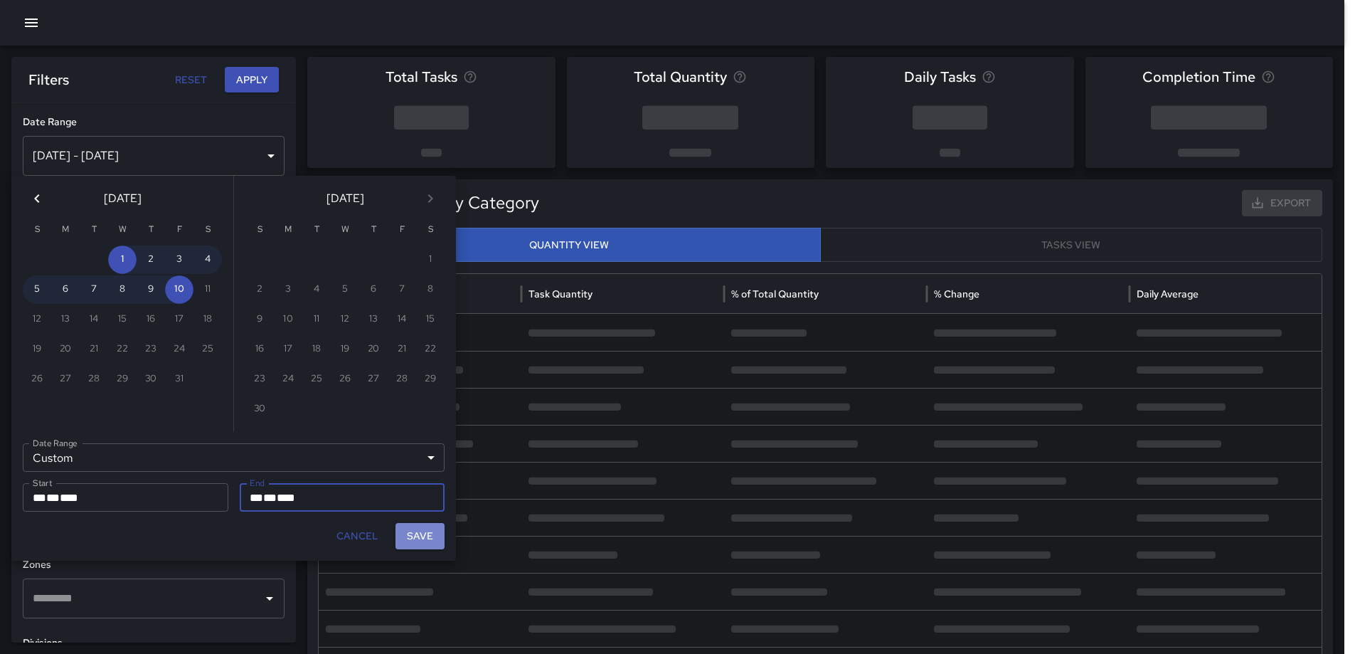
type input "**********"
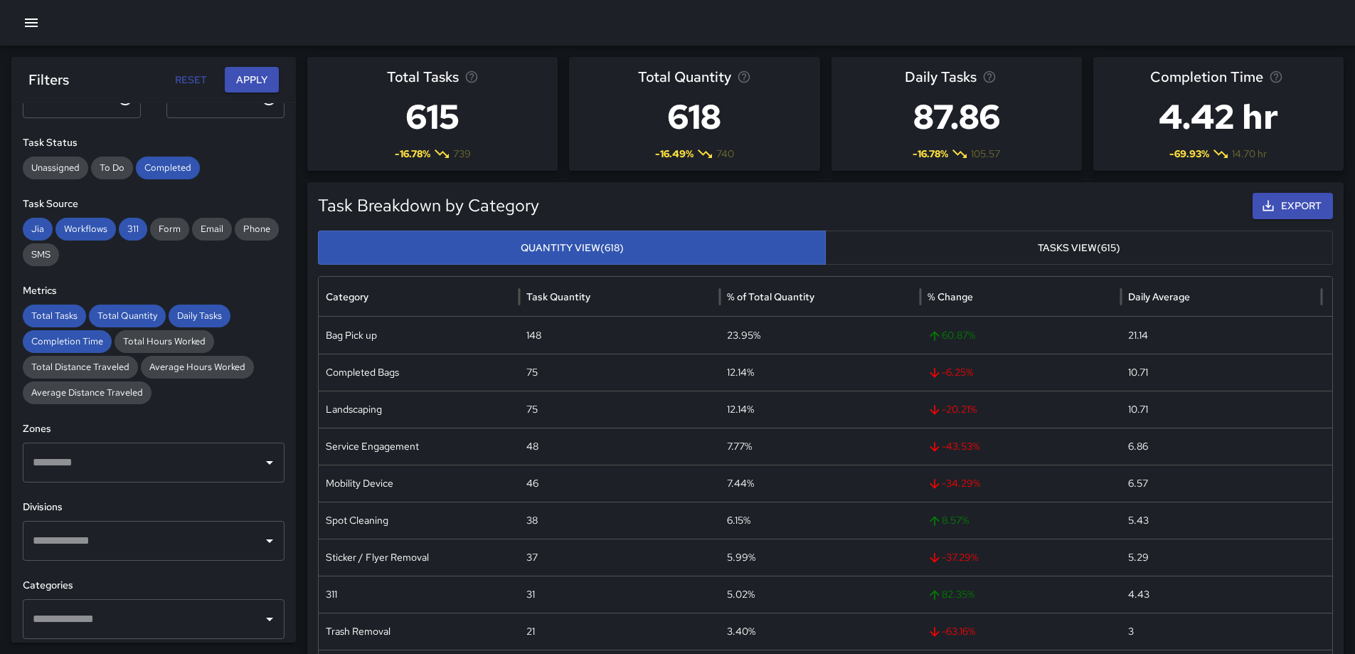
scroll to position [213, 0]
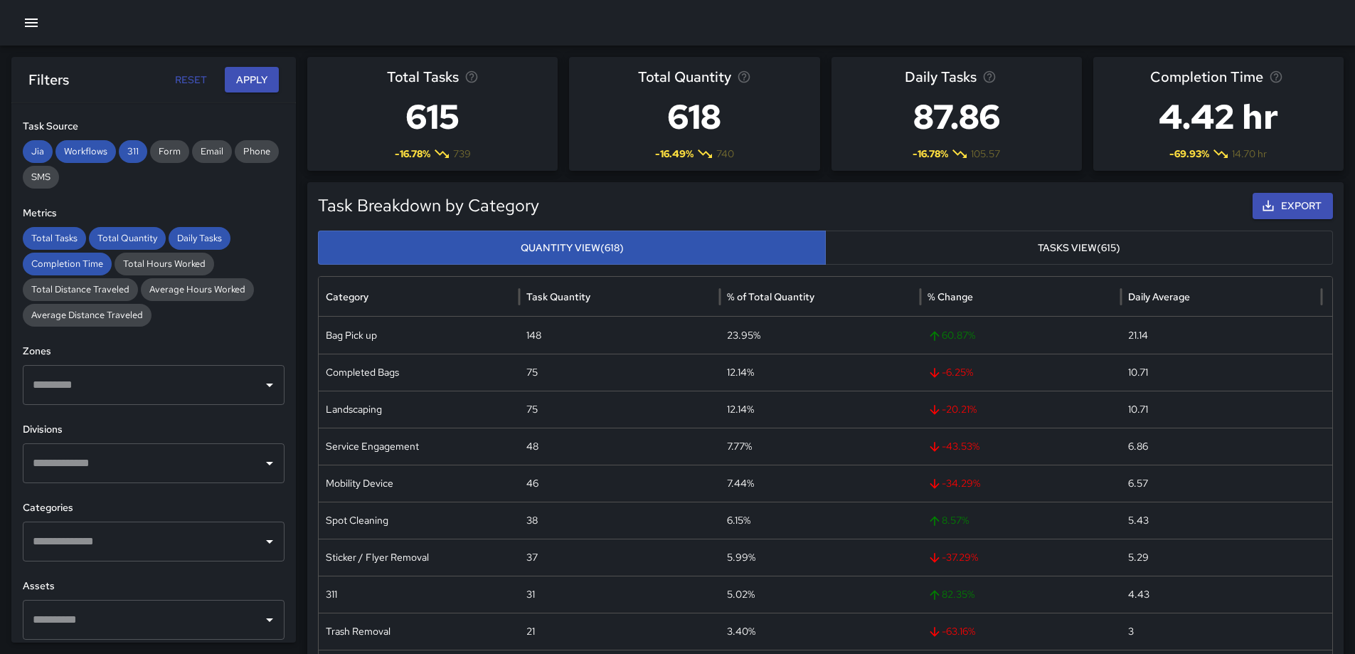
click at [147, 532] on input "text" at bounding box center [143, 541] width 228 height 27
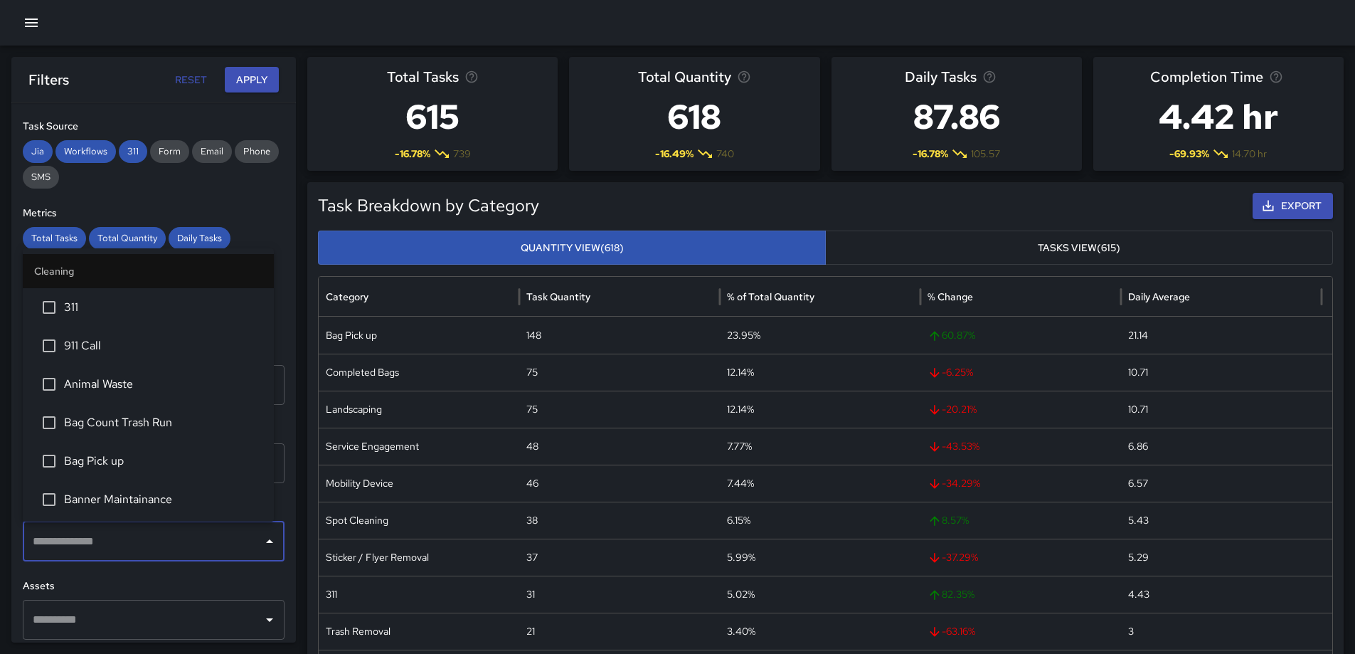
click at [150, 427] on span "Bag Count Trash Run" at bounding box center [163, 422] width 198 height 17
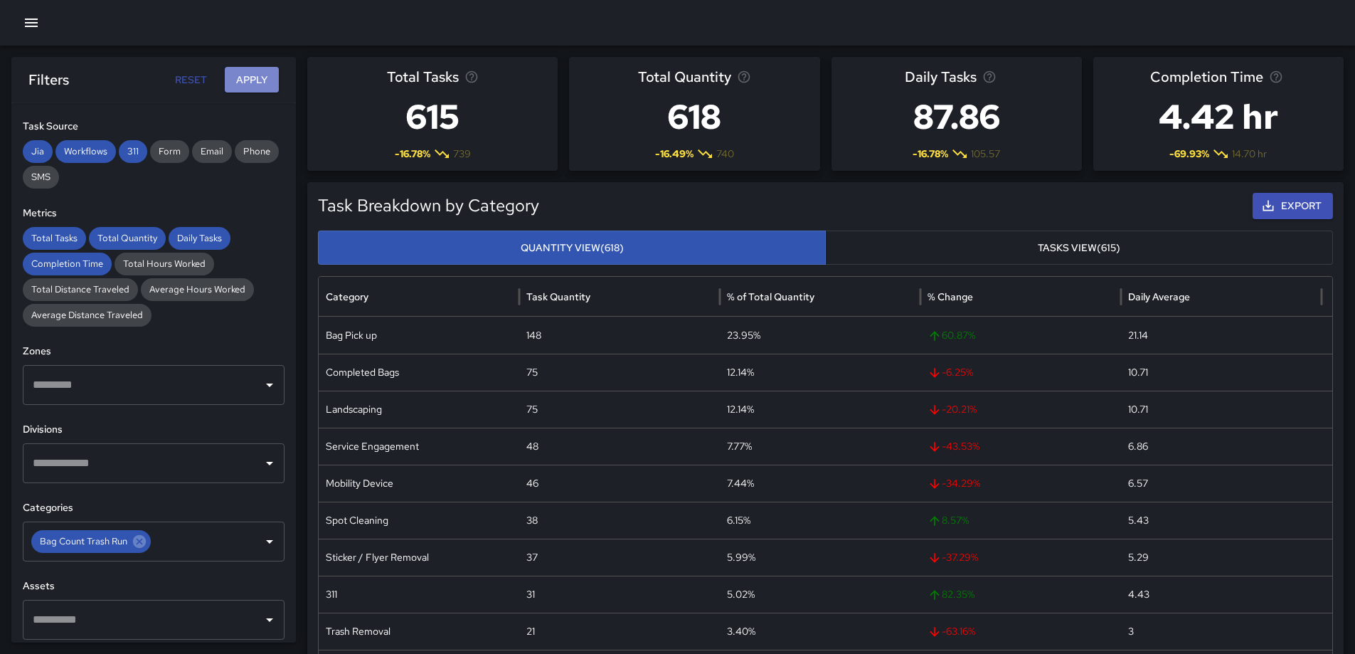
click at [253, 67] on button "Apply" at bounding box center [252, 80] width 54 height 26
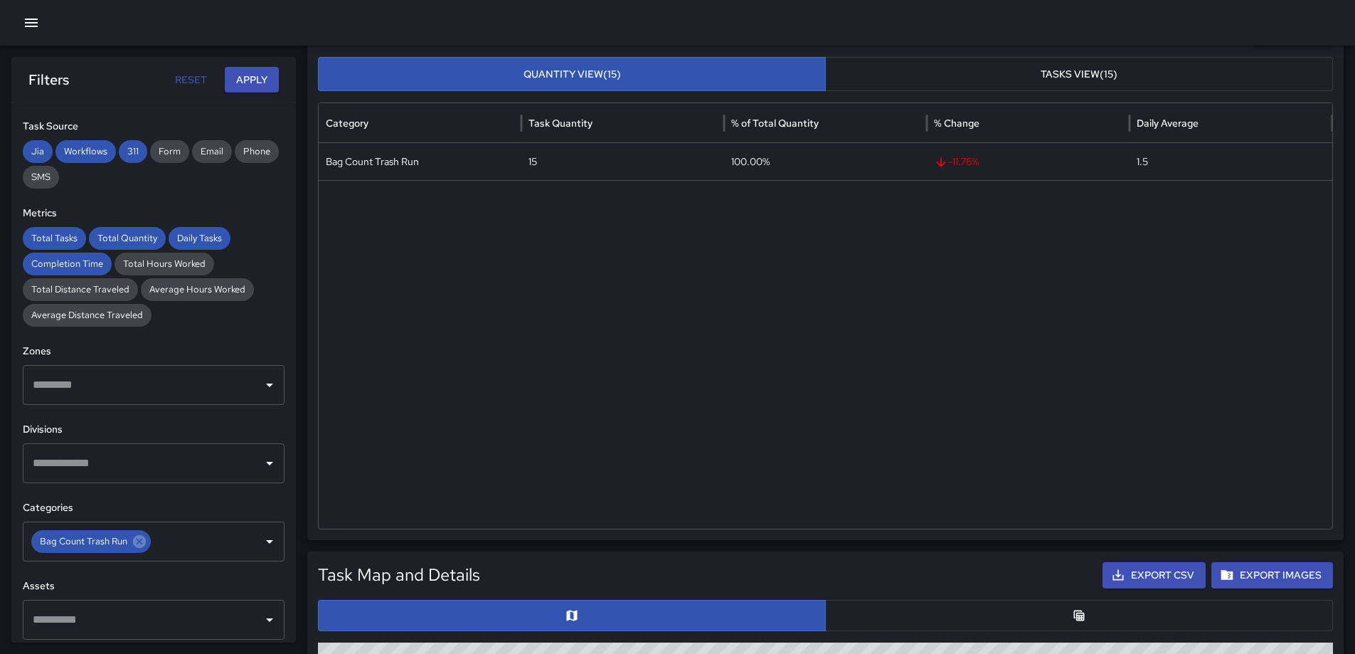
scroll to position [356, 0]
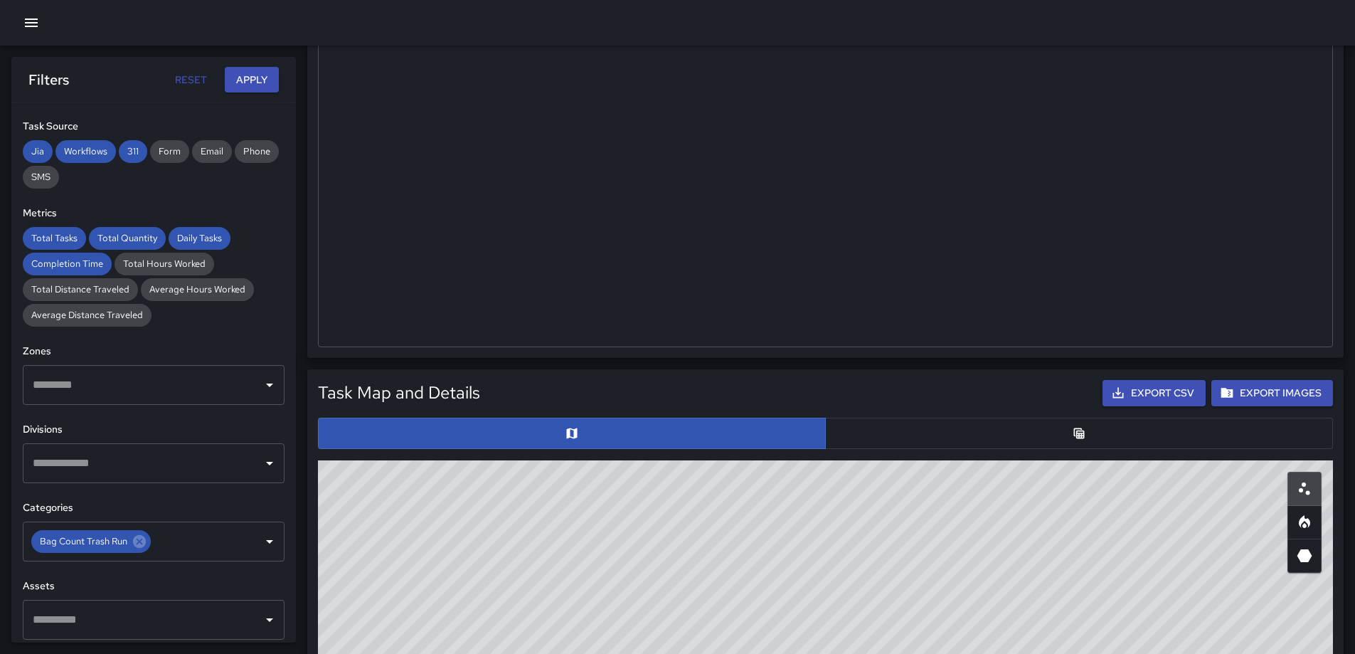
click at [1011, 437] on button "button" at bounding box center [1079, 432] width 508 height 31
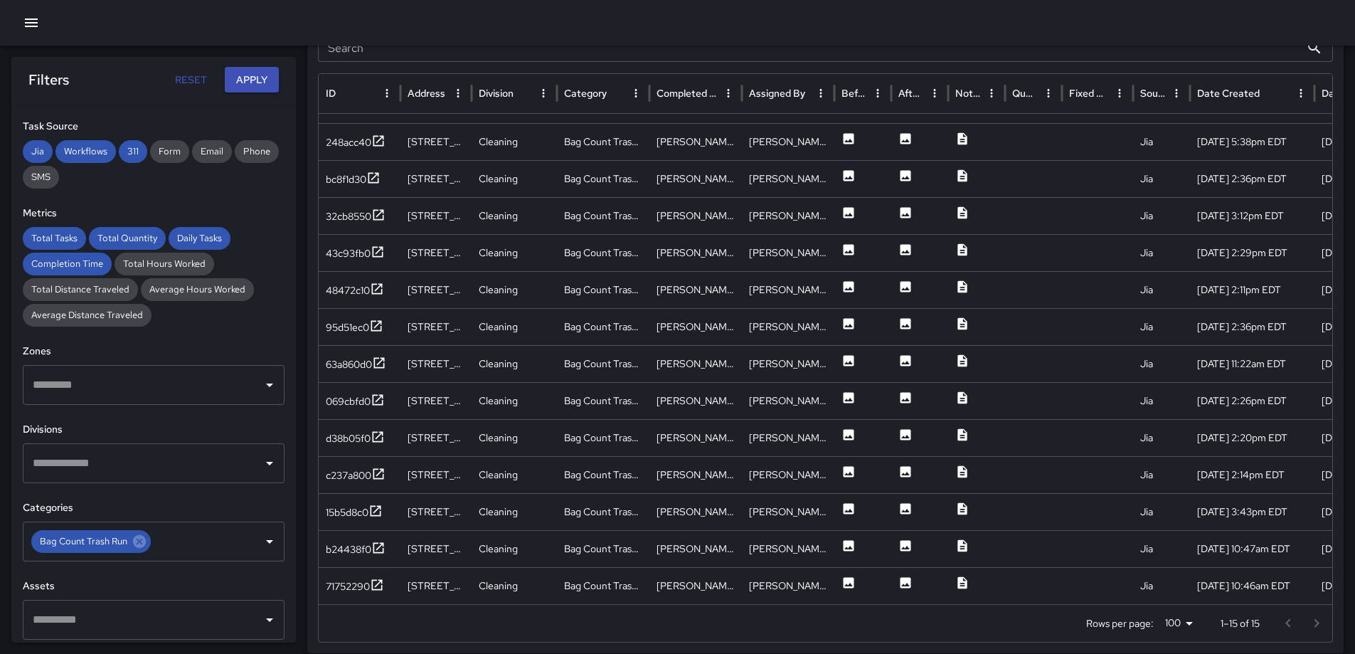
scroll to position [0, 0]
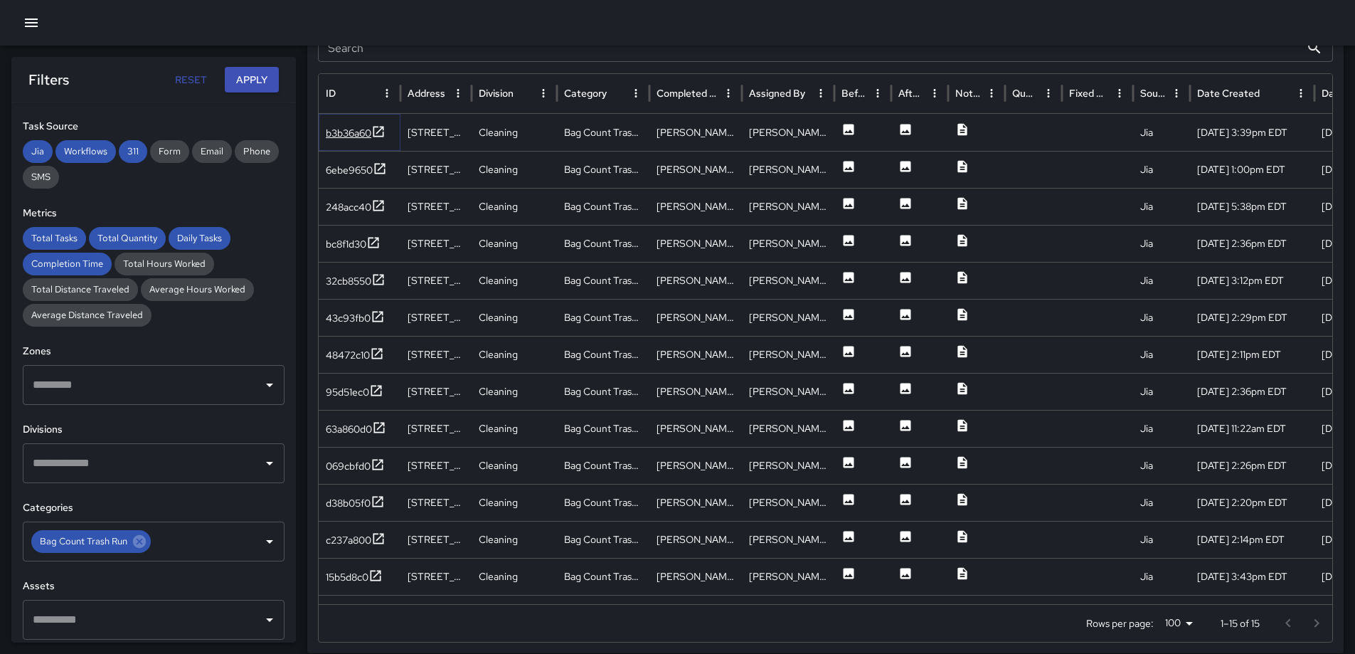
click at [379, 135] on icon at bounding box center [378, 131] width 14 height 14
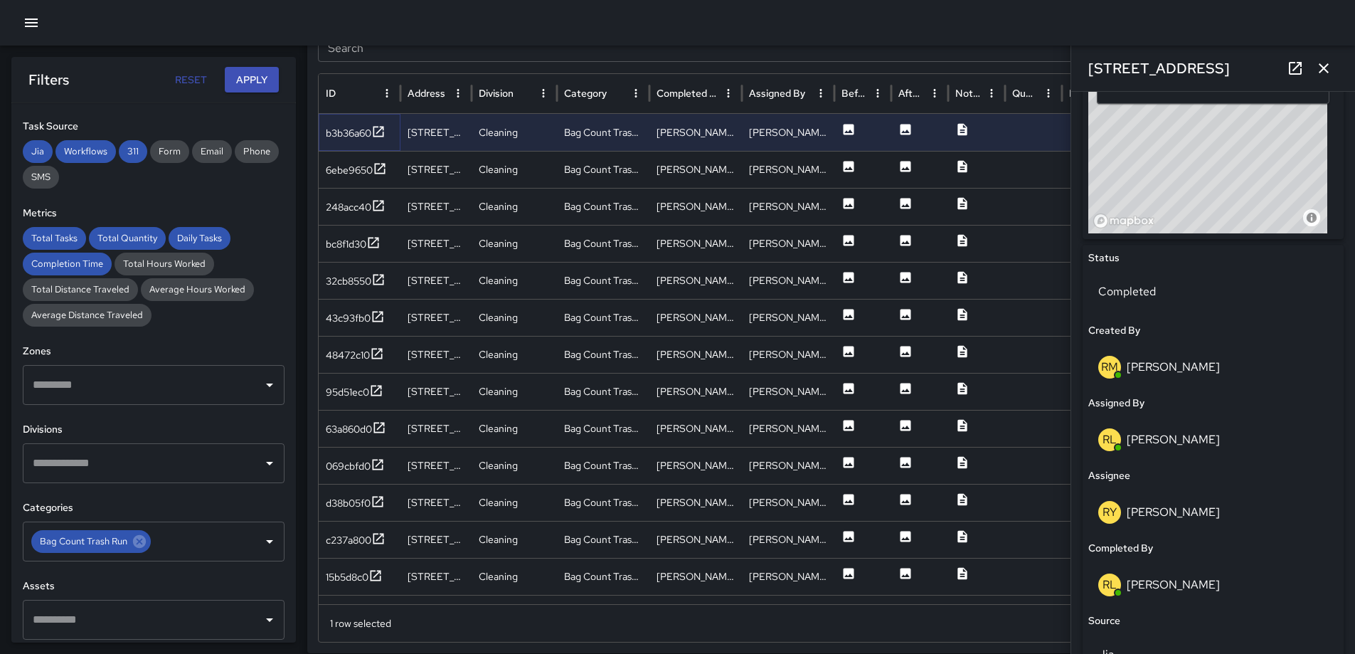
scroll to position [524, 0]
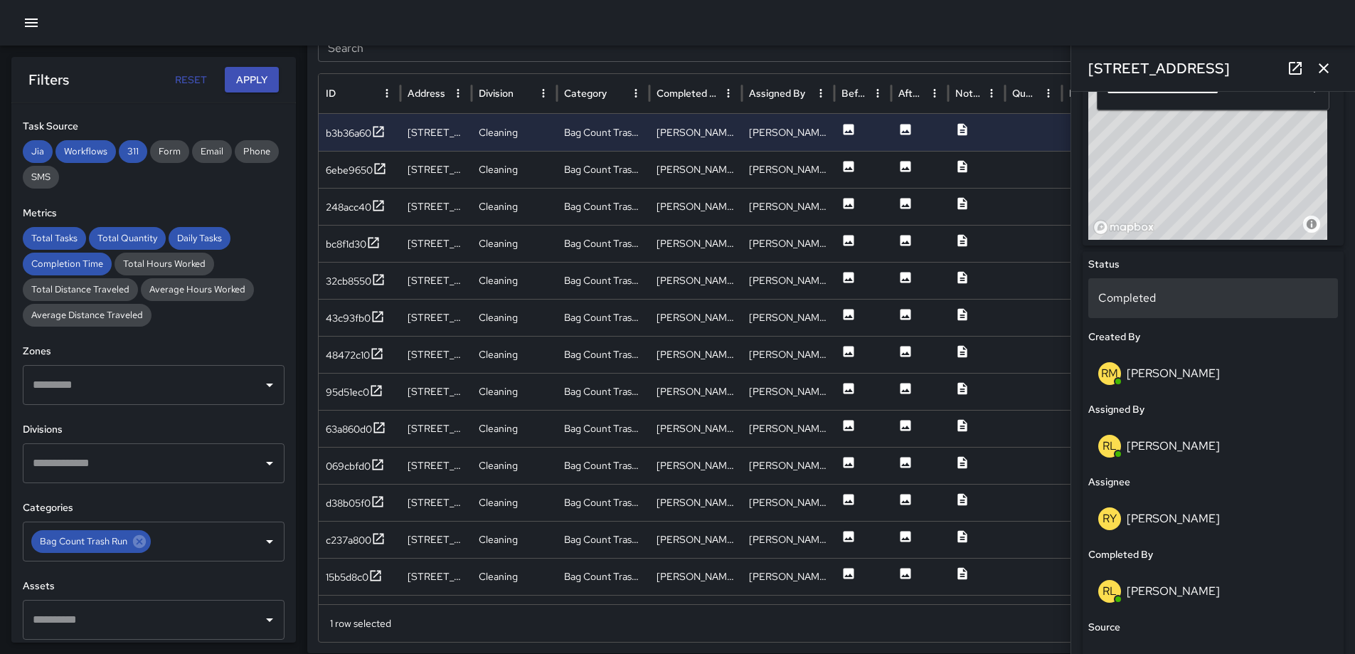
click at [1158, 292] on p "Completed" at bounding box center [1213, 297] width 230 height 17
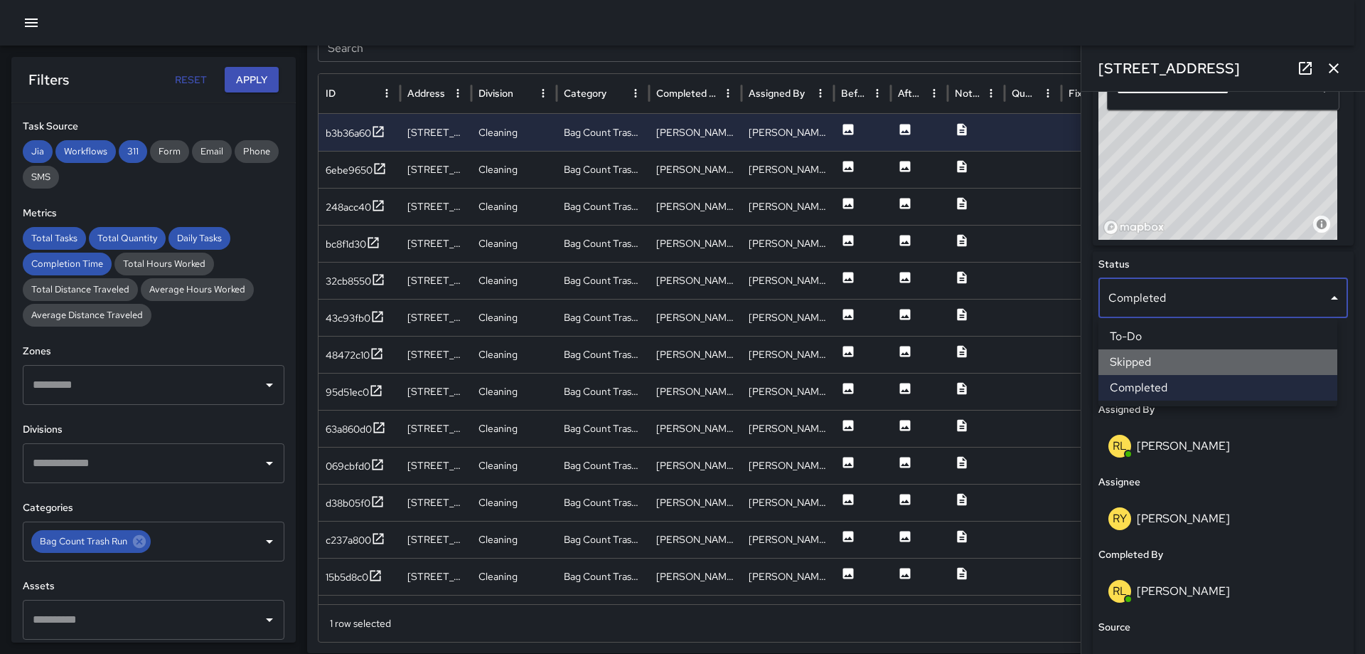
click at [1159, 356] on li "Skipped" at bounding box center [1218, 362] width 239 height 26
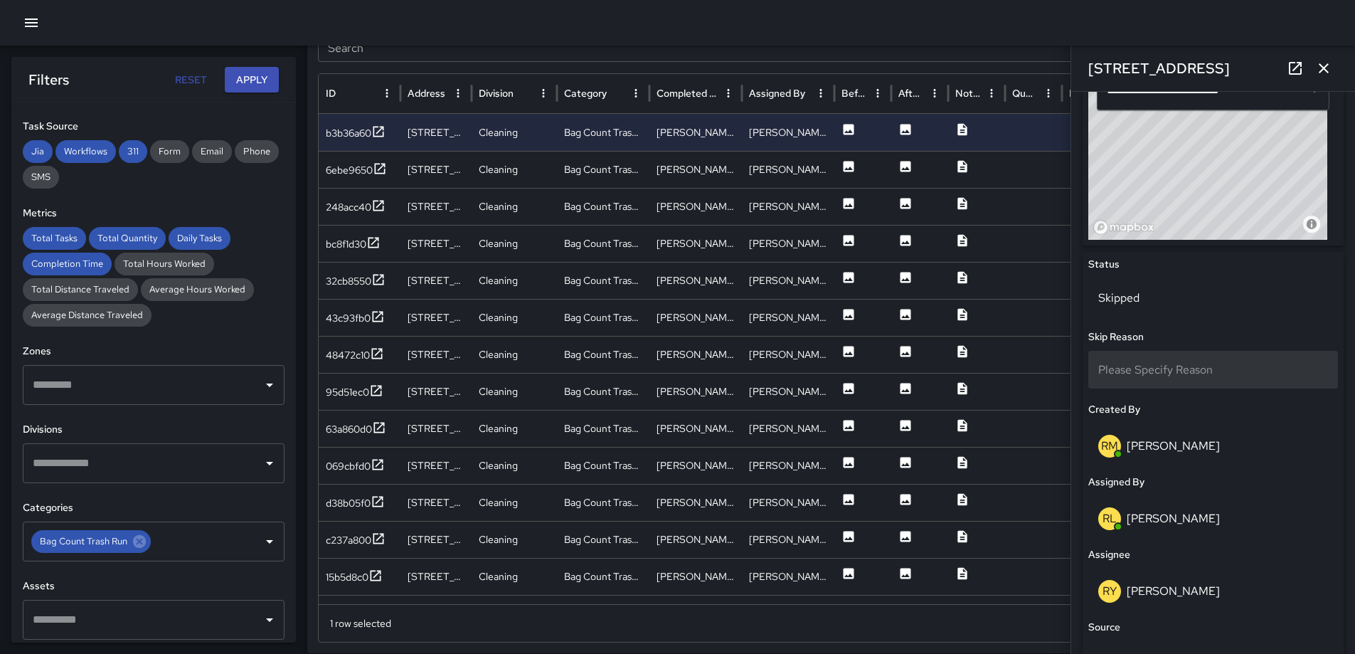
click at [1162, 371] on span "Please Specify Reason" at bounding box center [1155, 369] width 114 height 15
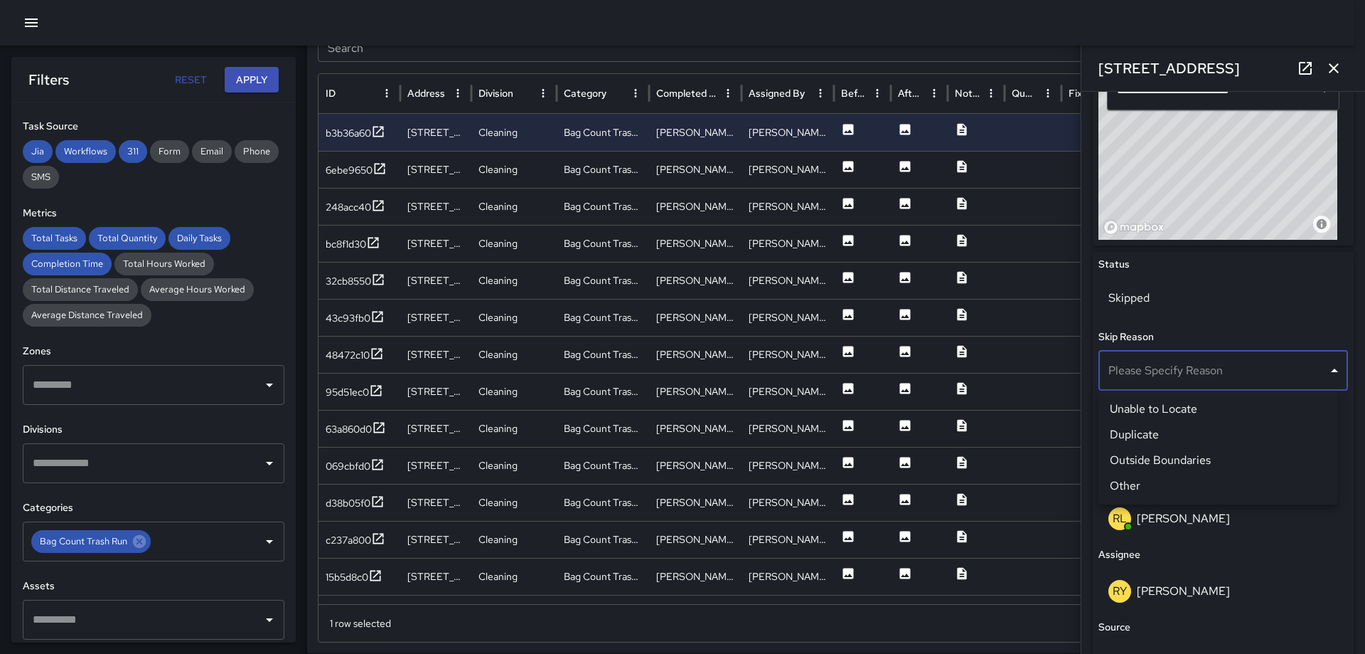
click at [1154, 411] on li "Unable to Locate" at bounding box center [1218, 409] width 239 height 26
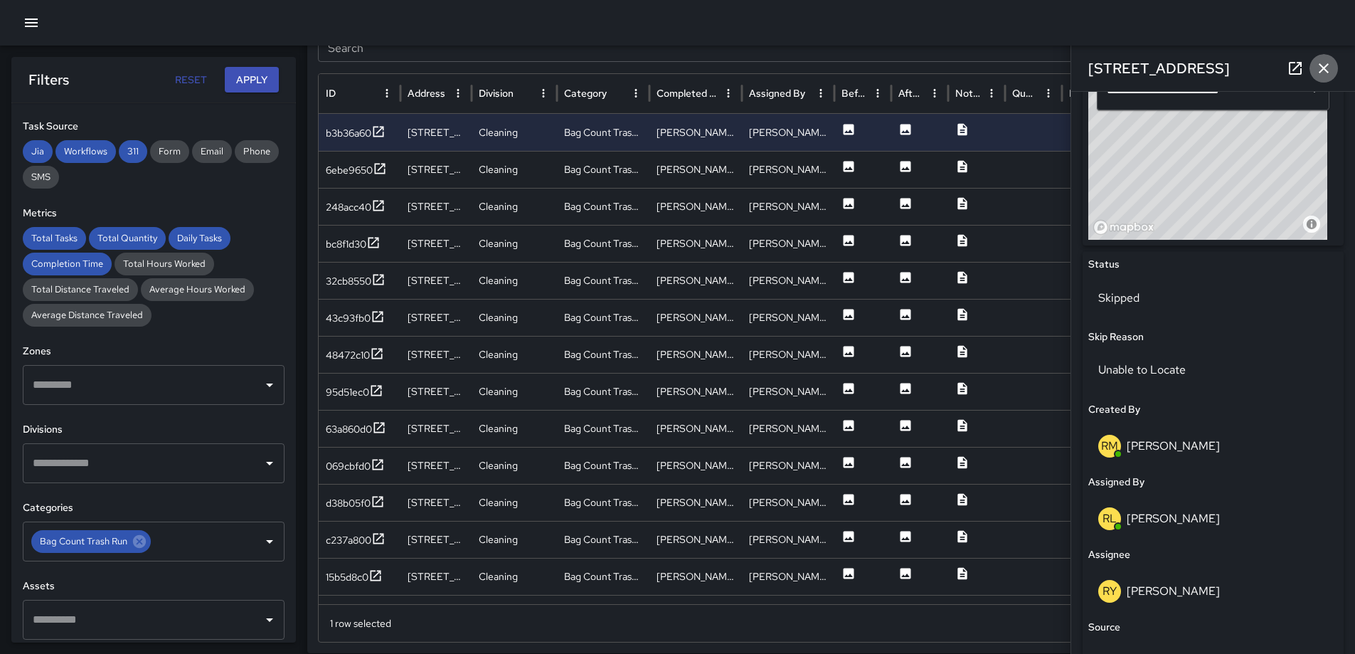
click at [1323, 65] on icon "button" at bounding box center [1323, 68] width 17 height 17
